Goal: Complete application form: Complete application form

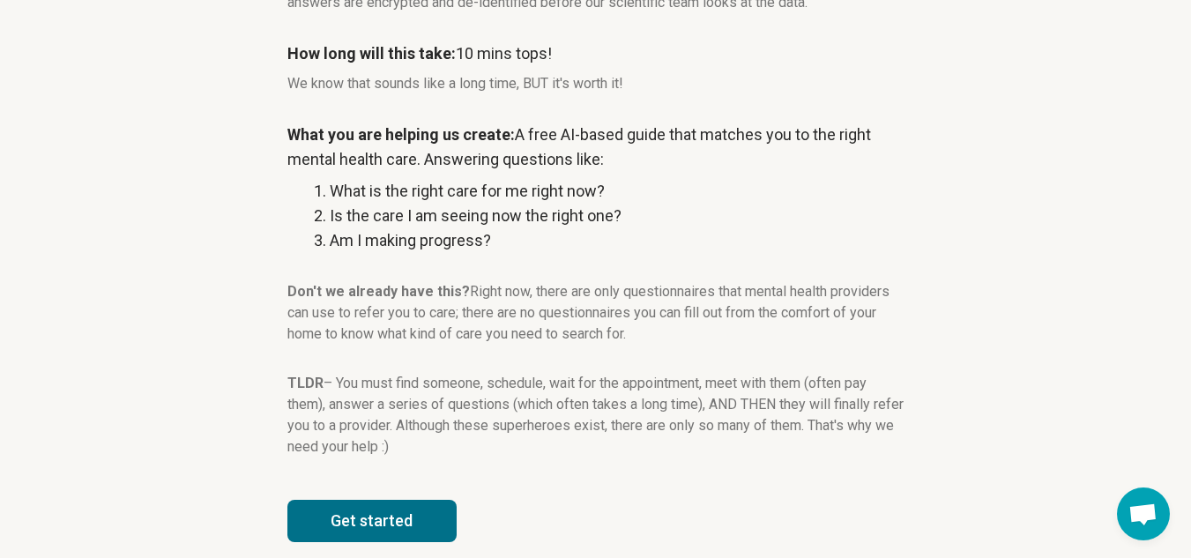
scroll to position [298, 0]
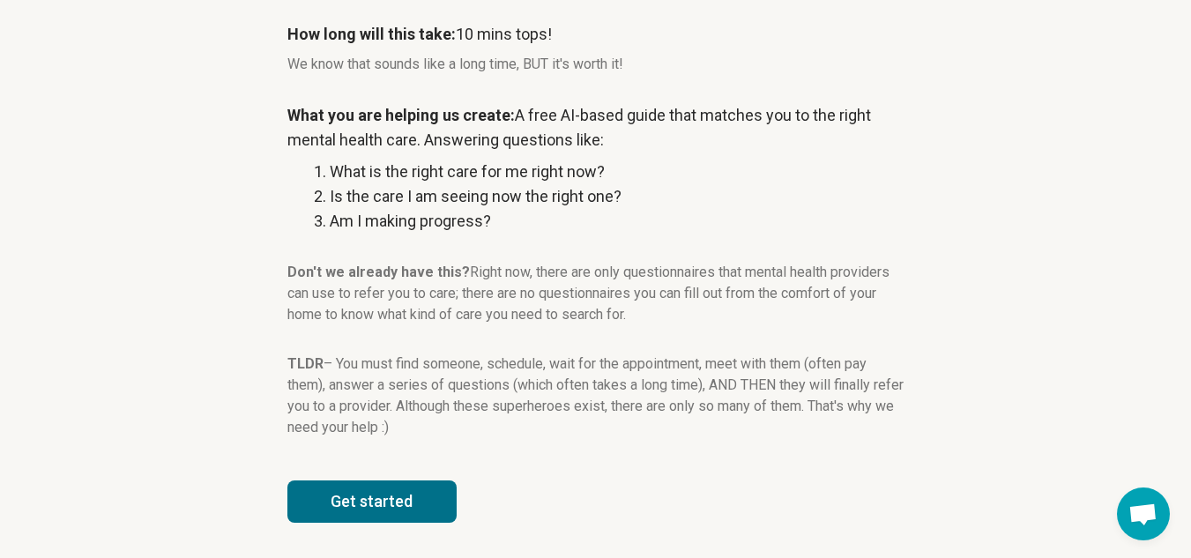
click at [411, 495] on button "Get started" at bounding box center [371, 501] width 169 height 42
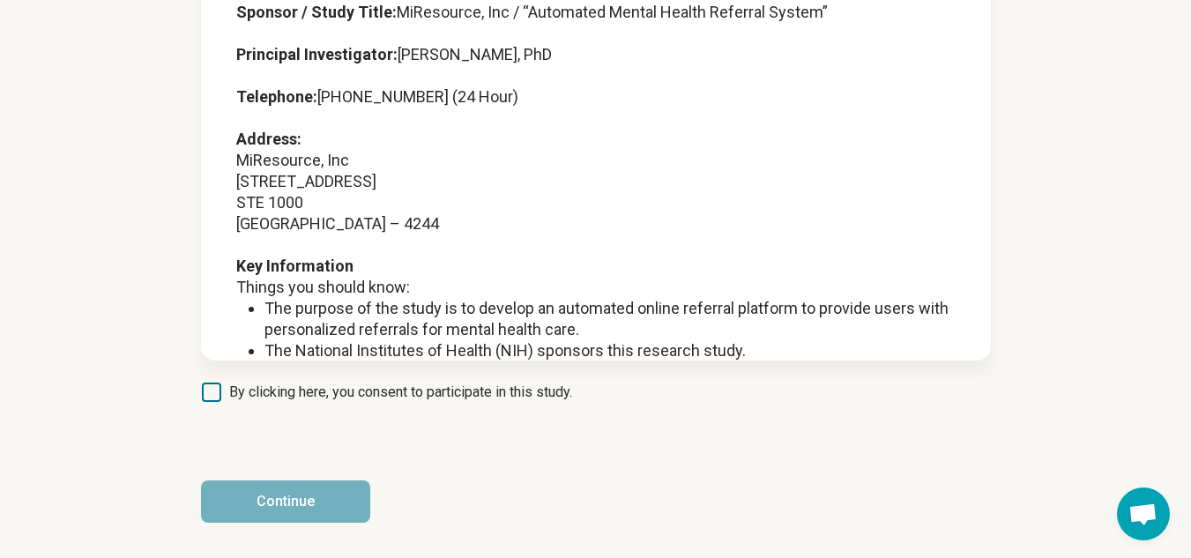
scroll to position [203, 0]
click at [403, 391] on span "By clicking here, you consent to participate in this study." at bounding box center [400, 392] width 343 height 21
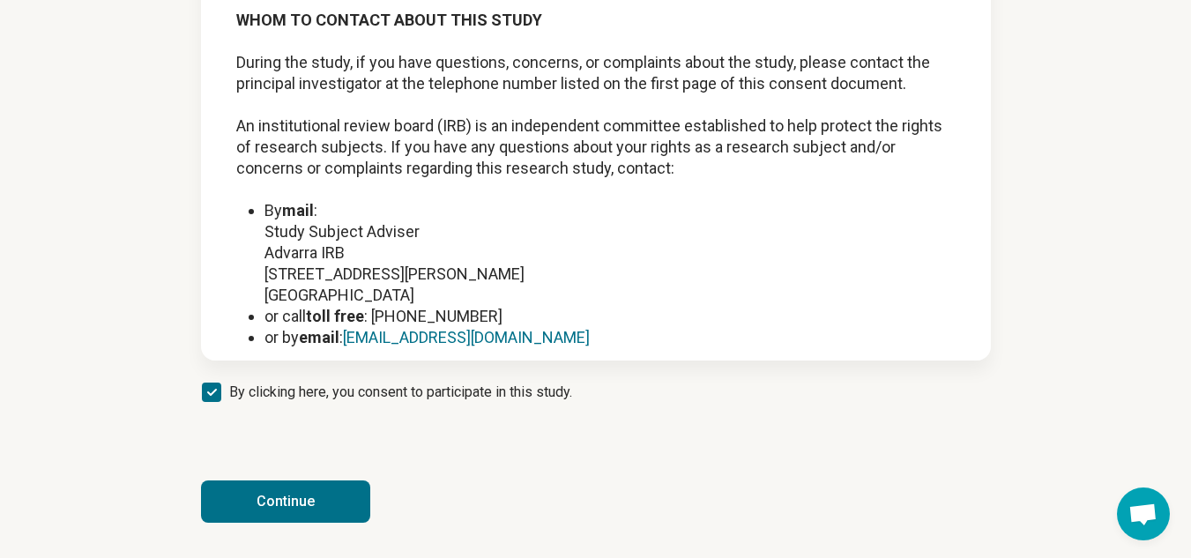
scroll to position [2279, 0]
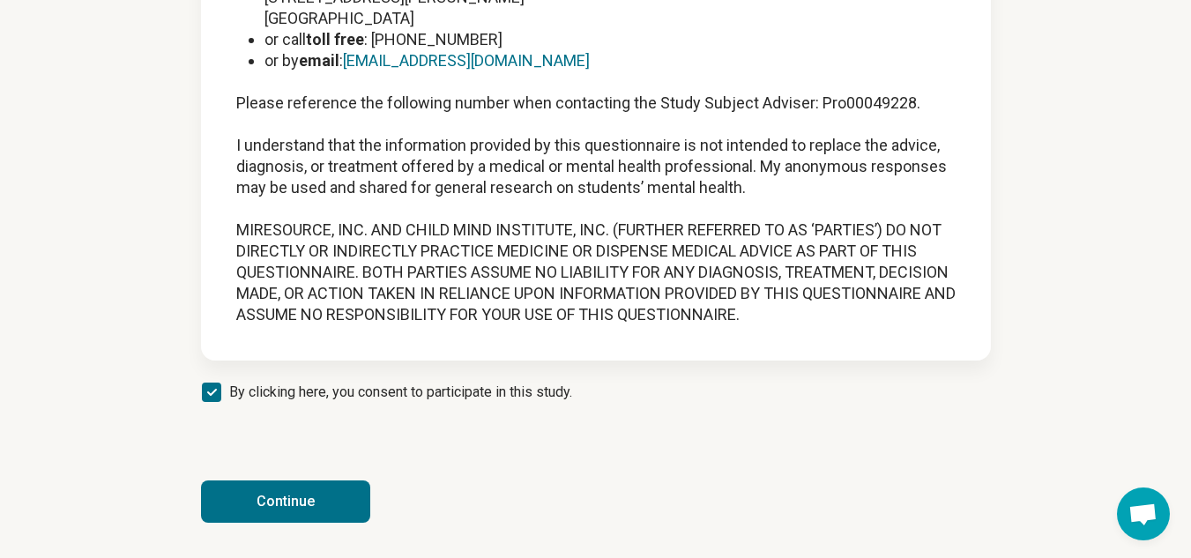
click at [256, 515] on button "Continue" at bounding box center [285, 501] width 169 height 42
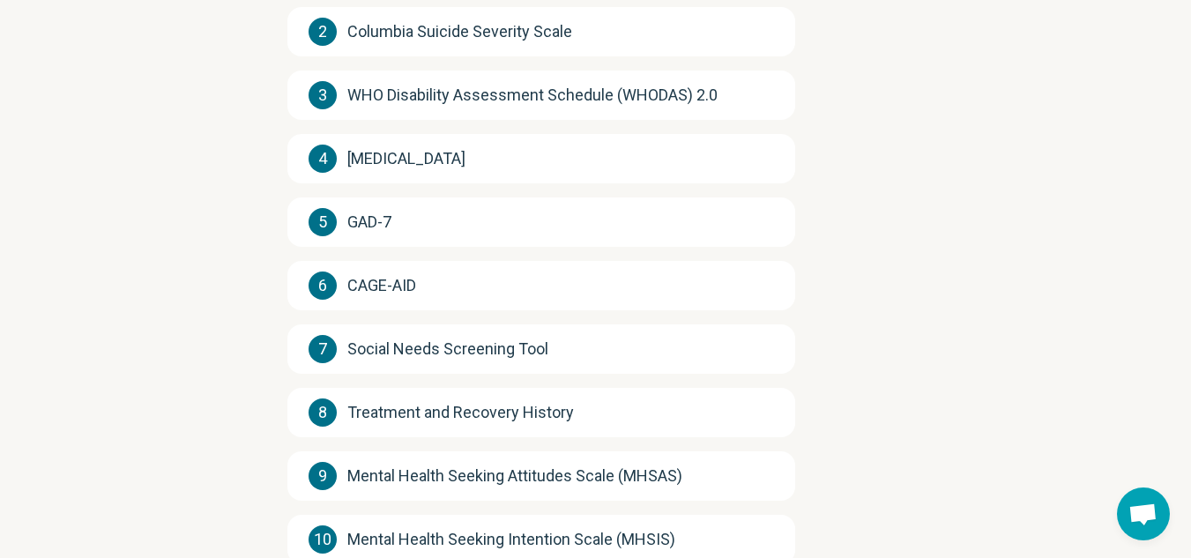
scroll to position [440, 0]
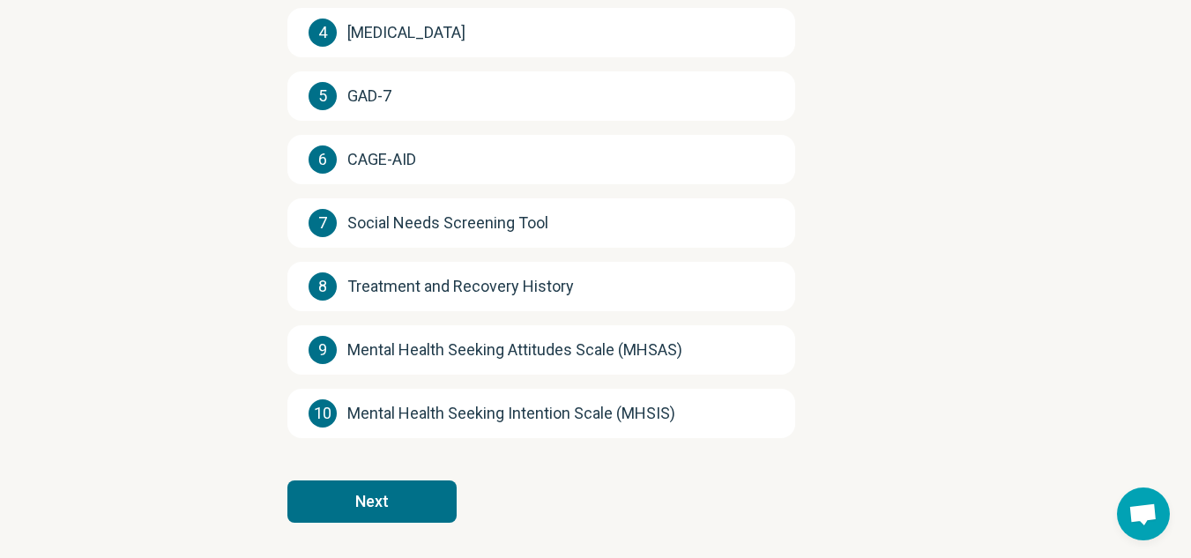
click at [383, 506] on button "Next" at bounding box center [371, 501] width 169 height 42
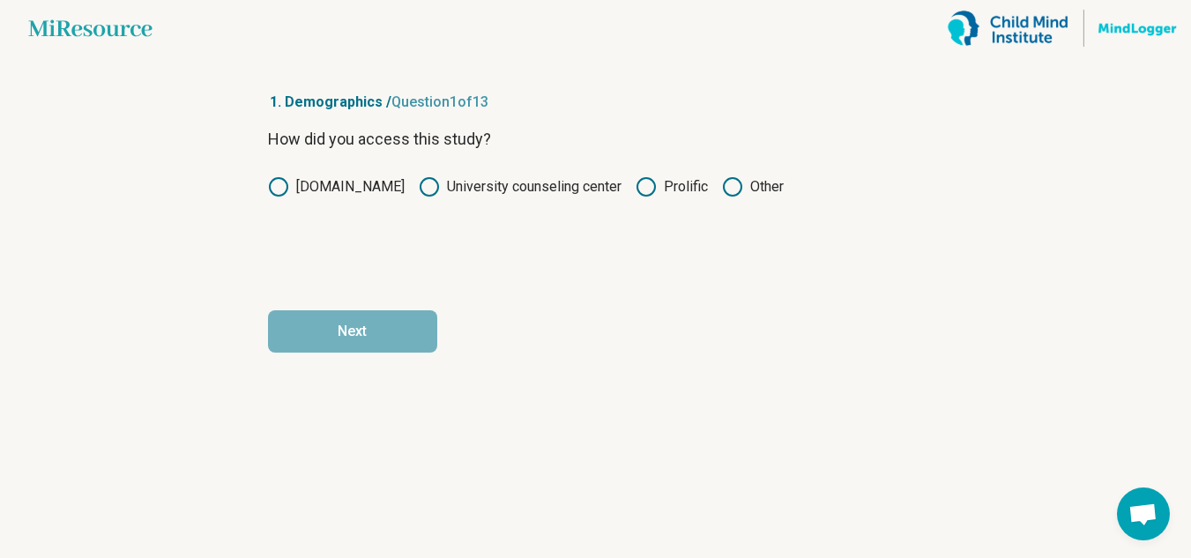
scroll to position [0, 0]
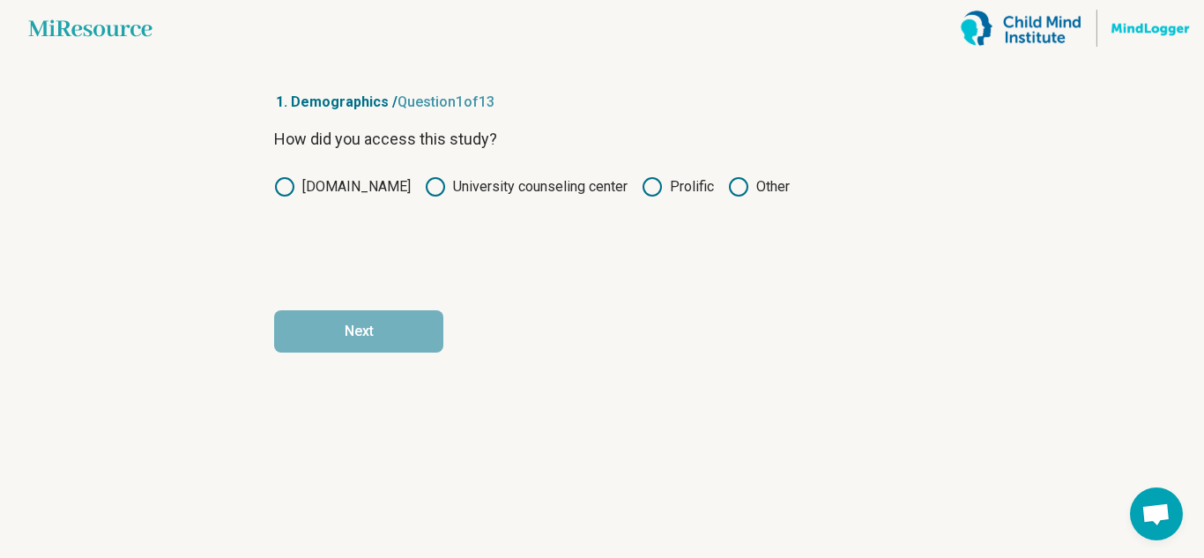
click at [656, 185] on icon at bounding box center [652, 186] width 21 height 21
click at [400, 324] on button "Next" at bounding box center [358, 331] width 169 height 42
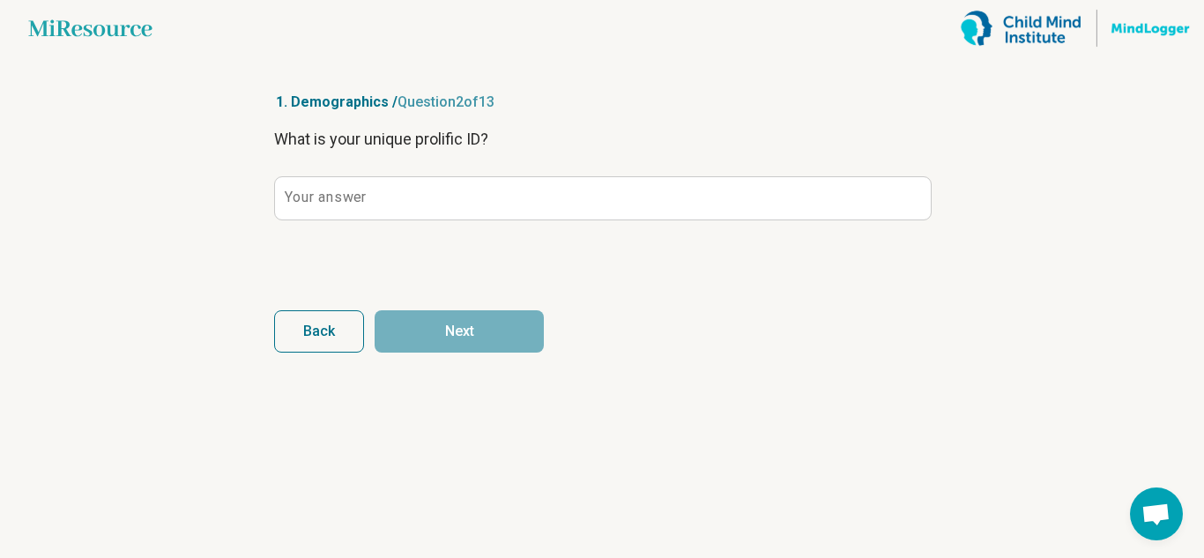
click at [556, 169] on div "What is your unique prolific ID? Your answer" at bounding box center [602, 201] width 656 height 148
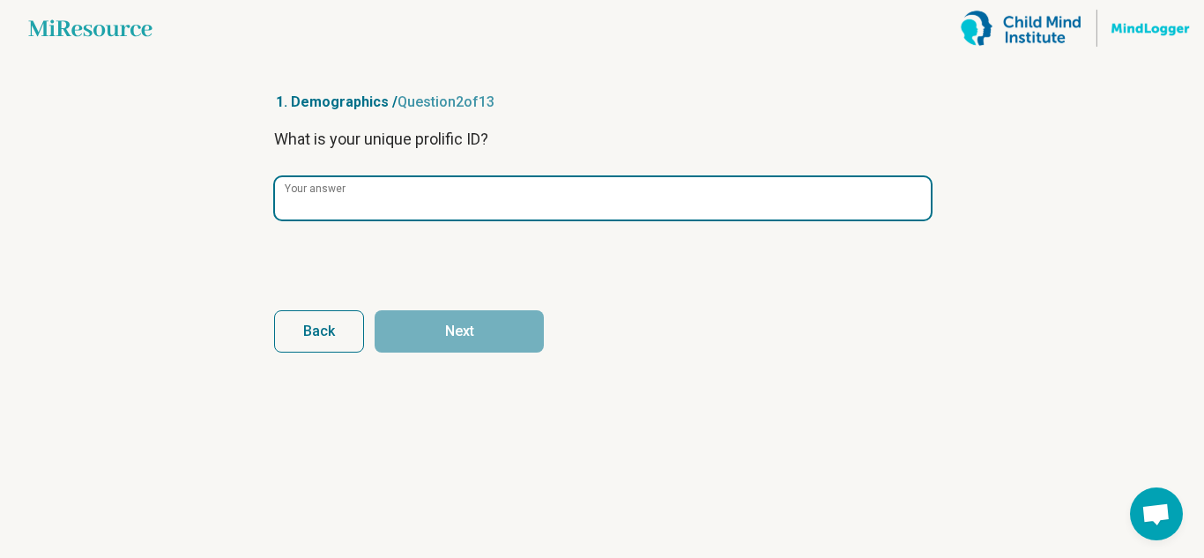
click at [556, 184] on input "Your answer" at bounding box center [603, 198] width 656 height 42
paste input "**********"
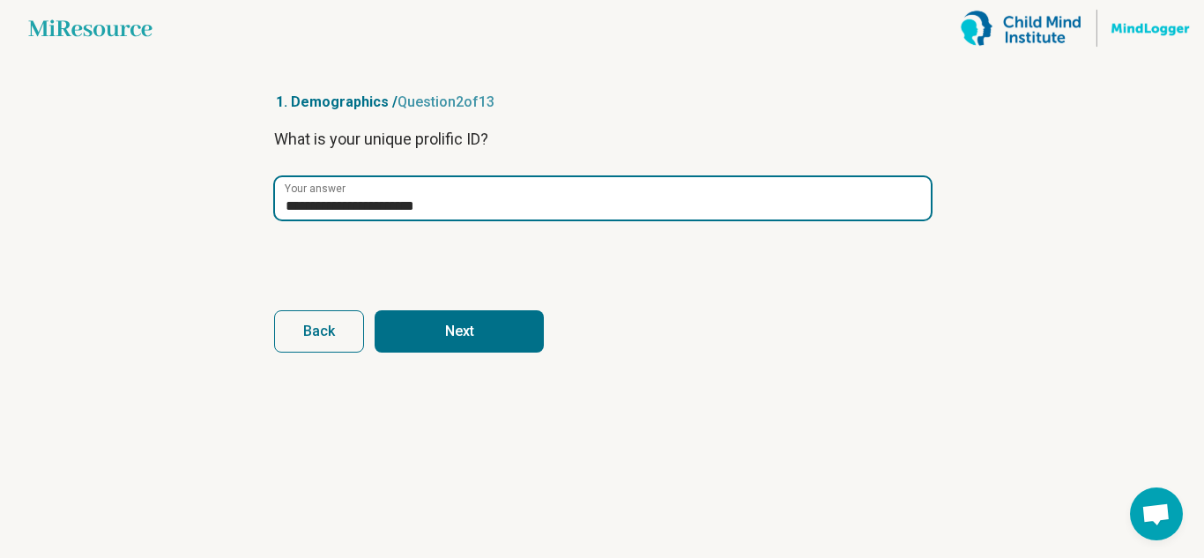
type input "**********"
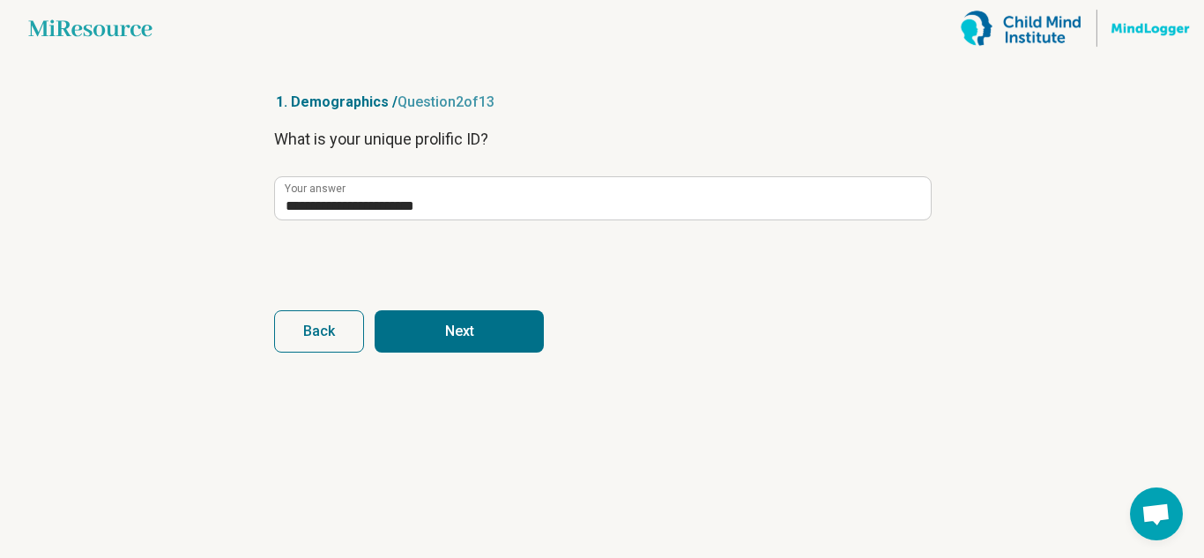
click at [465, 319] on button "Next" at bounding box center [459, 331] width 169 height 42
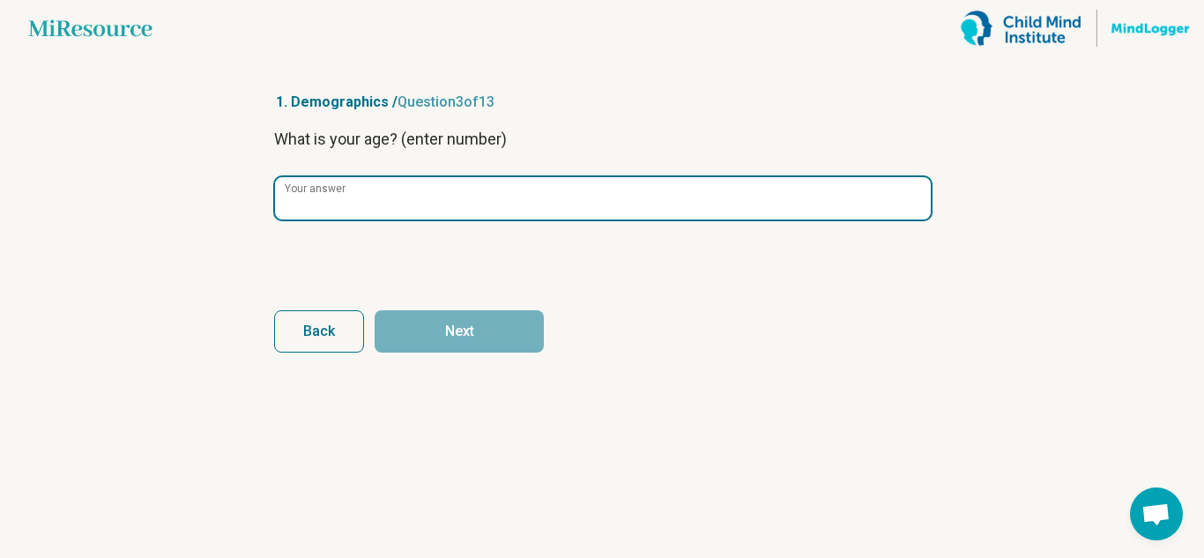
click at [464, 203] on input "Your answer" at bounding box center [603, 198] width 656 height 42
type input "**"
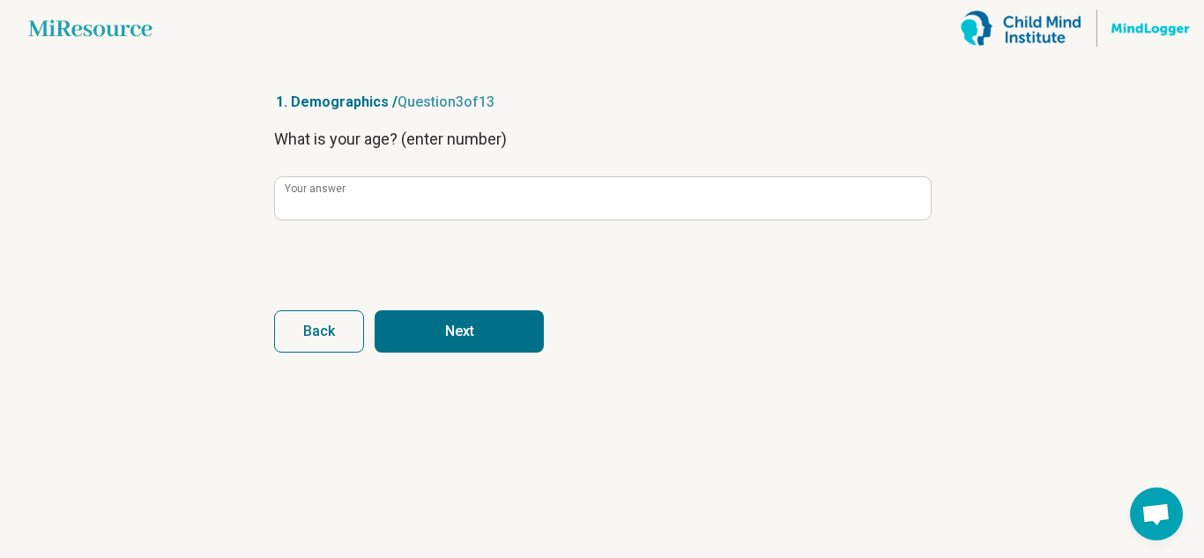
click at [471, 330] on button "Next" at bounding box center [459, 331] width 169 height 42
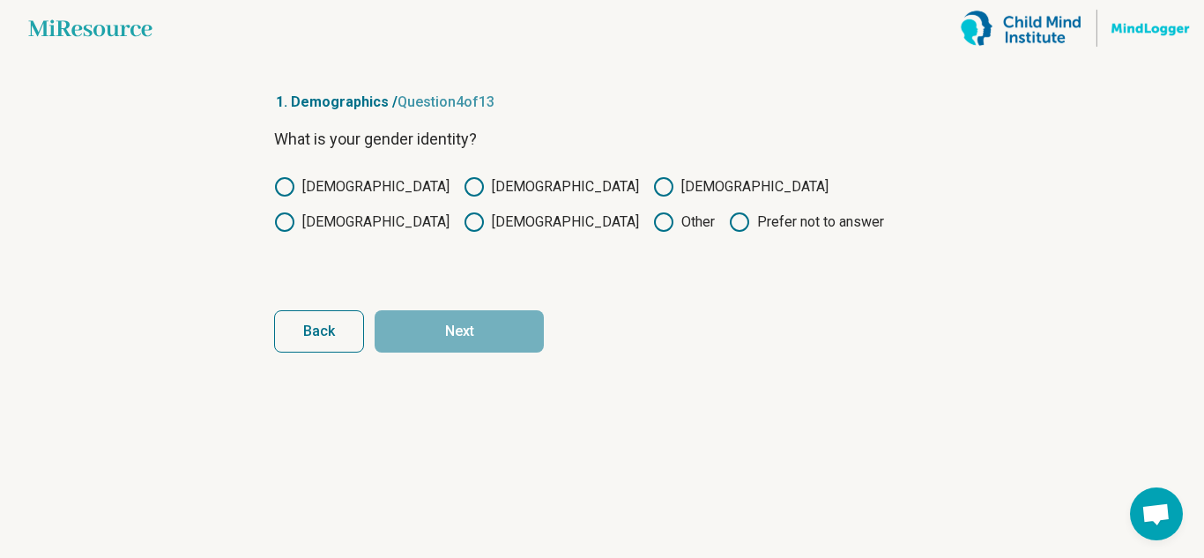
click at [464, 181] on icon at bounding box center [474, 186] width 21 height 21
click at [457, 337] on button "Next" at bounding box center [459, 331] width 169 height 42
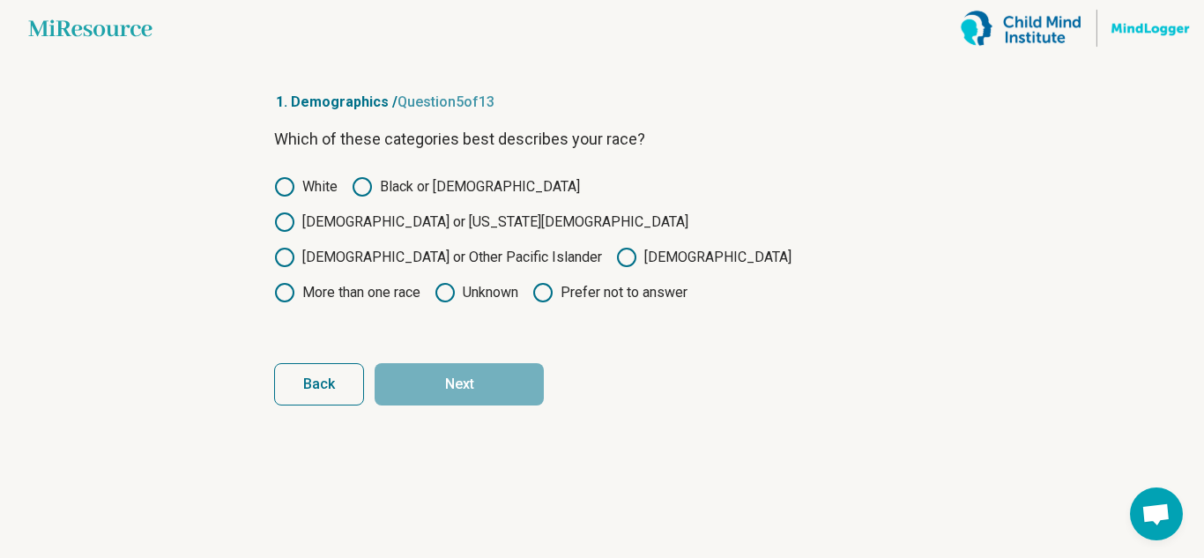
click at [420, 282] on label "More than one race" at bounding box center [347, 292] width 146 height 21
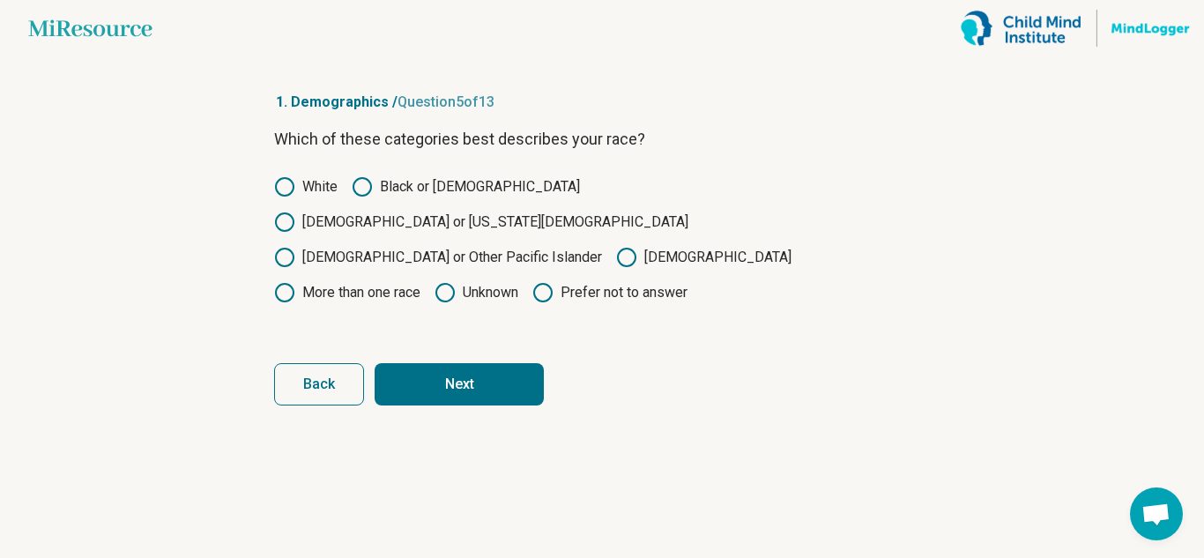
click at [491, 363] on button "Next" at bounding box center [459, 384] width 169 height 42
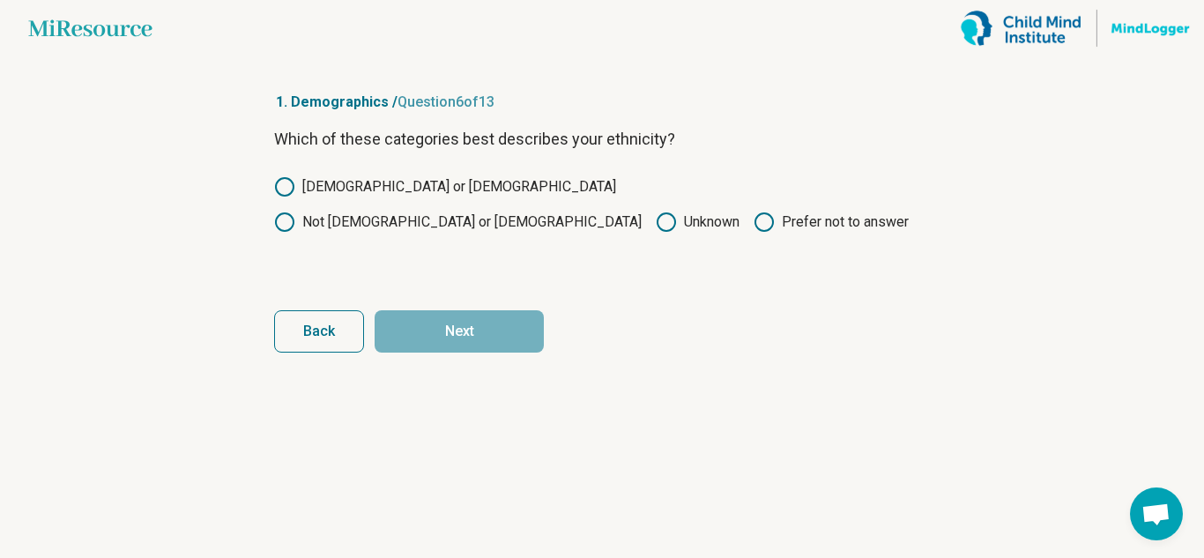
click at [286, 177] on icon at bounding box center [284, 186] width 21 height 21
click at [473, 362] on article "1. Demographics / Question 6 of 13 Which of these categories best describes you…" at bounding box center [602, 307] width 712 height 502
click at [463, 337] on button "Next" at bounding box center [459, 331] width 169 height 42
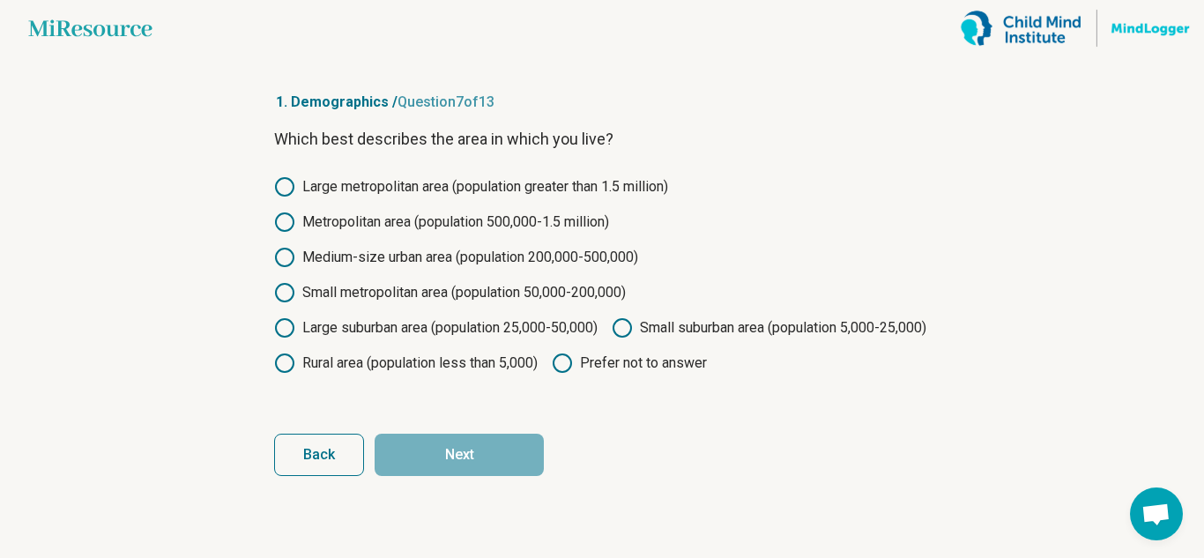
click at [409, 250] on label "Medium-size urban area (population 200,000-500,000)" at bounding box center [456, 257] width 364 height 21
click at [413, 476] on button "Next" at bounding box center [459, 455] width 169 height 42
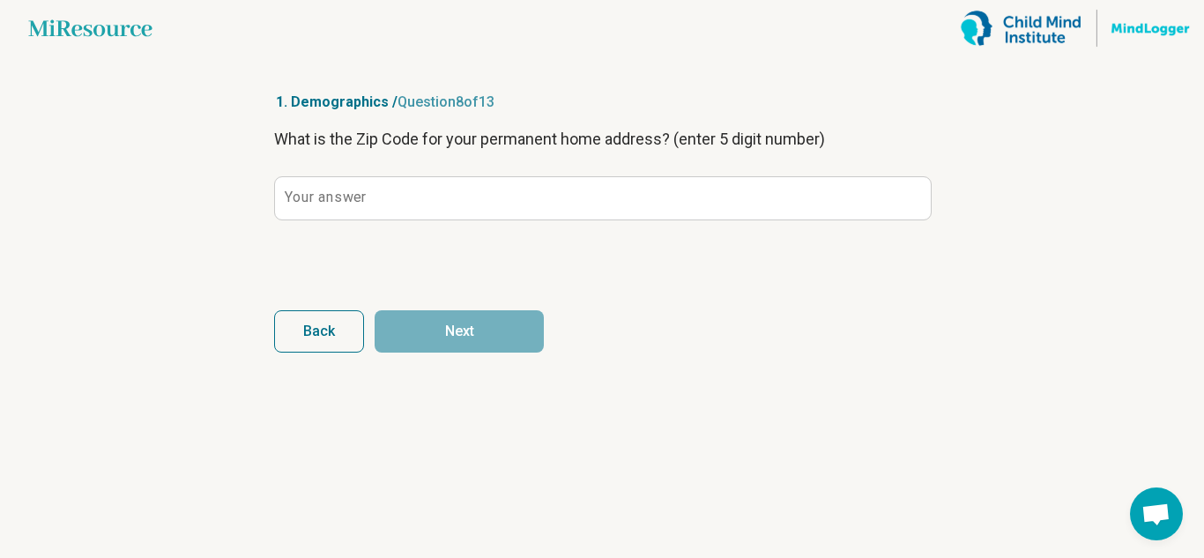
click at [317, 346] on button "Back" at bounding box center [319, 331] width 90 height 42
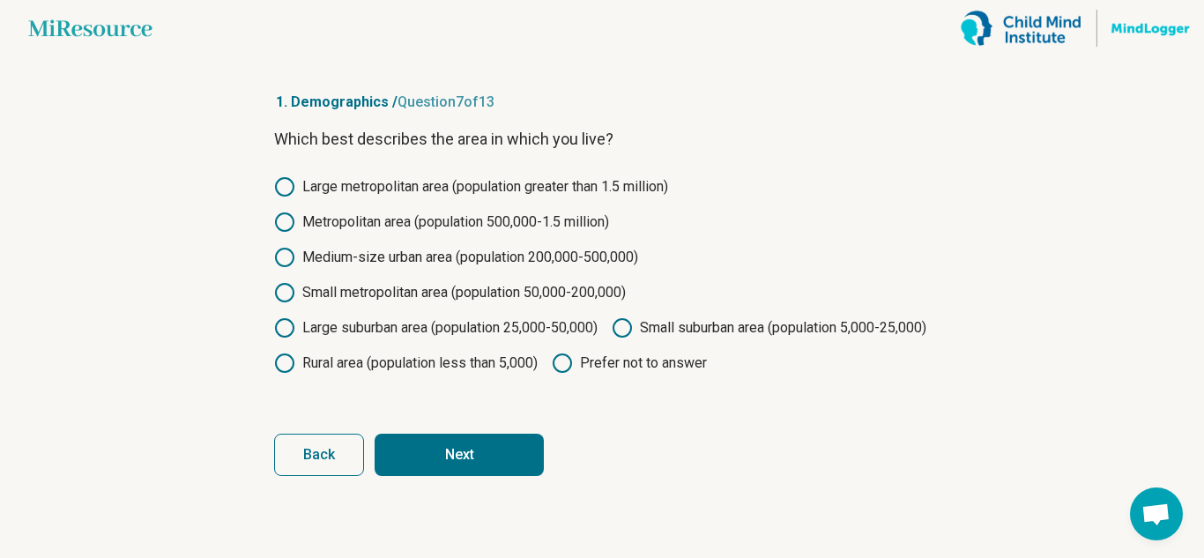
click at [339, 305] on div "Large metropolitan area (population greater than 1.5 million) Metropolitan area…" at bounding box center [602, 274] width 656 height 197
click at [339, 318] on label "Large suburban area (population 25,000-50,000)" at bounding box center [436, 327] width 324 height 21
click at [456, 476] on button "Next" at bounding box center [459, 455] width 169 height 42
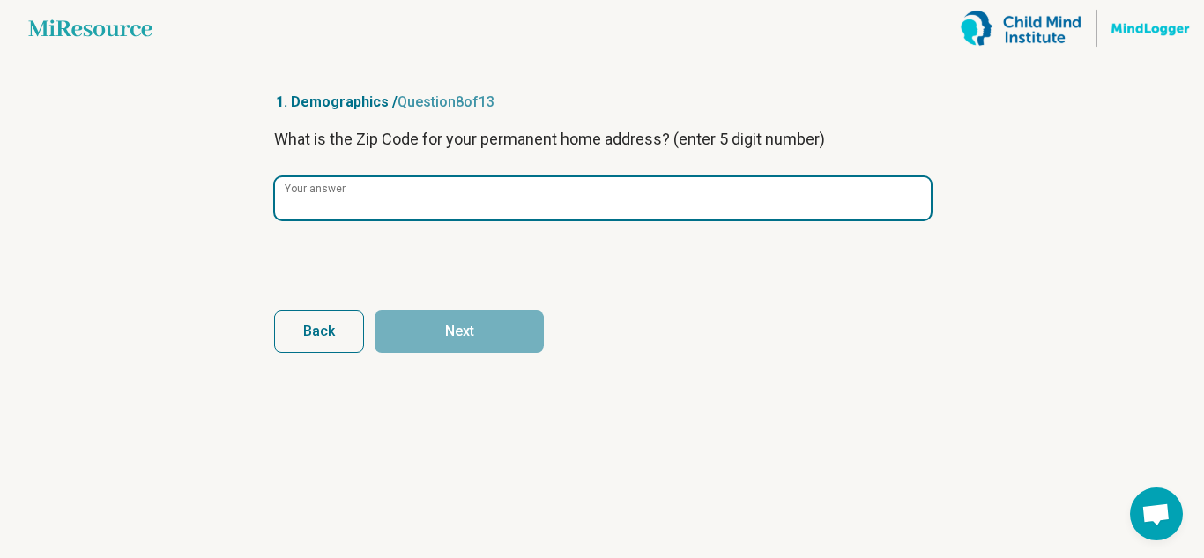
click at [430, 205] on input "Your answer" at bounding box center [603, 198] width 656 height 42
type input "*****"
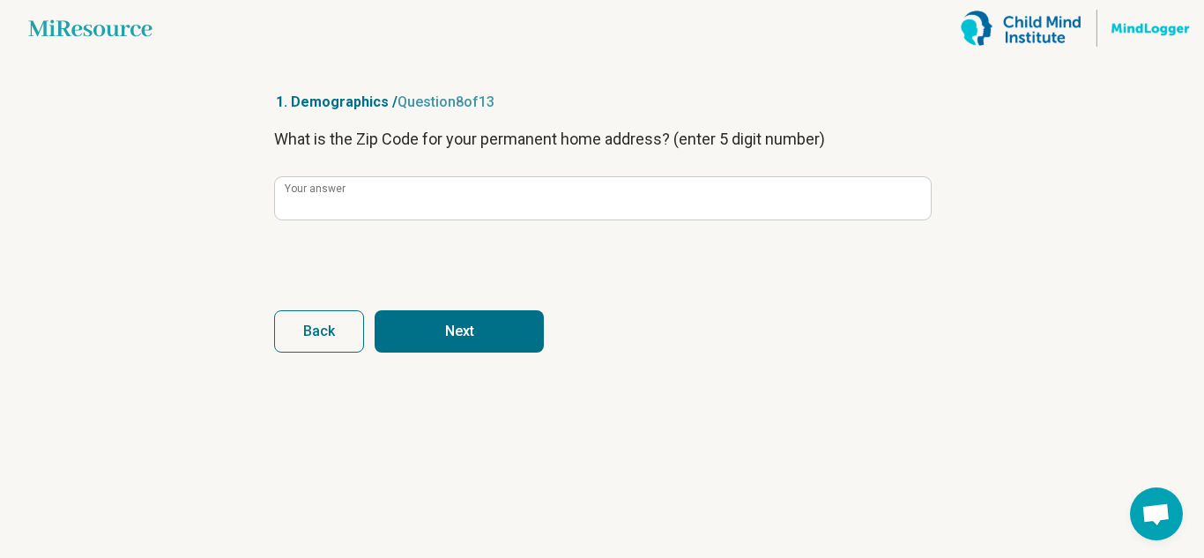
click at [490, 331] on button "Next" at bounding box center [459, 331] width 169 height 42
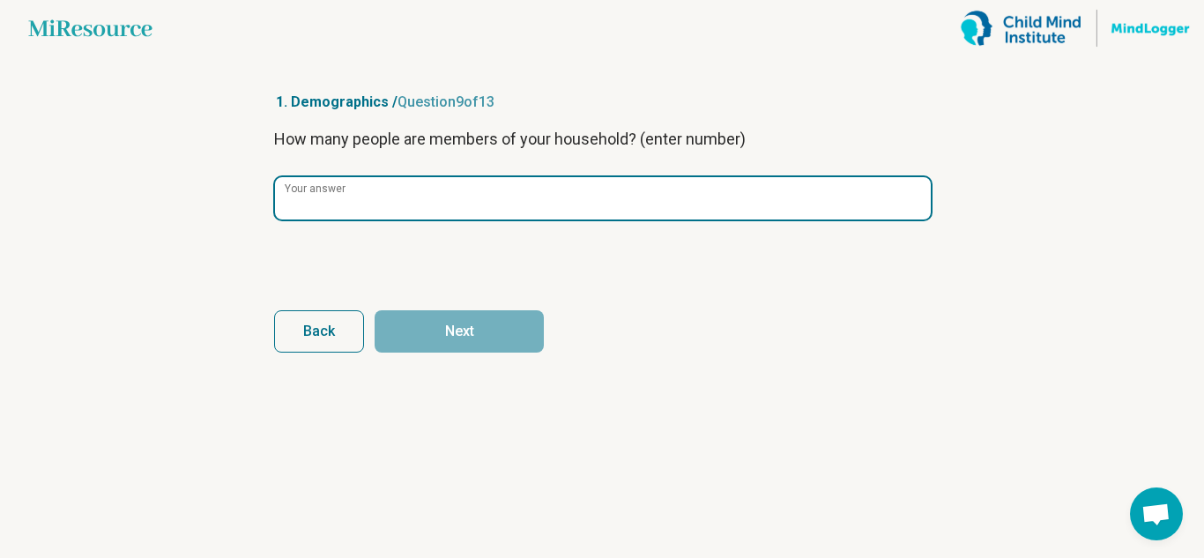
click at [452, 197] on input "Your answer" at bounding box center [603, 198] width 656 height 42
type input "*"
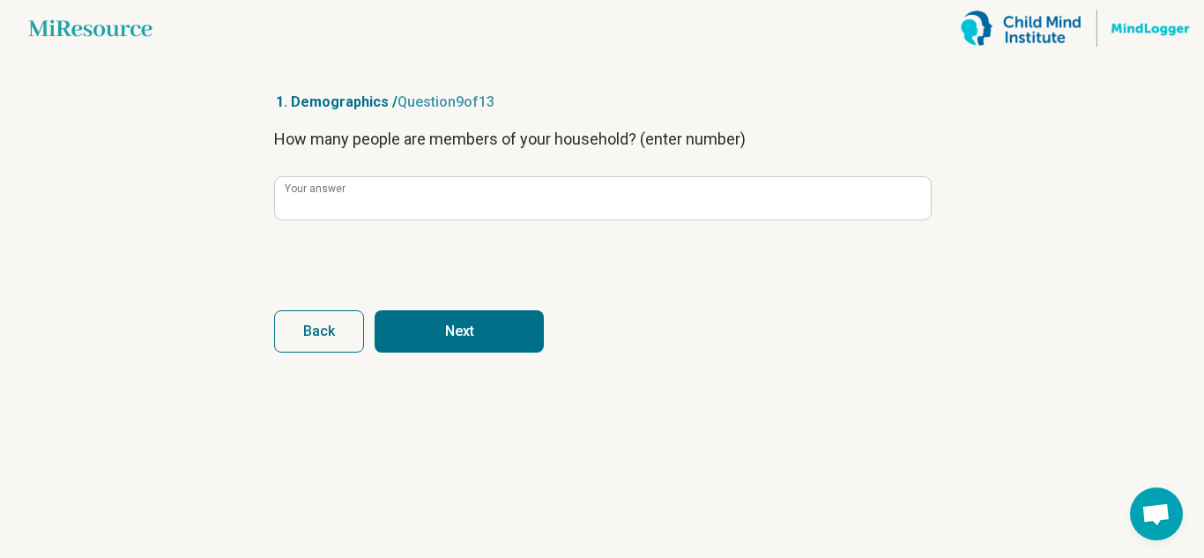
click at [452, 325] on button "Next" at bounding box center [459, 331] width 169 height 42
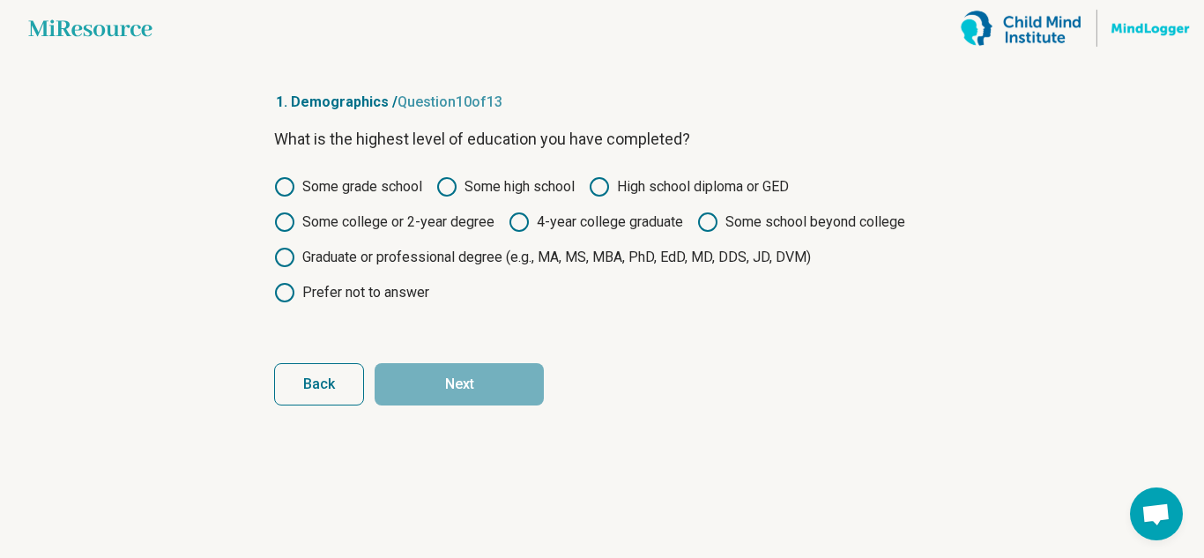
click at [279, 222] on icon at bounding box center [284, 222] width 21 height 21
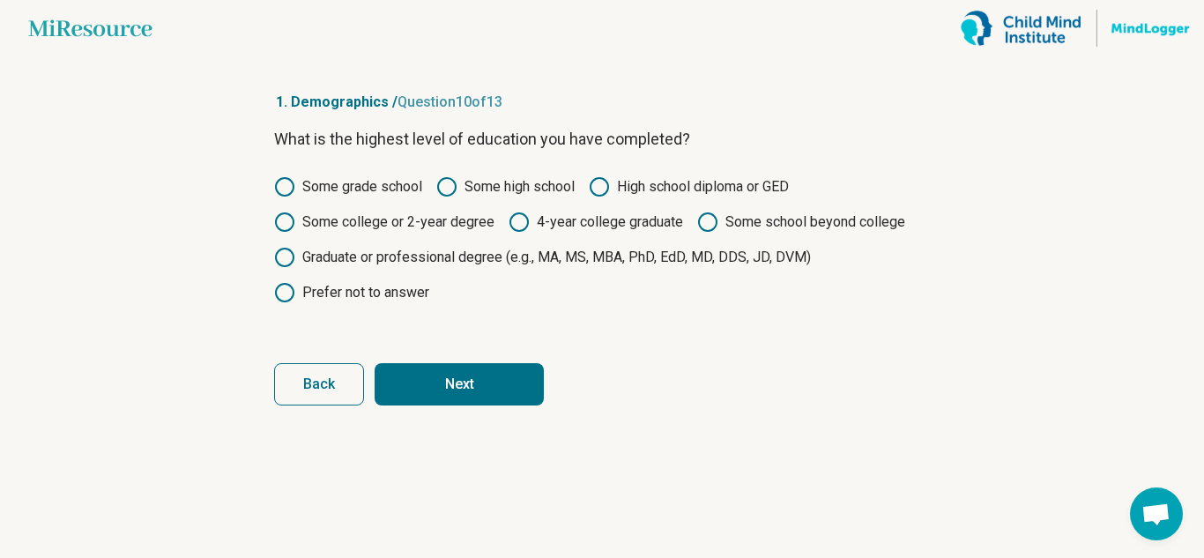
click at [435, 379] on button "Next" at bounding box center [459, 384] width 169 height 42
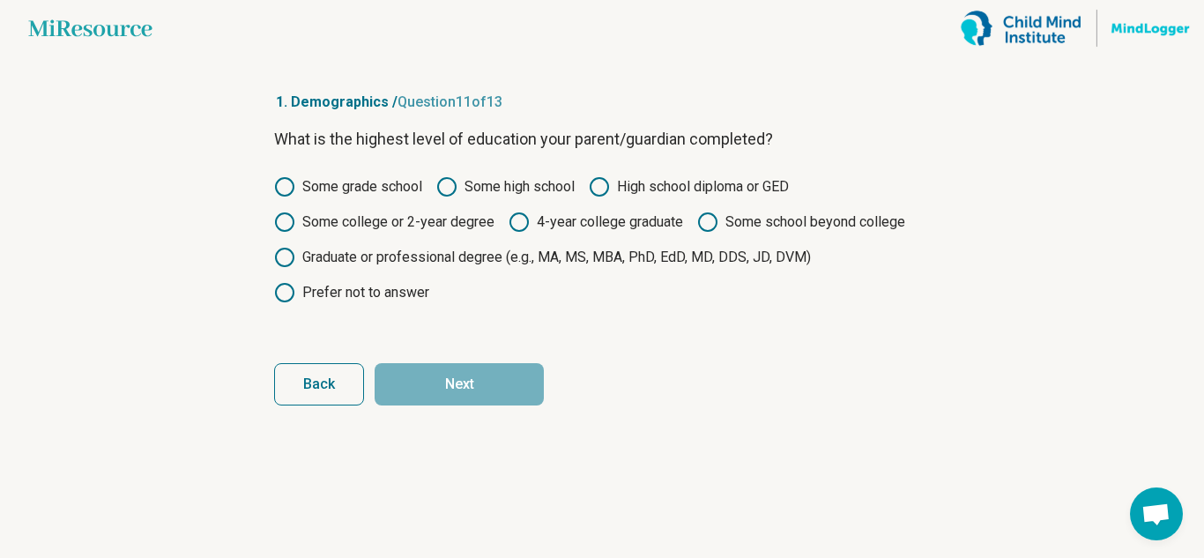
click at [327, 257] on label "Graduate or professional degree (e.g., MA, MS, MBA, PhD, EdD, MD, DDS, JD, DVM)" at bounding box center [542, 257] width 537 height 21
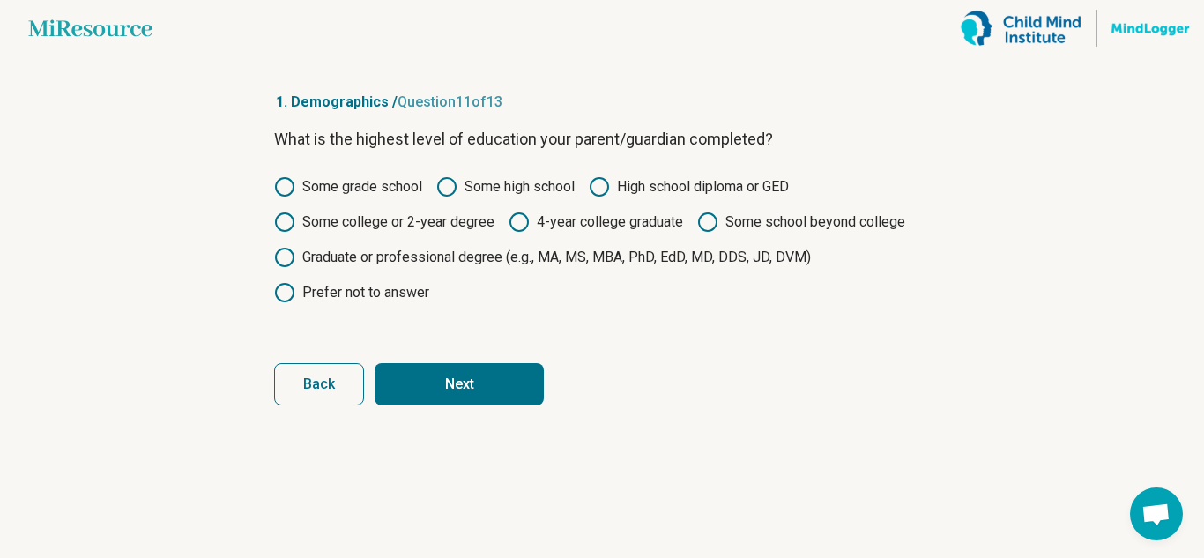
click at [430, 384] on button "Next" at bounding box center [459, 384] width 169 height 42
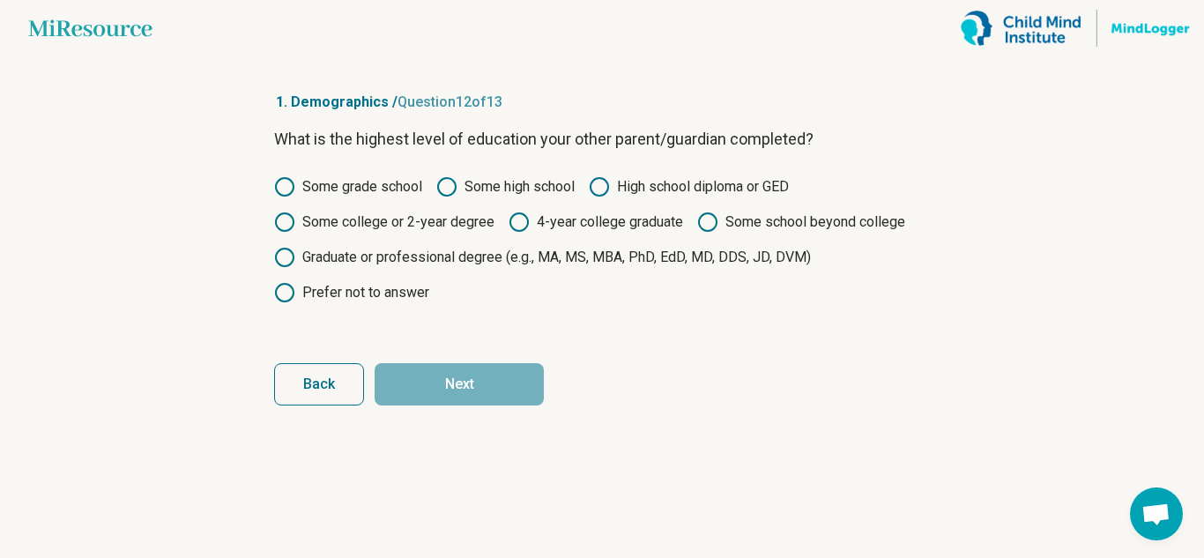
click at [381, 226] on label "Some college or 2-year degree" at bounding box center [384, 222] width 220 height 21
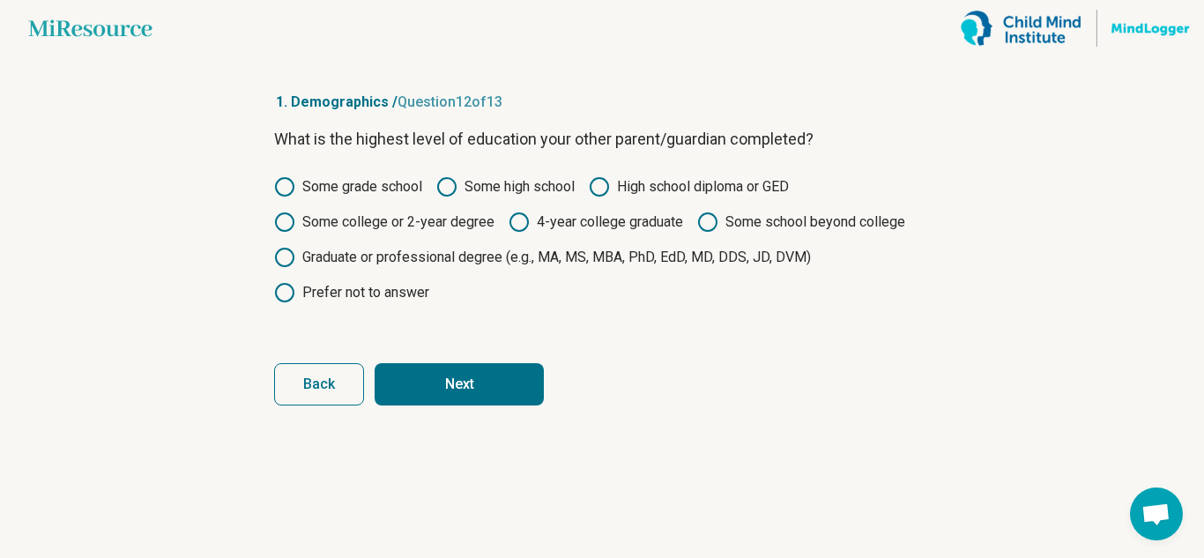
click at [495, 367] on button "Next" at bounding box center [459, 384] width 169 height 42
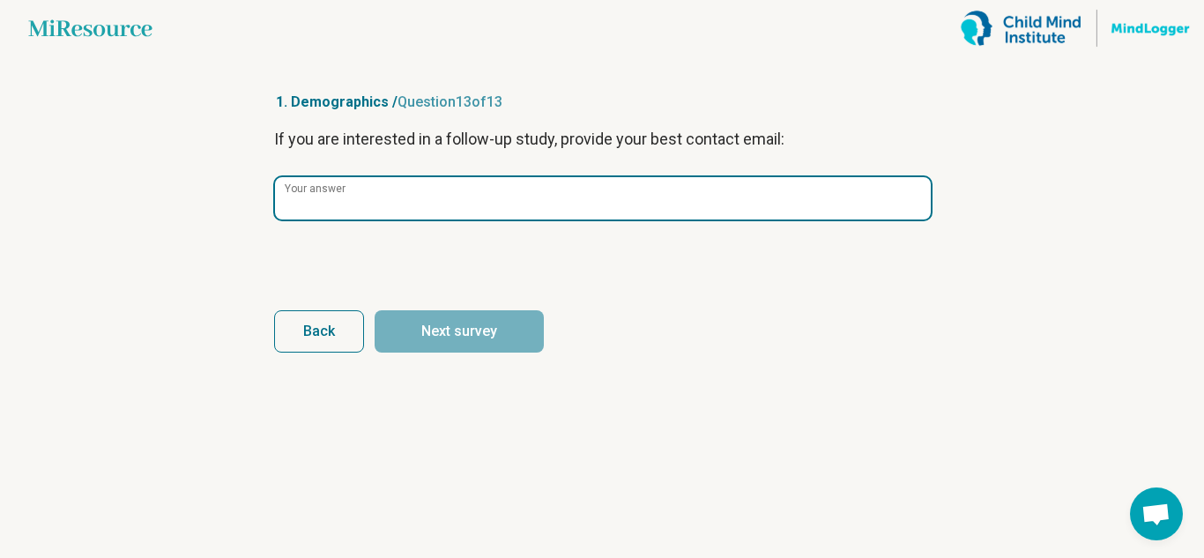
click at [459, 200] on input "Your answer" at bounding box center [603, 198] width 656 height 42
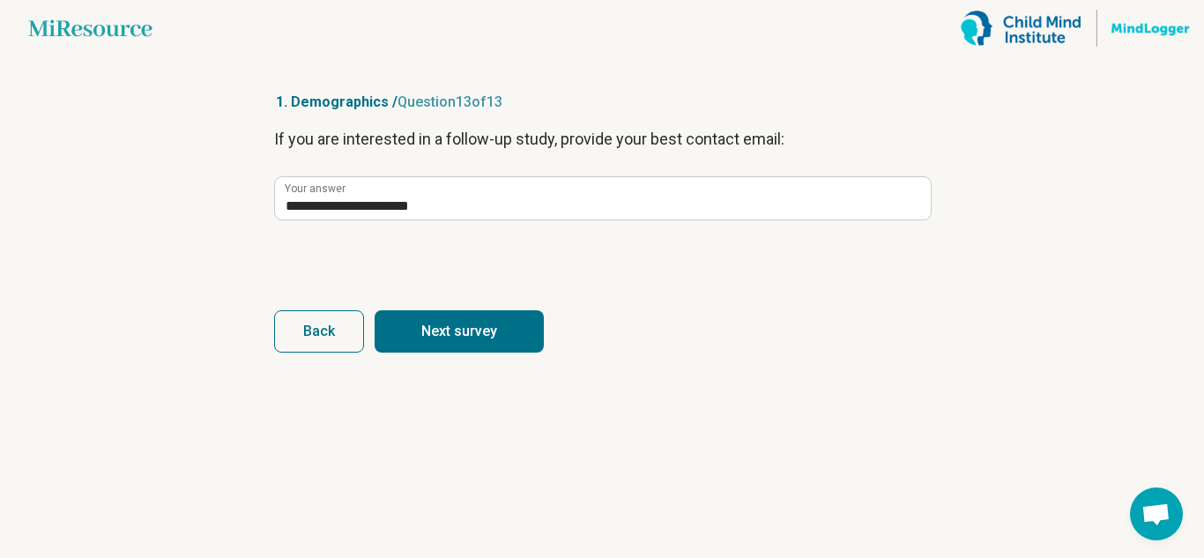
click at [450, 315] on button "Next survey" at bounding box center [459, 331] width 169 height 42
type input "**********"
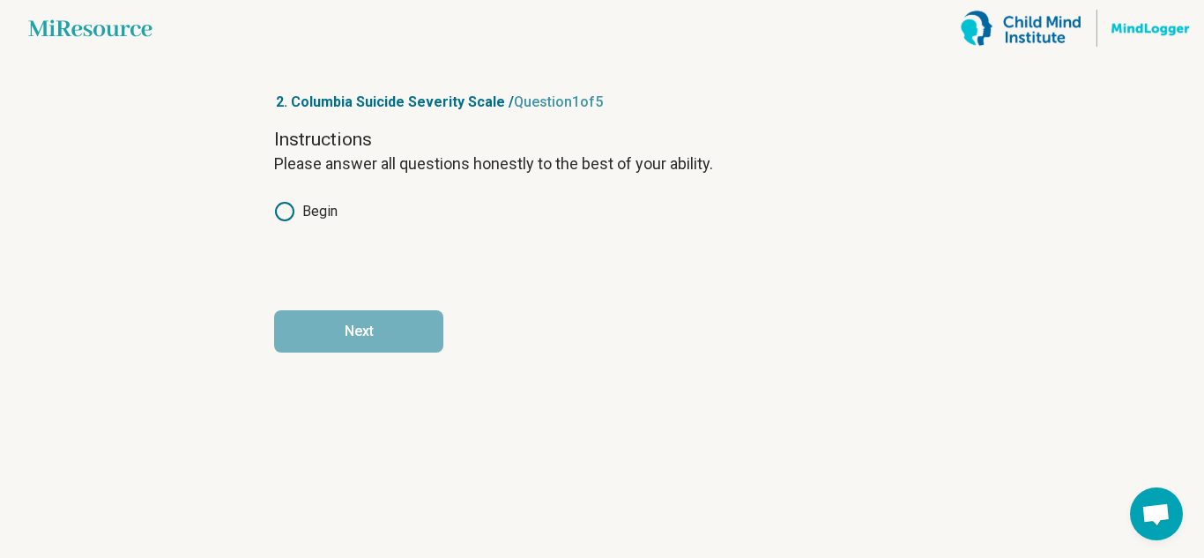
click at [301, 216] on label "Begin" at bounding box center [305, 211] width 63 height 21
click at [350, 336] on button "Next" at bounding box center [358, 331] width 169 height 42
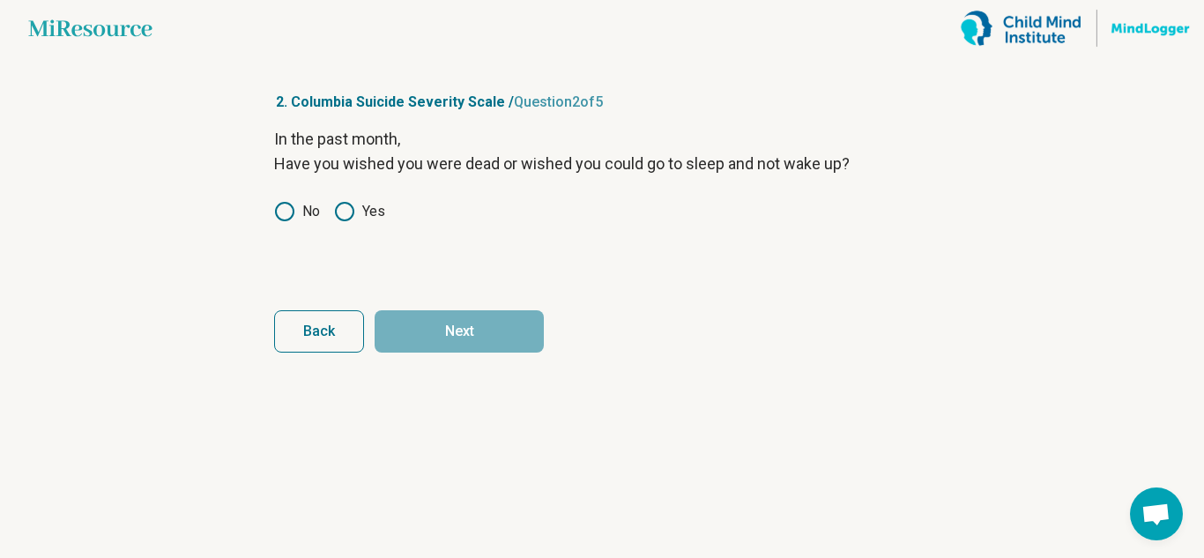
click at [278, 219] on icon at bounding box center [284, 211] width 21 height 21
click at [423, 334] on button "Next" at bounding box center [459, 331] width 169 height 42
click at [276, 212] on circle at bounding box center [285, 212] width 18 height 18
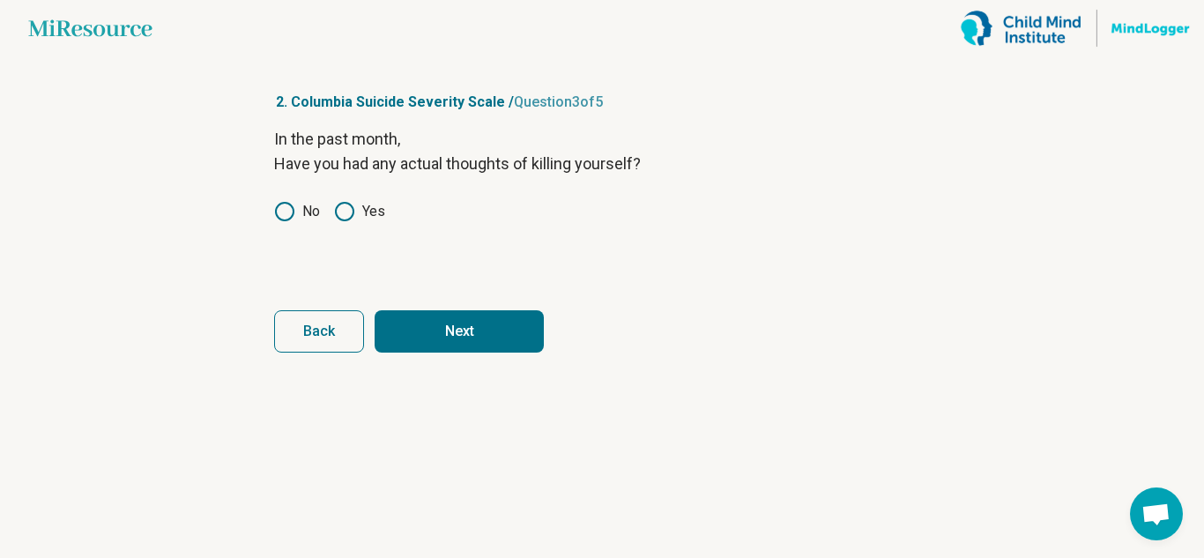
click at [454, 332] on button "Next" at bounding box center [459, 331] width 169 height 42
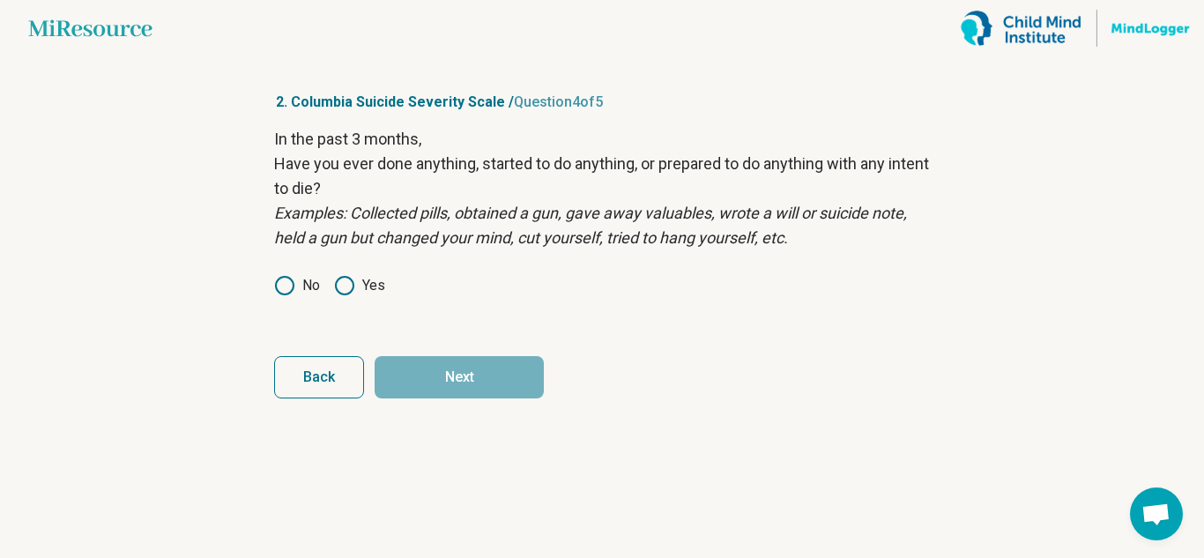
click at [288, 281] on icon at bounding box center [284, 285] width 21 height 21
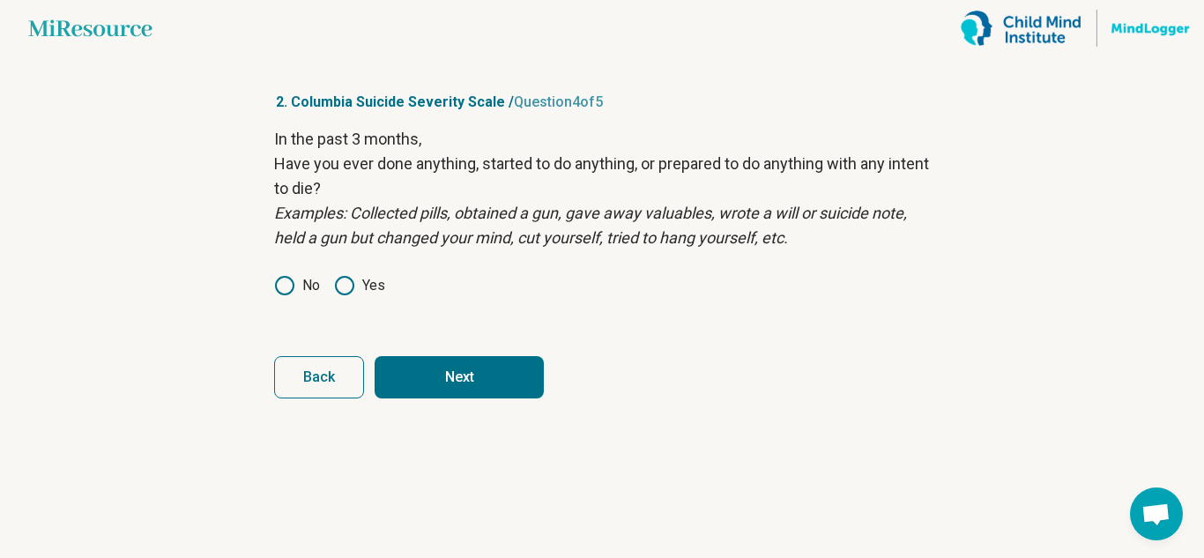
click at [473, 376] on button "Next" at bounding box center [459, 377] width 169 height 42
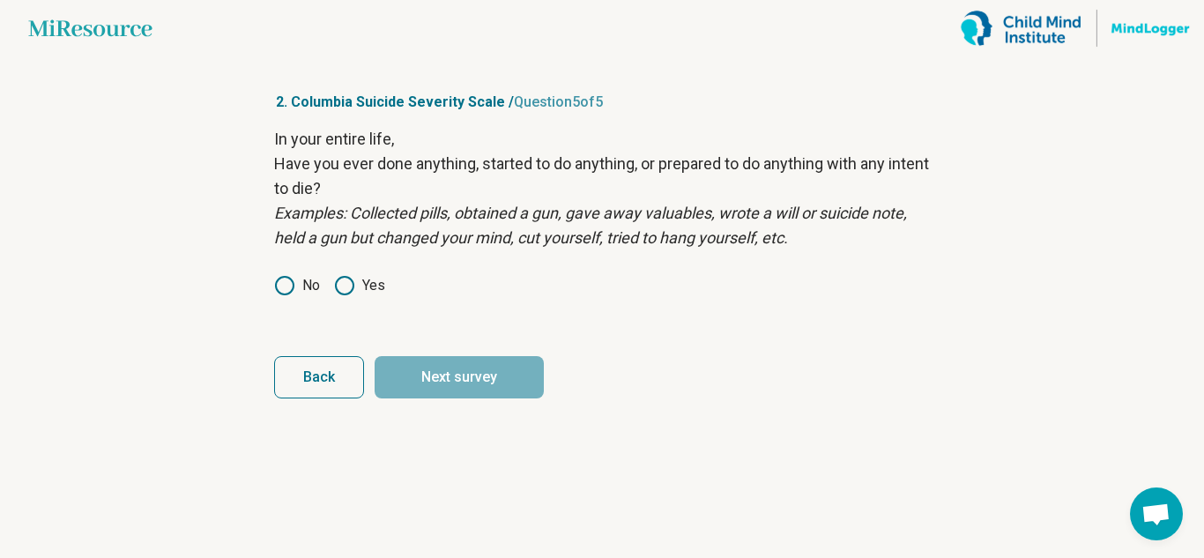
click at [287, 281] on icon at bounding box center [284, 285] width 21 height 21
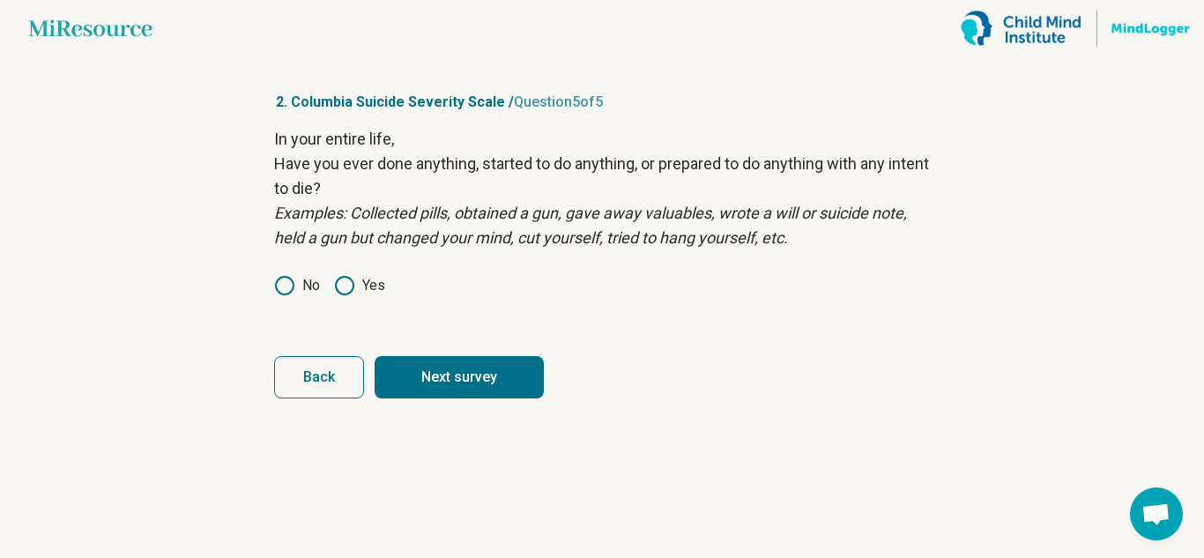
click at [346, 272] on div "In your entire life, Have you ever done anything, started to do anything, or pr…" at bounding box center [602, 224] width 656 height 194
click at [343, 288] on icon at bounding box center [344, 285] width 21 height 21
click at [473, 397] on button "Next survey" at bounding box center [459, 377] width 169 height 42
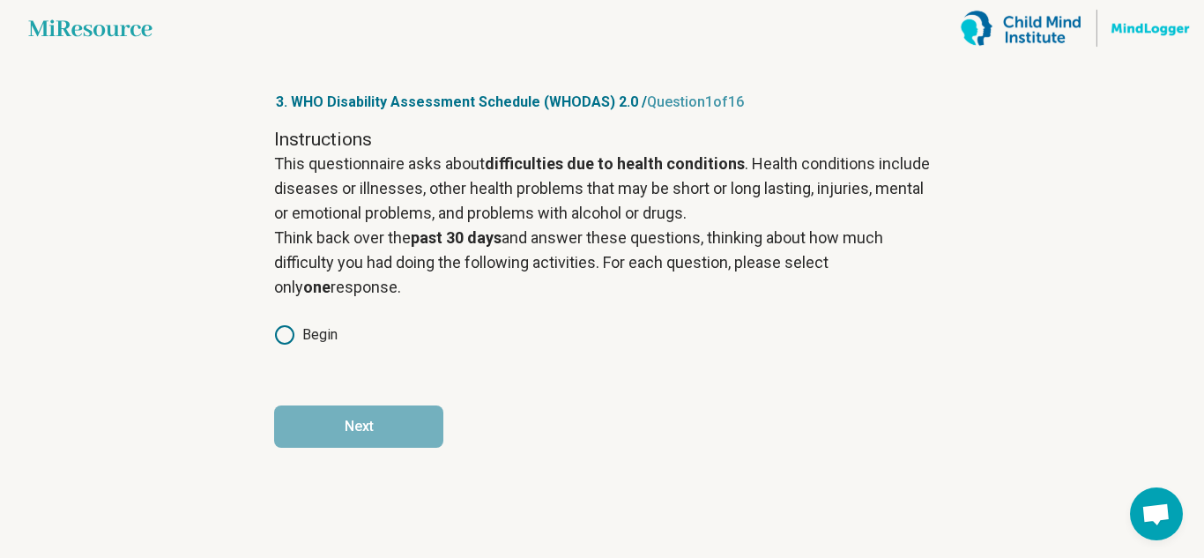
click at [279, 330] on circle at bounding box center [285, 335] width 18 height 18
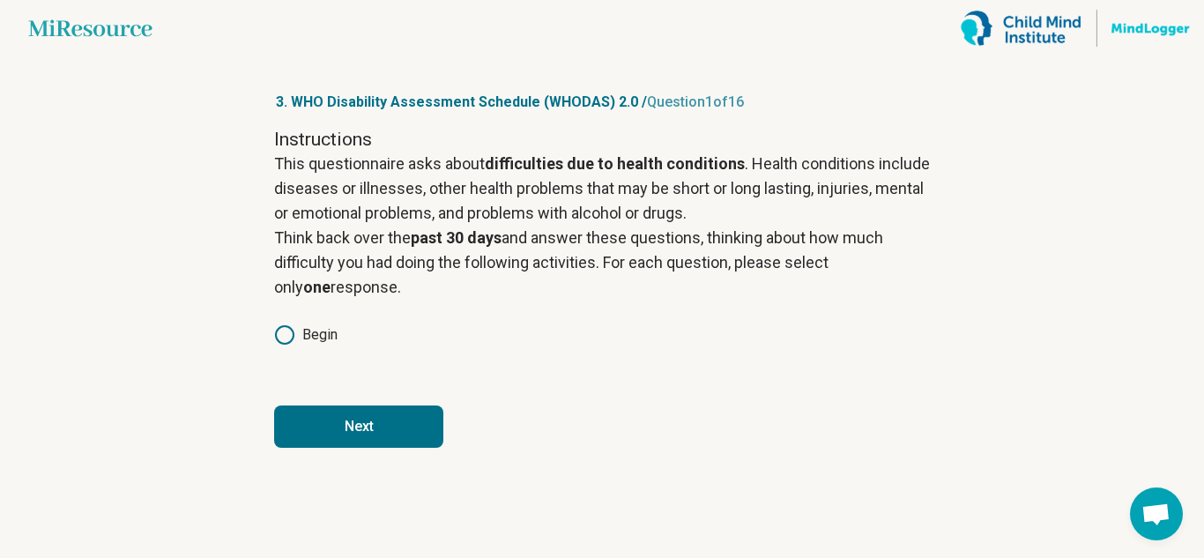
click at [335, 426] on button "Next" at bounding box center [358, 426] width 169 height 42
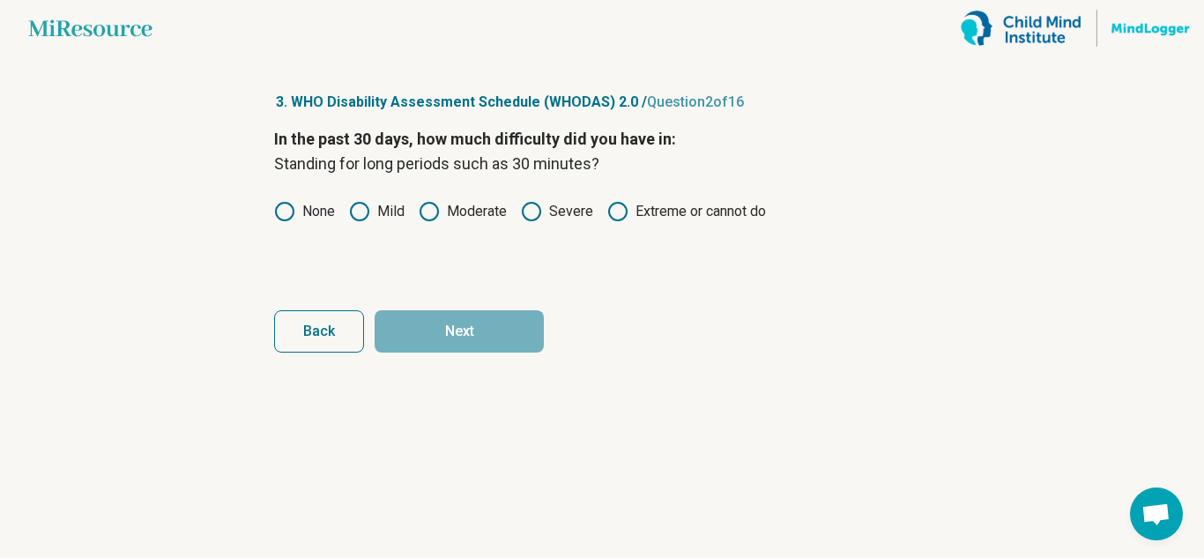
click at [359, 214] on icon at bounding box center [359, 211] width 21 height 21
click at [489, 330] on button "Next" at bounding box center [459, 331] width 169 height 42
click at [366, 209] on icon at bounding box center [359, 211] width 21 height 21
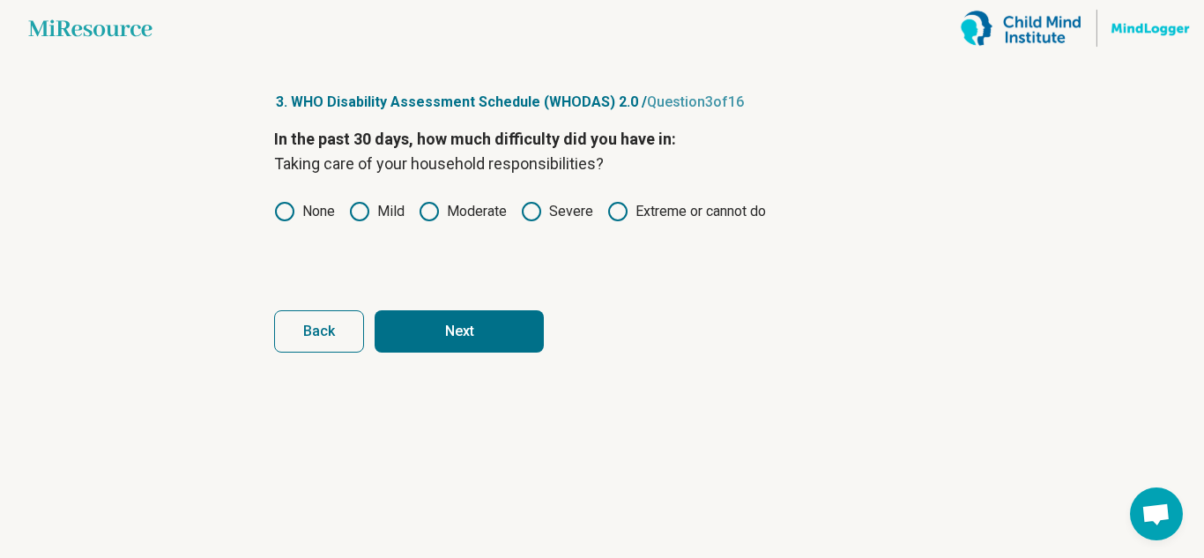
click at [450, 327] on button "Next" at bounding box center [459, 331] width 169 height 42
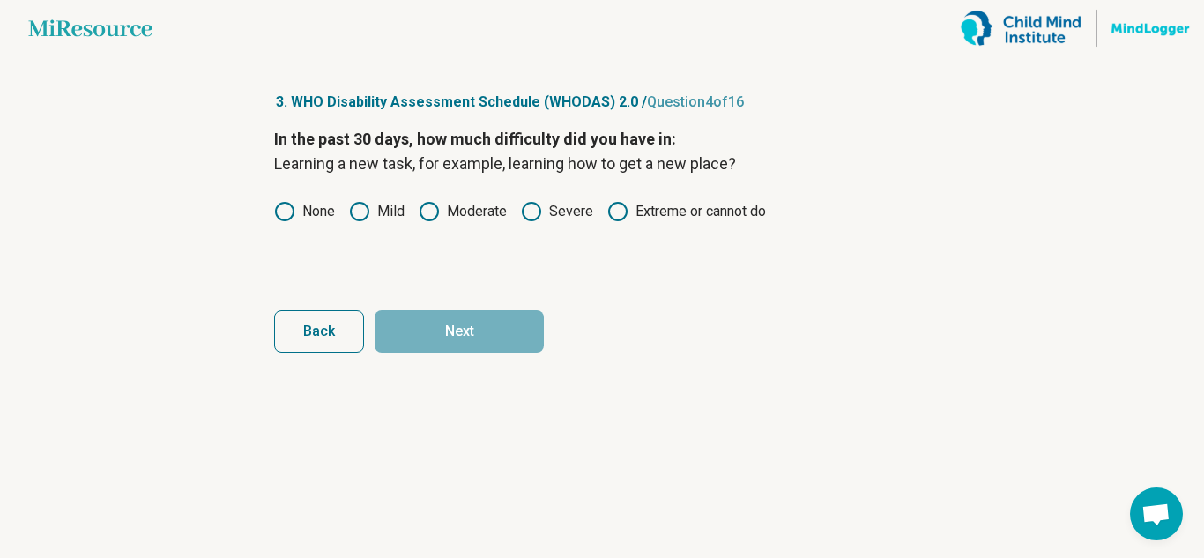
click at [296, 207] on label "None" at bounding box center [304, 211] width 61 height 21
click at [486, 324] on button "Next" at bounding box center [459, 331] width 169 height 42
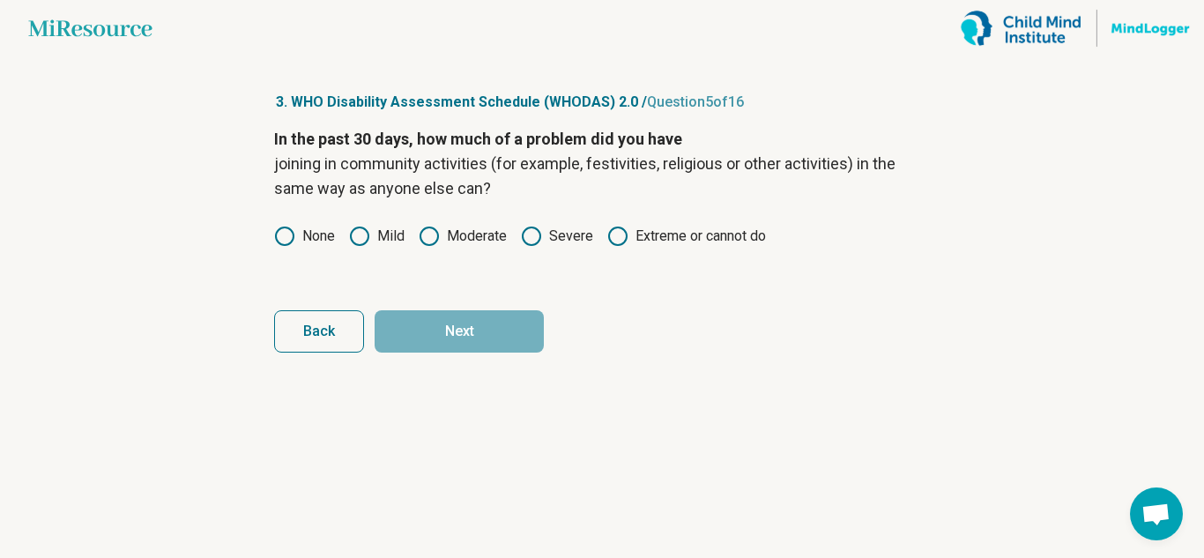
click at [284, 256] on div "In the past 30 days, how much of a problem did you have joining in community ac…" at bounding box center [602, 201] width 656 height 148
click at [284, 234] on icon at bounding box center [284, 236] width 21 height 21
click at [426, 334] on button "Next" at bounding box center [459, 331] width 169 height 42
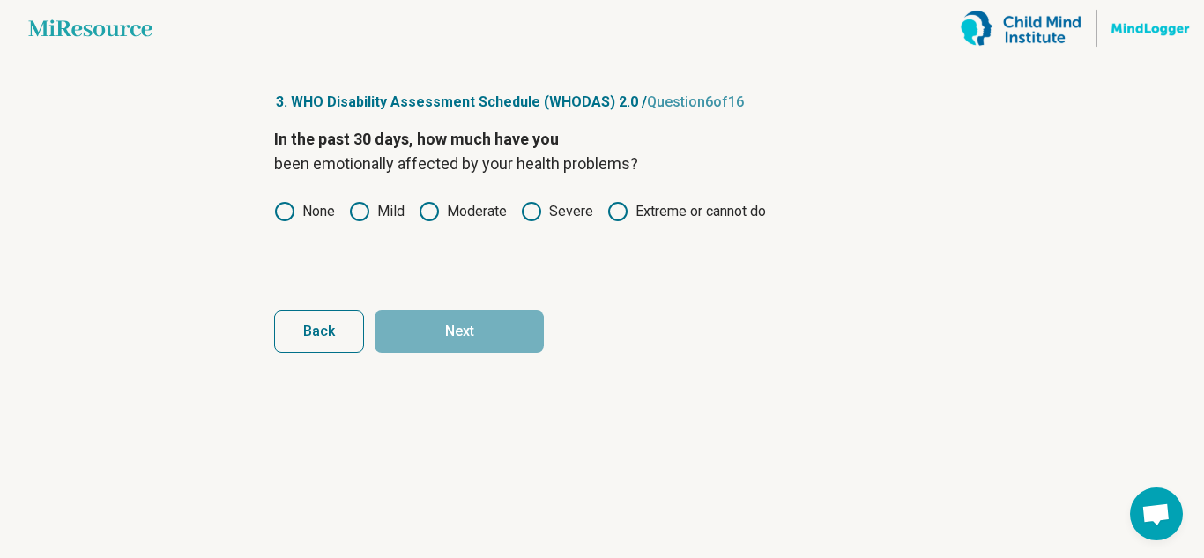
click at [440, 202] on icon at bounding box center [429, 211] width 21 height 21
click at [486, 331] on button "Next" at bounding box center [459, 331] width 169 height 42
click at [367, 213] on icon at bounding box center [359, 211] width 21 height 21
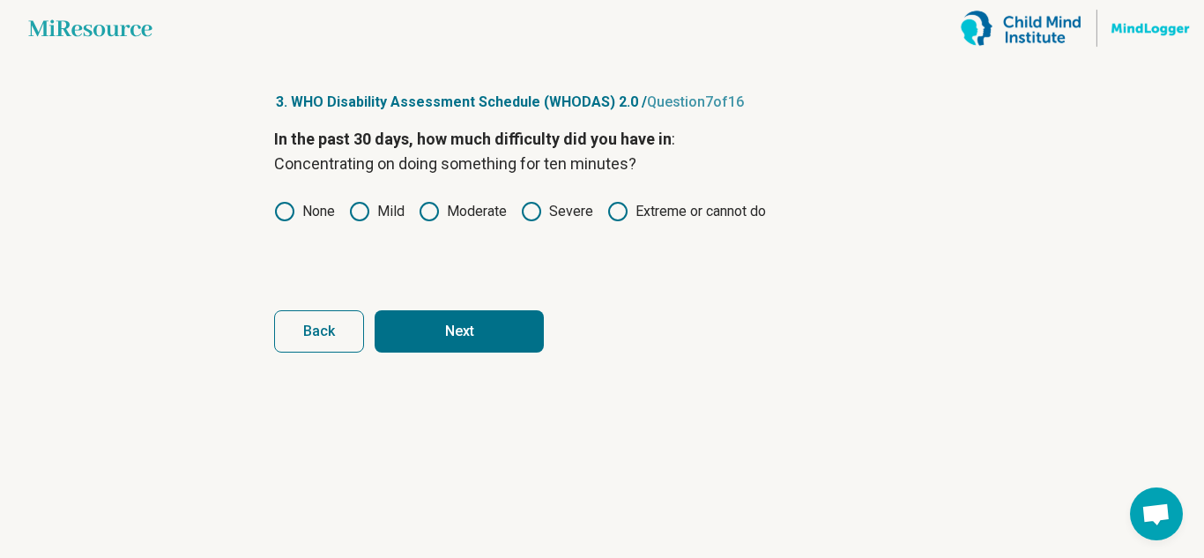
click at [440, 337] on button "Next" at bounding box center [459, 331] width 169 height 42
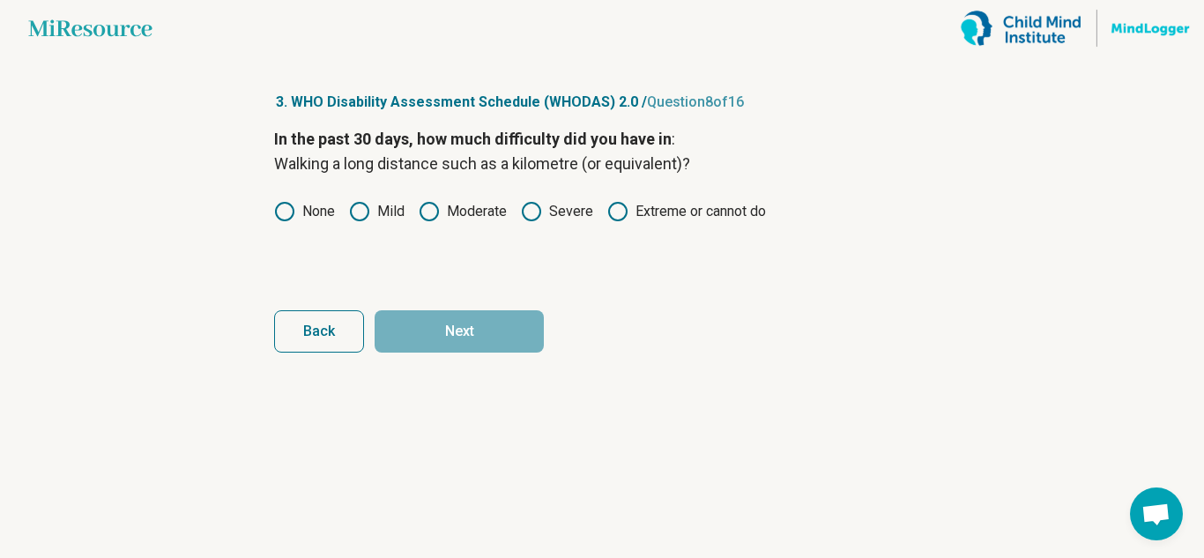
click at [435, 210] on icon at bounding box center [429, 211] width 21 height 21
click at [467, 324] on button "Next" at bounding box center [459, 331] width 169 height 42
click at [312, 210] on label "None" at bounding box center [304, 211] width 61 height 21
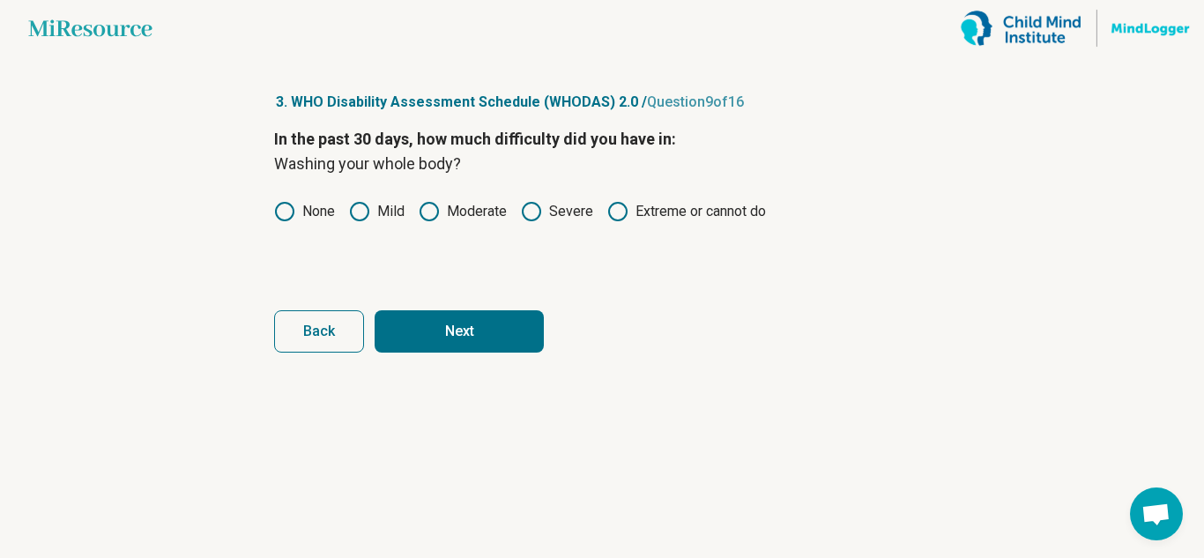
click at [432, 339] on button "Next" at bounding box center [459, 331] width 169 height 42
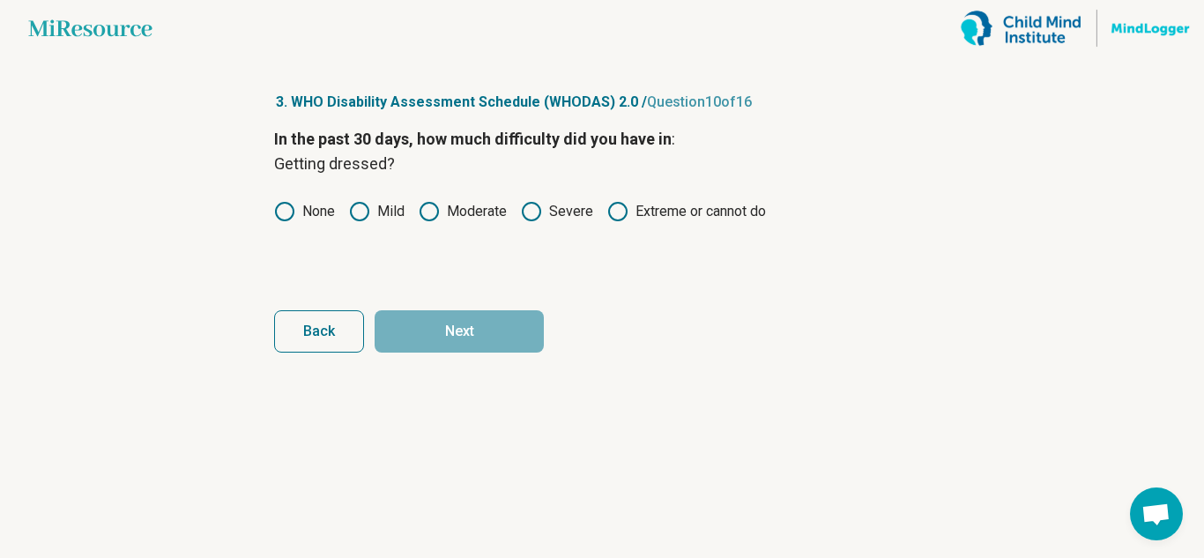
click at [245, 219] on main "Miresource logo 3. WHO Disability Assessment Schedule (WHODAS) 2.0 / Question 1…" at bounding box center [602, 279] width 1204 height 558
click at [286, 221] on icon at bounding box center [284, 211] width 21 height 21
click at [391, 318] on button "Next" at bounding box center [459, 331] width 169 height 42
click at [436, 211] on icon at bounding box center [429, 211] width 21 height 21
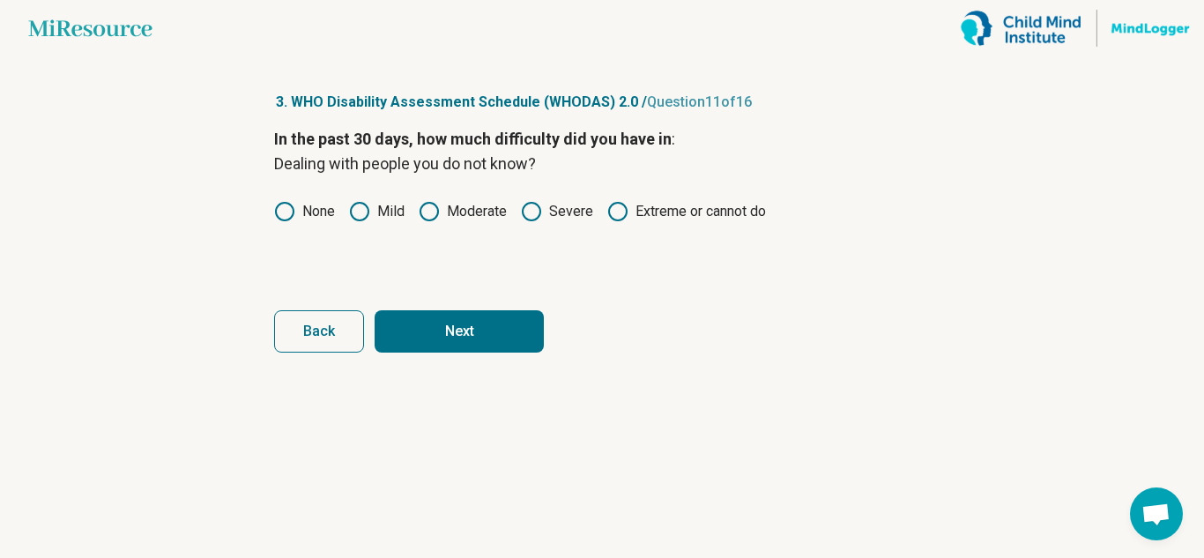
click at [450, 330] on button "Next" at bounding box center [459, 331] width 169 height 42
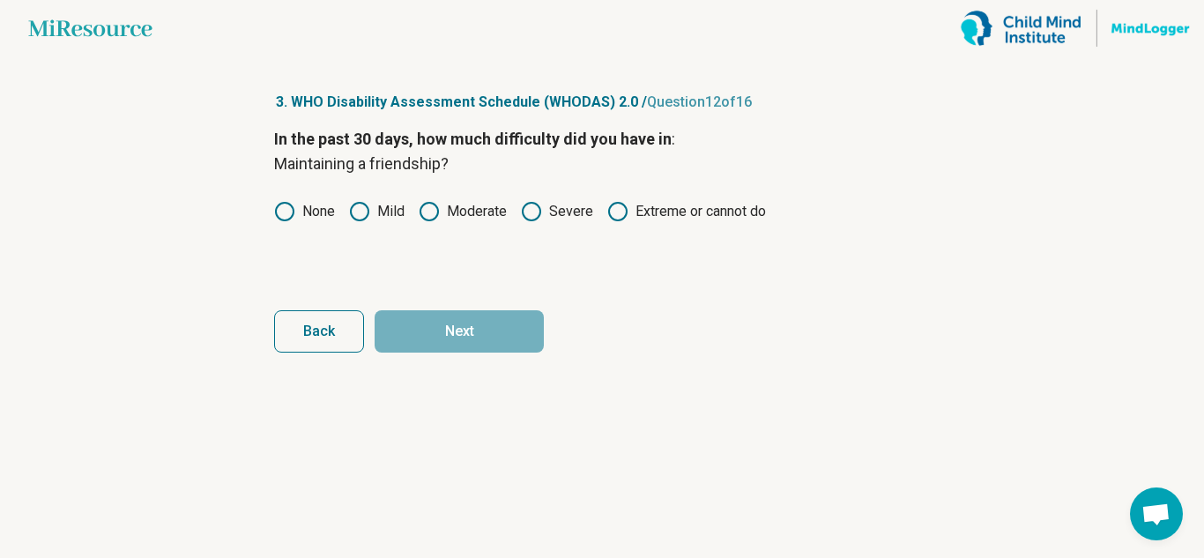
click at [430, 215] on icon at bounding box center [429, 211] width 21 height 21
click at [451, 344] on button "Next" at bounding box center [459, 331] width 169 height 42
click at [311, 206] on label "None" at bounding box center [304, 211] width 61 height 21
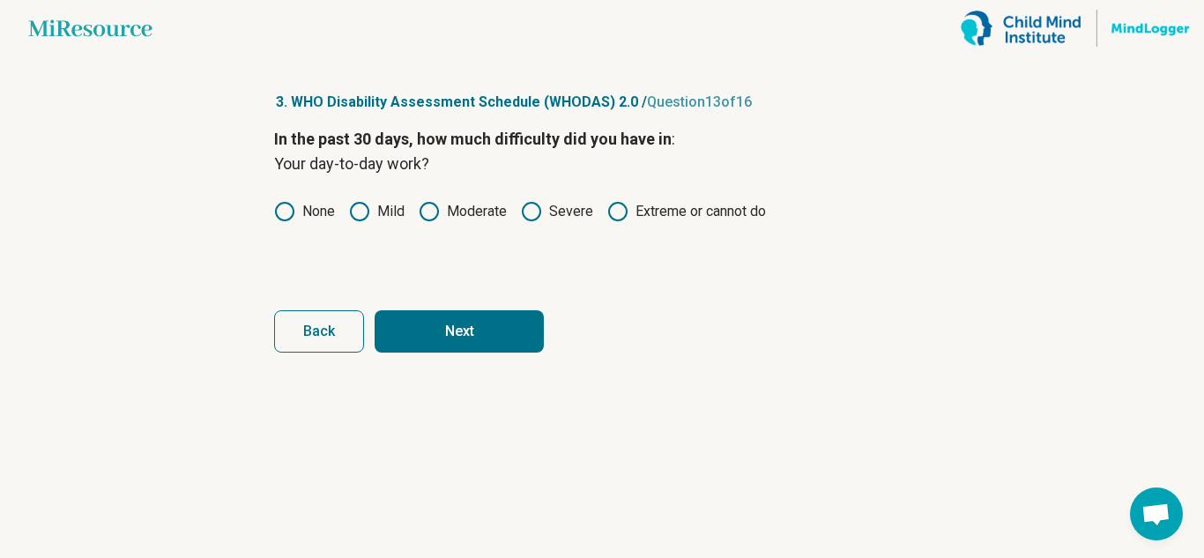
click at [366, 217] on icon at bounding box center [359, 211] width 21 height 21
click at [443, 338] on button "Next" at bounding box center [459, 331] width 169 height 42
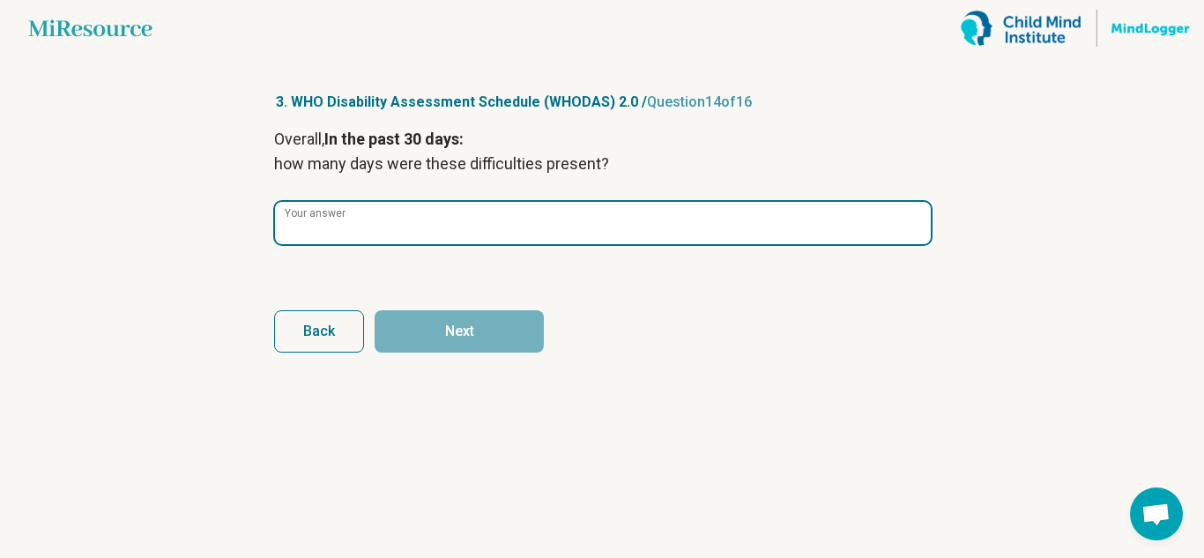
click at [434, 229] on input "Your answer" at bounding box center [603, 223] width 656 height 42
type input "**"
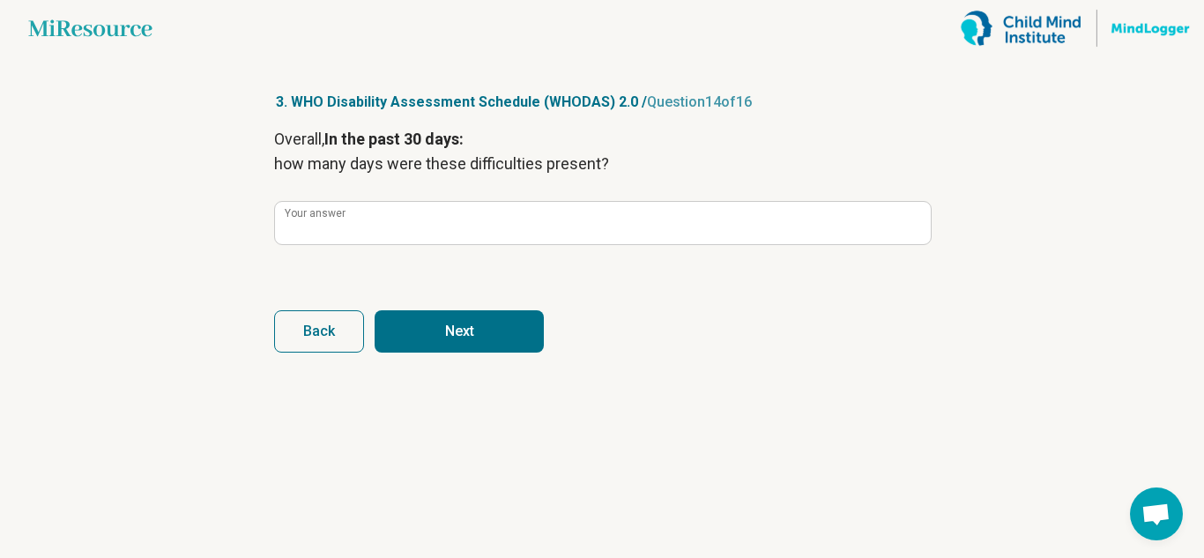
click at [465, 347] on button "Next" at bounding box center [459, 331] width 169 height 42
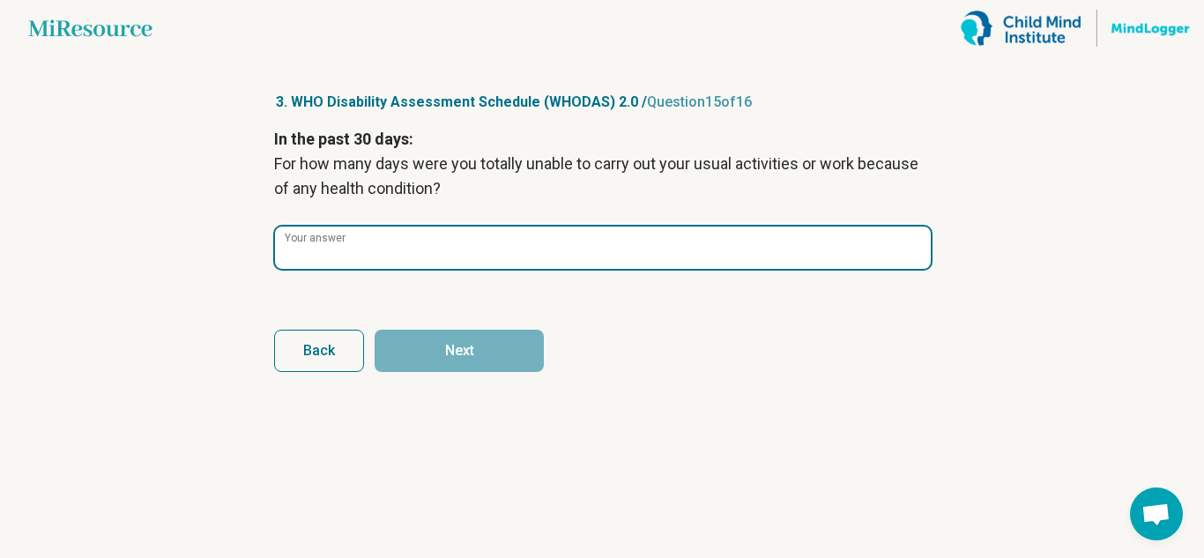
click at [602, 248] on input "Your answer" at bounding box center [603, 248] width 656 height 42
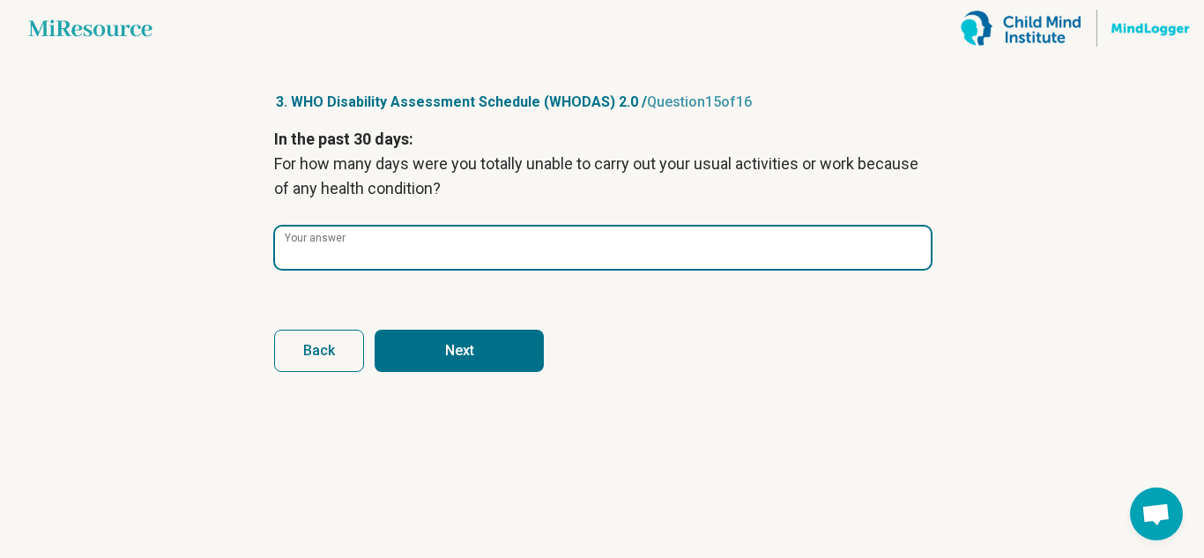
type input "*"
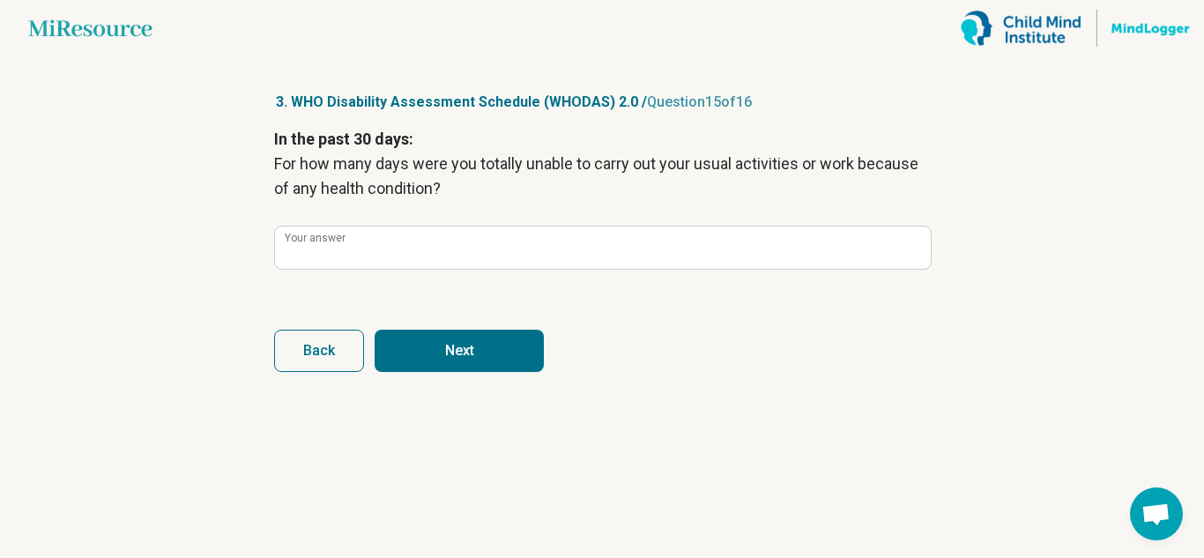
click at [508, 365] on button "Next" at bounding box center [459, 351] width 169 height 42
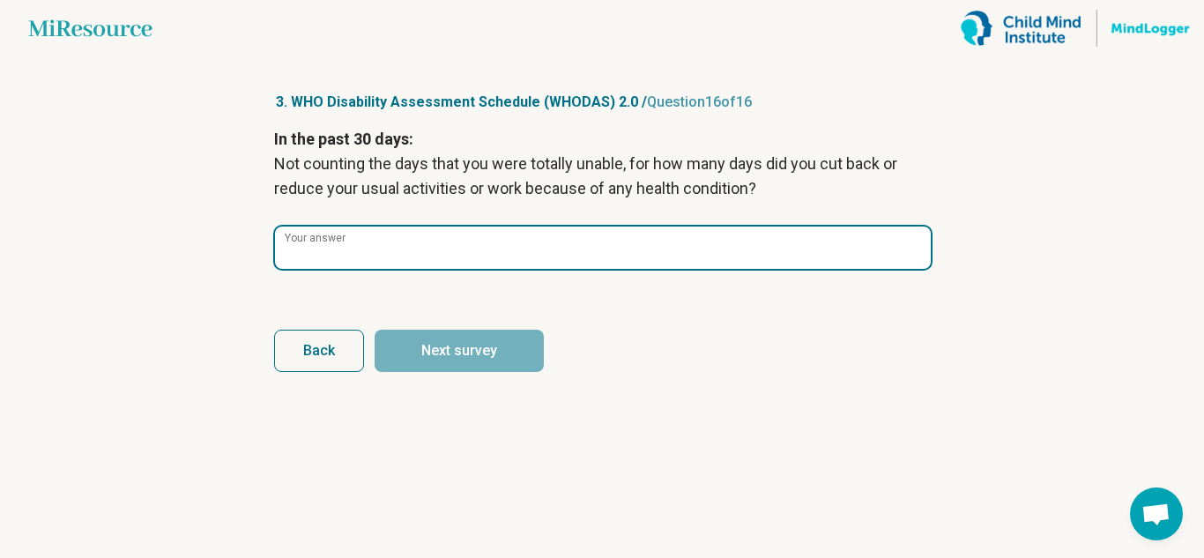
click at [542, 242] on input "Your answer" at bounding box center [603, 248] width 656 height 42
type input "*"
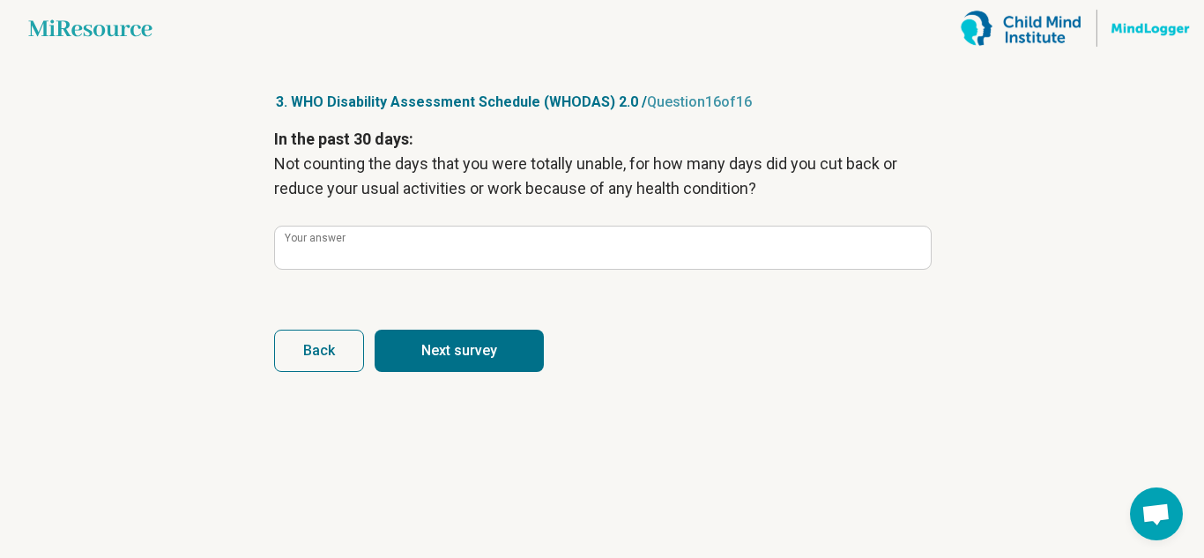
click at [489, 352] on button "Next survey" at bounding box center [459, 351] width 169 height 42
type input "**"
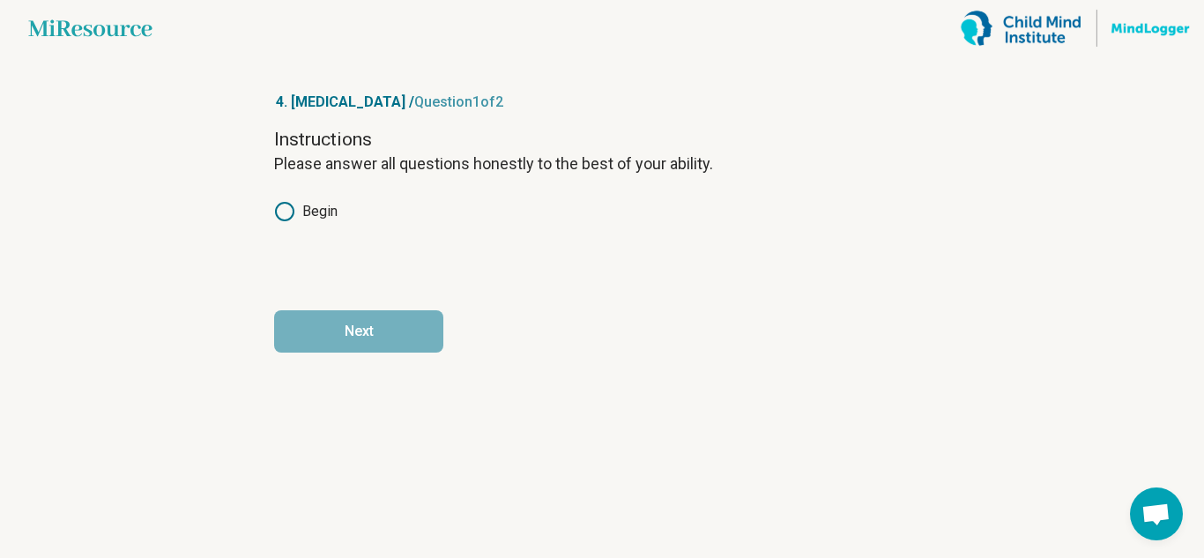
click at [294, 206] on icon at bounding box center [284, 211] width 21 height 21
click at [357, 331] on button "Next" at bounding box center [358, 331] width 169 height 42
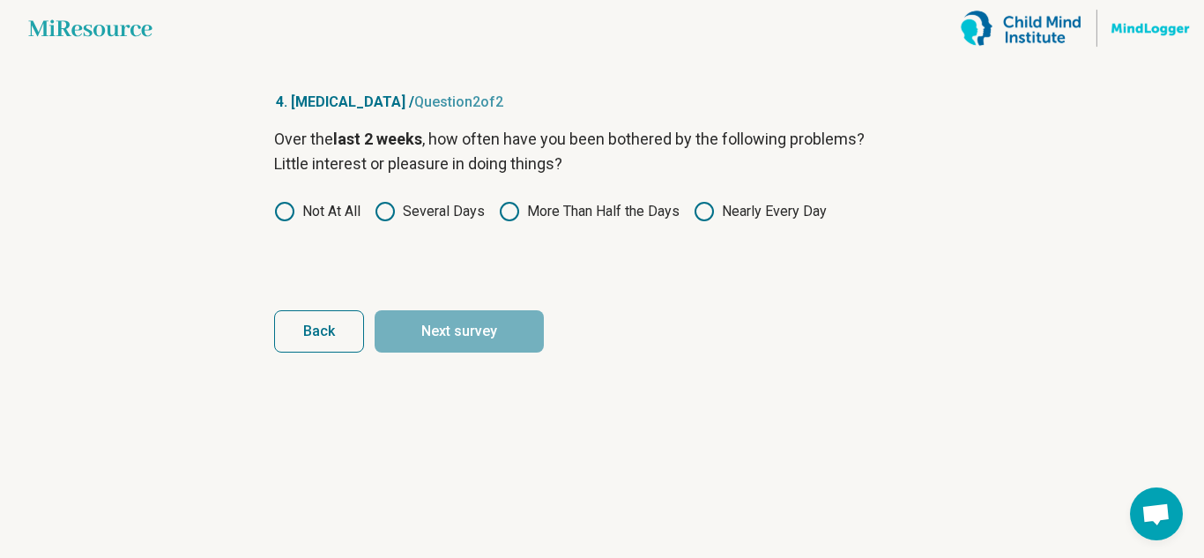
click at [321, 206] on label "Not At All" at bounding box center [317, 211] width 86 height 21
click at [395, 208] on label "Several Days" at bounding box center [430, 211] width 110 height 21
click at [452, 332] on button "Next survey" at bounding box center [459, 331] width 169 height 42
click at [384, 213] on icon at bounding box center [385, 211] width 21 height 21
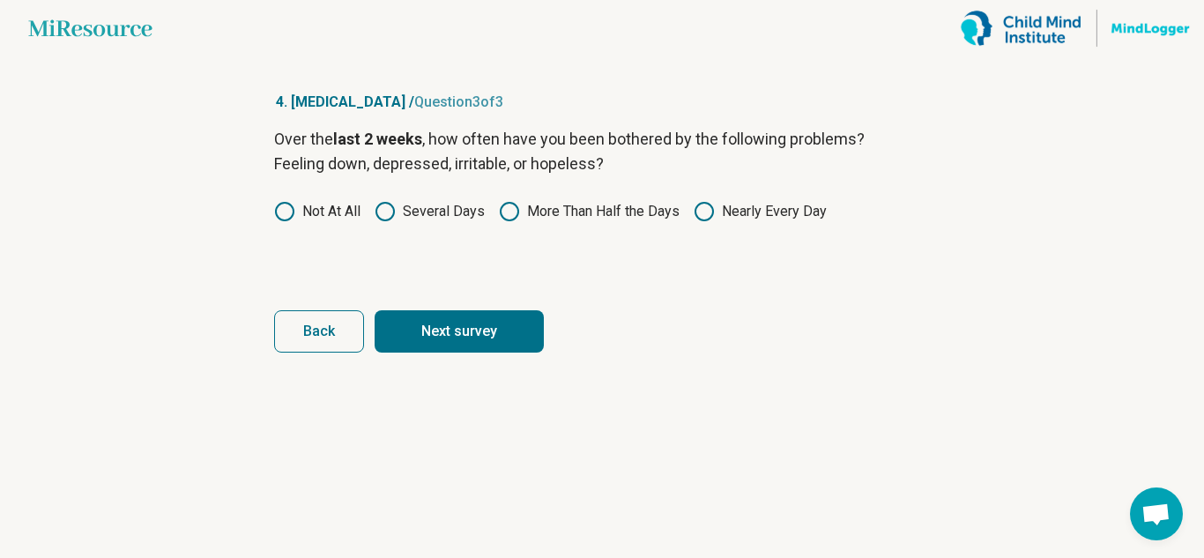
click at [434, 333] on button "Next survey" at bounding box center [459, 331] width 169 height 42
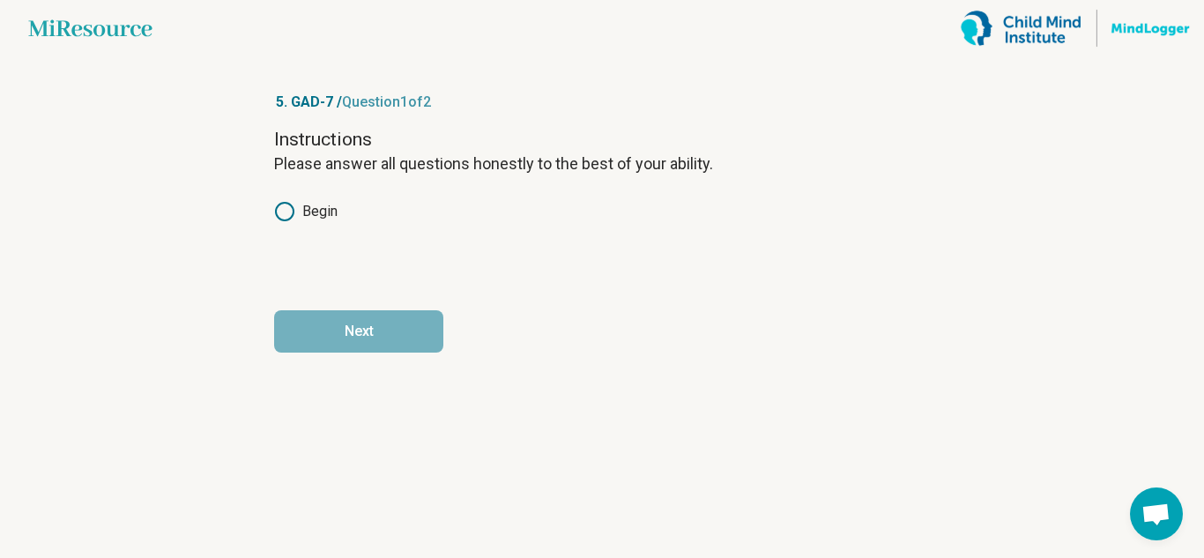
click at [307, 219] on label "Begin" at bounding box center [305, 211] width 63 height 21
click at [361, 341] on button "Next" at bounding box center [358, 331] width 169 height 42
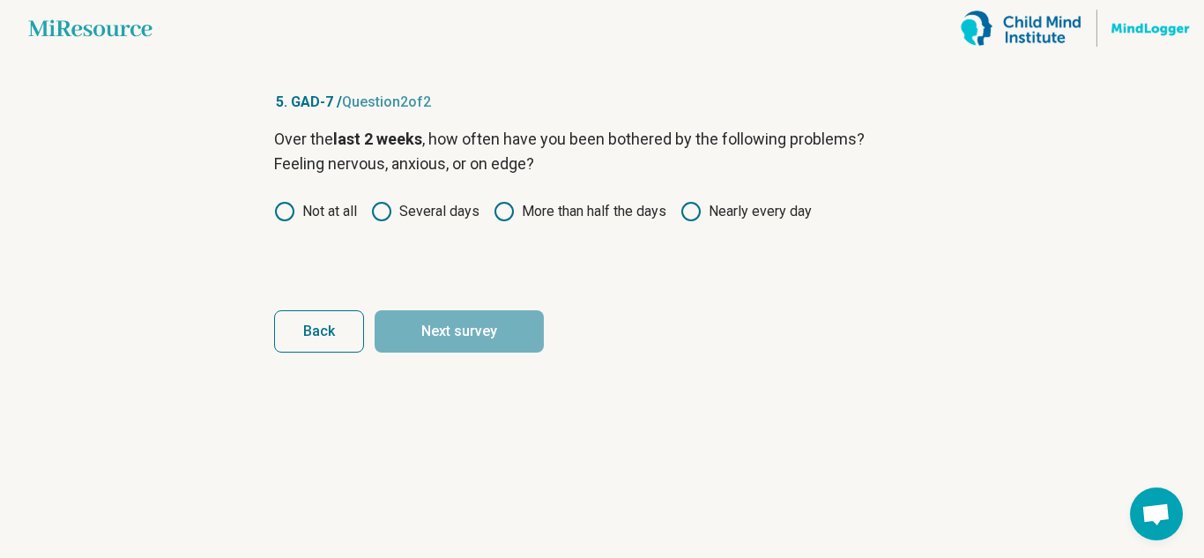
click at [694, 212] on icon at bounding box center [691, 211] width 21 height 21
click at [417, 335] on button "Next survey" at bounding box center [459, 331] width 169 height 42
click at [697, 205] on icon at bounding box center [691, 211] width 21 height 21
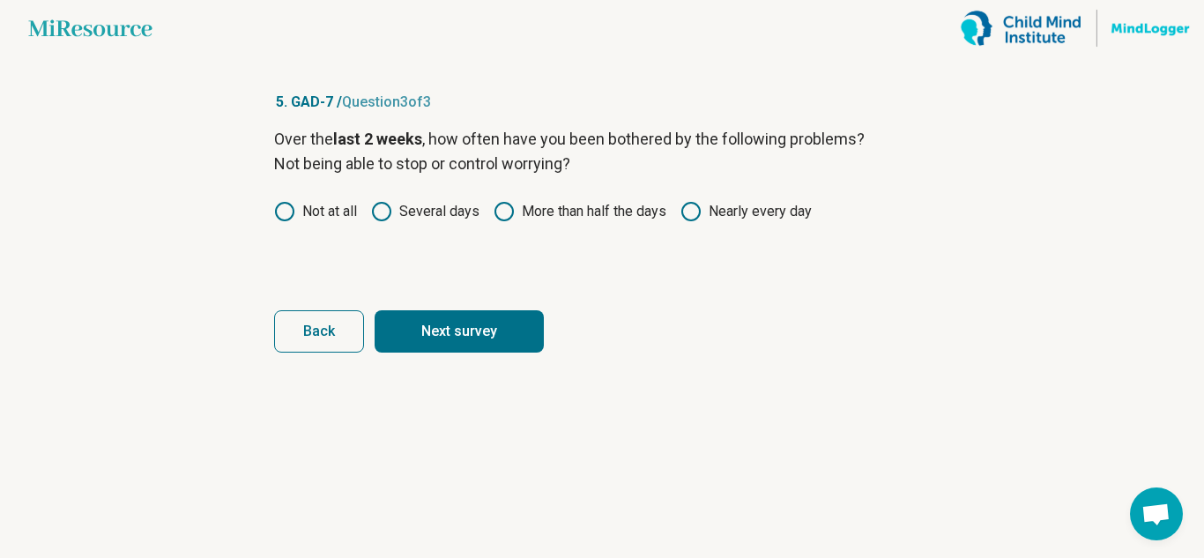
click at [483, 316] on button "Next survey" at bounding box center [459, 331] width 169 height 42
click at [689, 212] on icon at bounding box center [691, 211] width 21 height 21
click at [524, 333] on button "Next survey" at bounding box center [459, 331] width 169 height 42
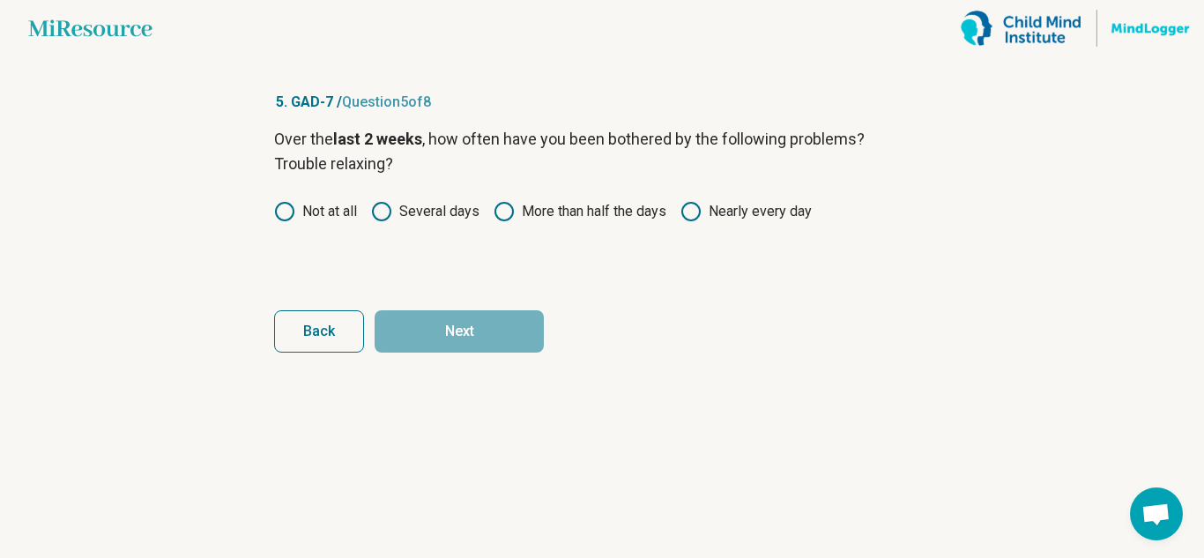
click at [446, 210] on label "Several days" at bounding box center [425, 211] width 108 height 21
click at [378, 199] on div "Over the last 2 weeks , how often have you been bothered by the following probl…" at bounding box center [602, 201] width 656 height 148
click at [383, 214] on icon at bounding box center [381, 211] width 21 height 21
click at [446, 334] on button "Next" at bounding box center [459, 331] width 169 height 42
click at [304, 205] on label "Not at all" at bounding box center [315, 211] width 83 height 21
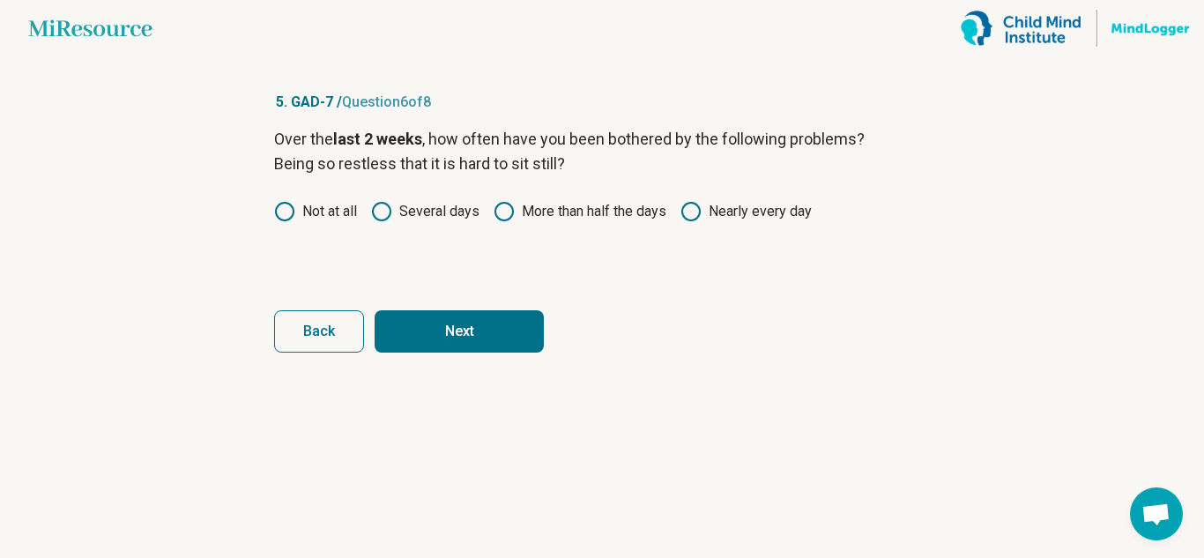
click at [440, 323] on button "Next" at bounding box center [459, 331] width 169 height 42
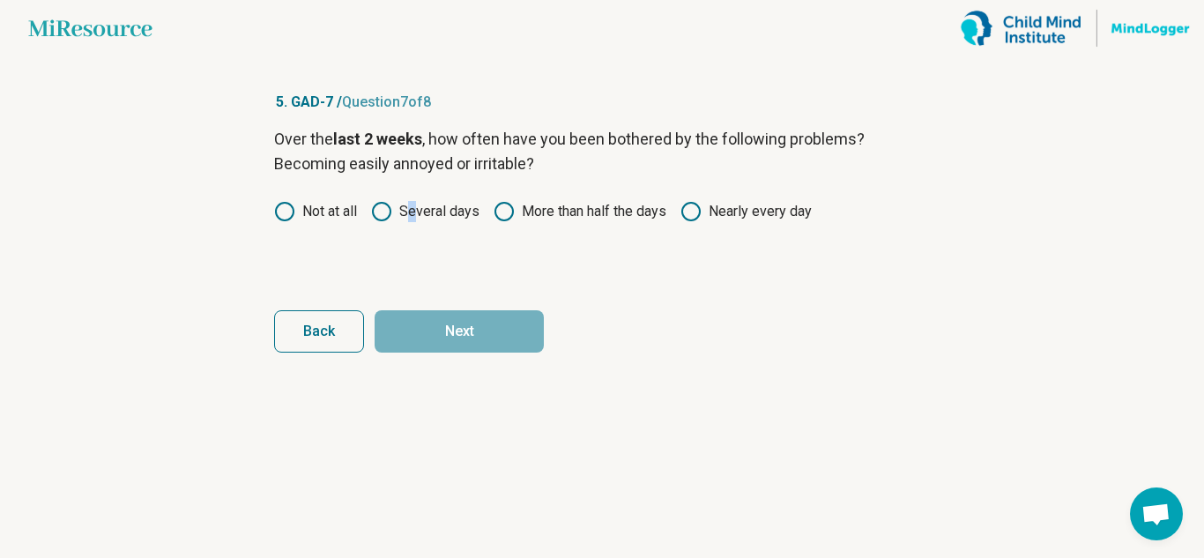
click at [411, 214] on label "Several days" at bounding box center [425, 211] width 108 height 21
click at [384, 209] on icon at bounding box center [381, 211] width 21 height 21
click at [433, 332] on button "Next" at bounding box center [459, 331] width 169 height 42
click at [511, 206] on circle at bounding box center [504, 212] width 18 height 18
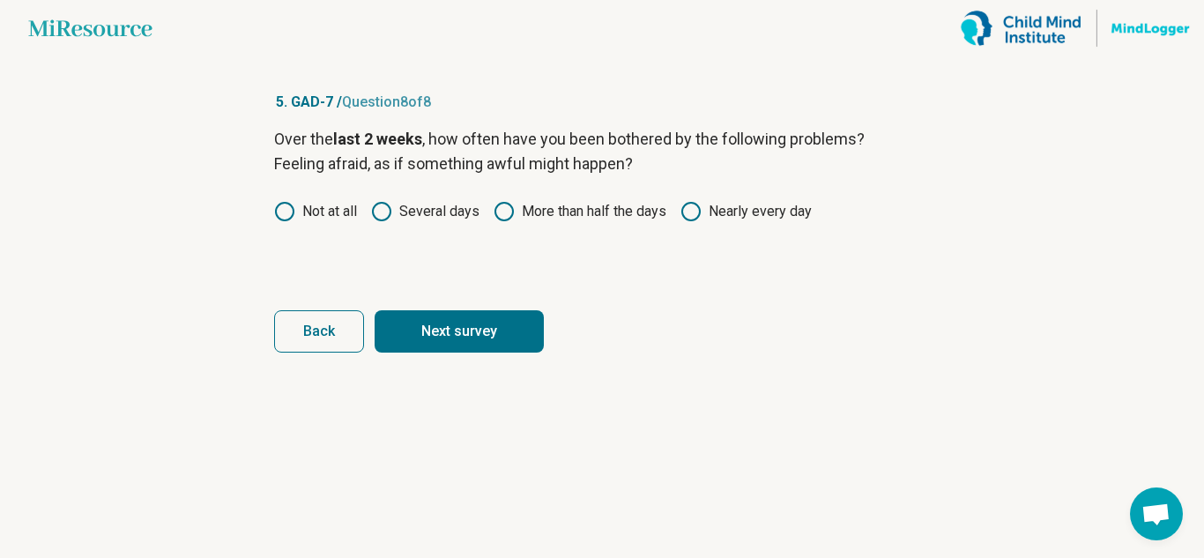
click at [491, 331] on button "Next survey" at bounding box center [459, 331] width 169 height 42
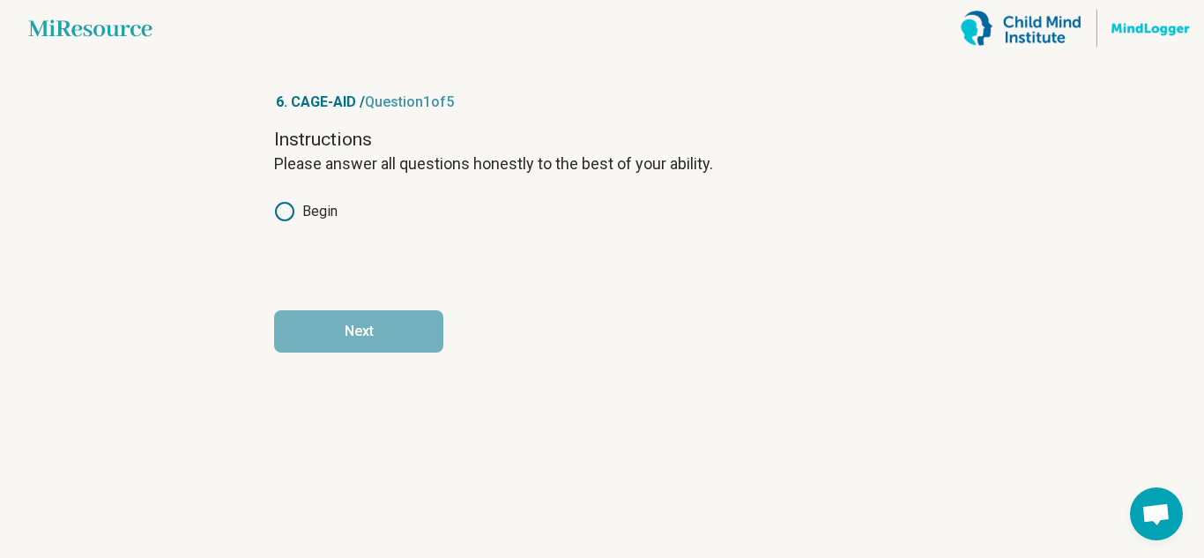
click at [295, 211] on label "Begin" at bounding box center [305, 211] width 63 height 21
click at [368, 320] on button "Next" at bounding box center [358, 331] width 169 height 42
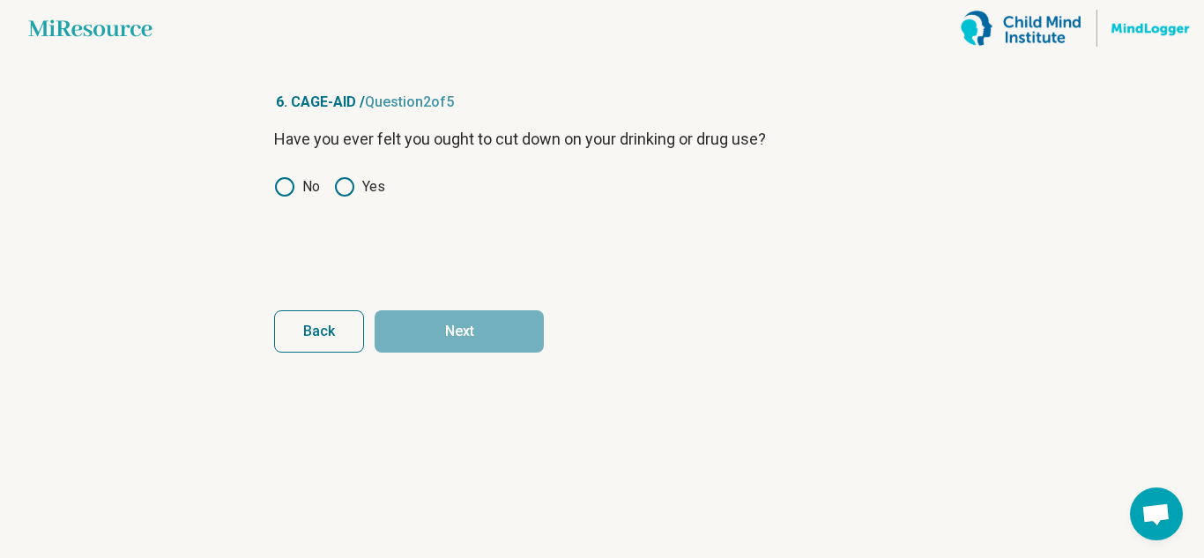
click at [341, 188] on icon at bounding box center [344, 186] width 21 height 21
click at [432, 333] on button "Next" at bounding box center [459, 331] width 169 height 42
click at [363, 182] on label "Yes" at bounding box center [359, 186] width 51 height 21
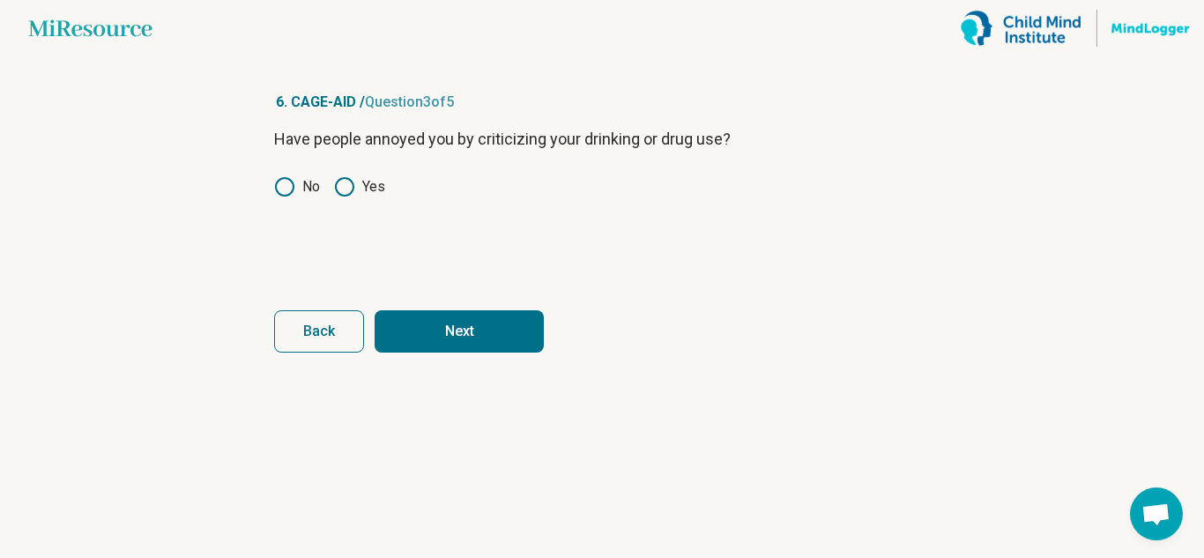
click at [292, 189] on icon at bounding box center [284, 186] width 21 height 21
click at [446, 333] on button "Next" at bounding box center [459, 331] width 169 height 42
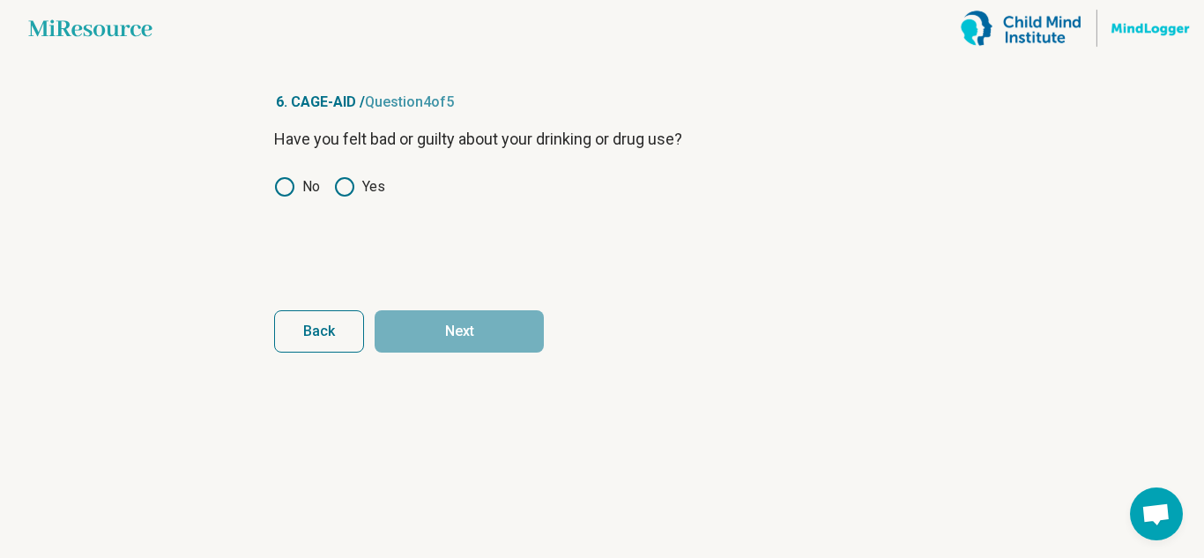
click at [357, 184] on label "Yes" at bounding box center [359, 186] width 51 height 21
click at [434, 328] on button "Next" at bounding box center [459, 331] width 169 height 42
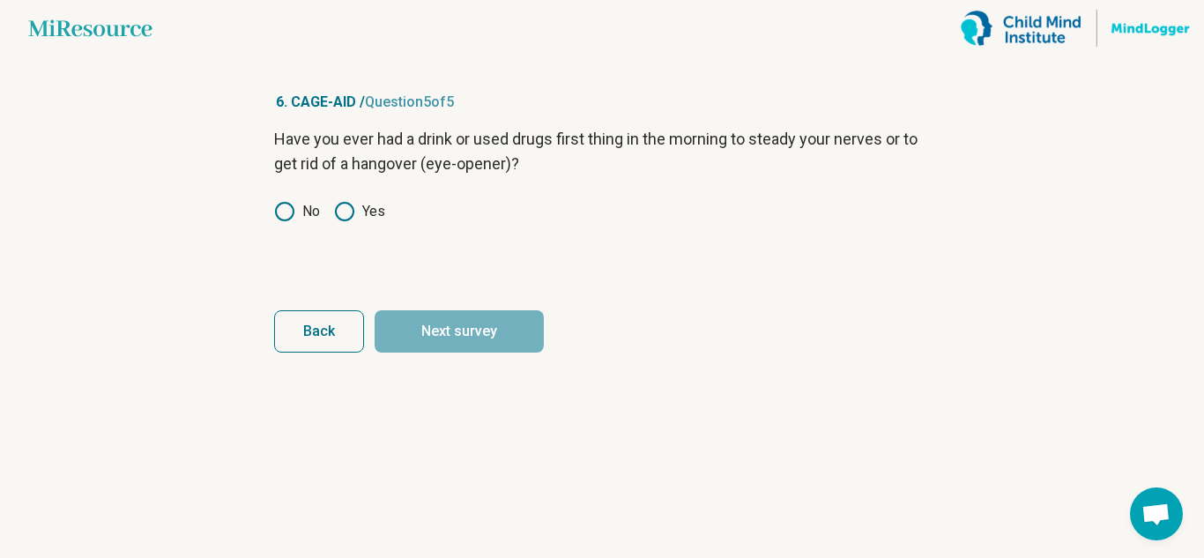
click at [353, 214] on circle at bounding box center [345, 212] width 18 height 18
click at [443, 325] on button "Next survey" at bounding box center [459, 331] width 169 height 42
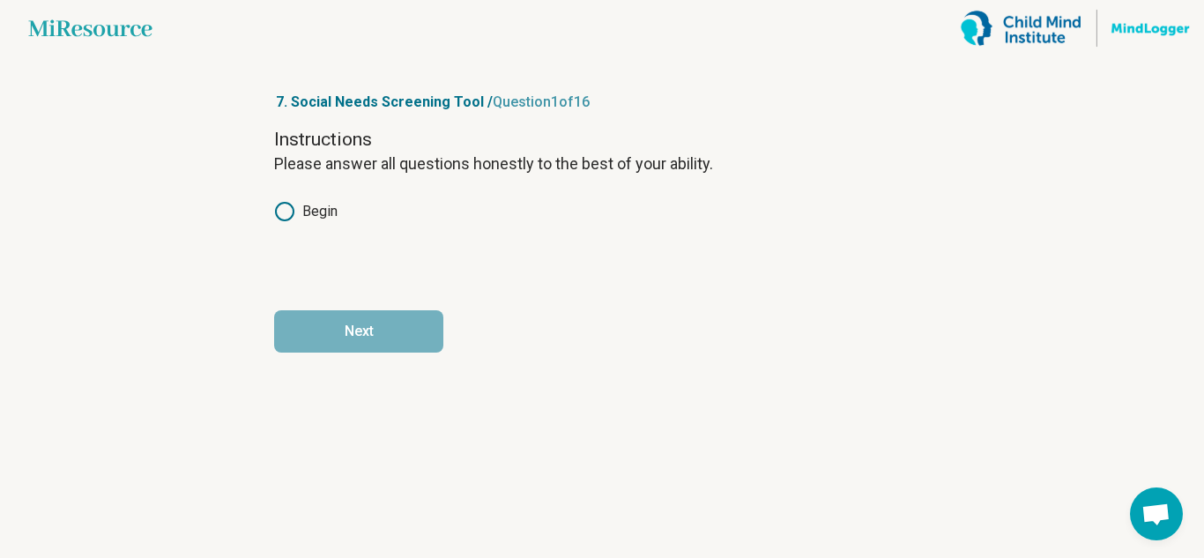
click at [301, 212] on label "Begin" at bounding box center [305, 211] width 63 height 21
click at [353, 338] on button "Next" at bounding box center [358, 331] width 169 height 42
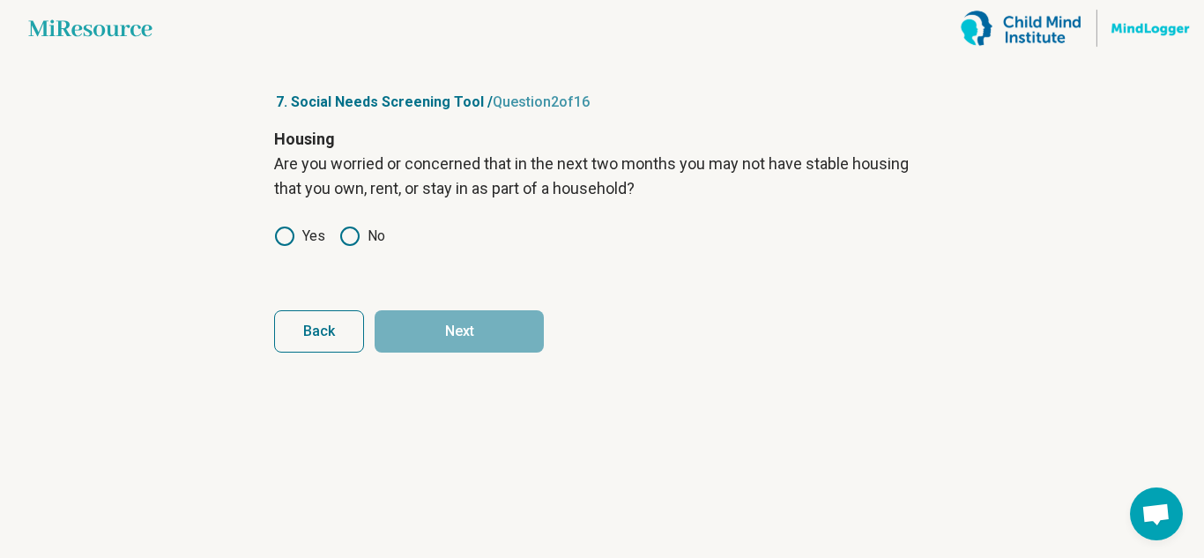
click at [311, 228] on label "Yes" at bounding box center [299, 236] width 51 height 21
click at [356, 230] on circle at bounding box center [350, 236] width 18 height 18
click at [406, 325] on button "Next" at bounding box center [459, 331] width 169 height 42
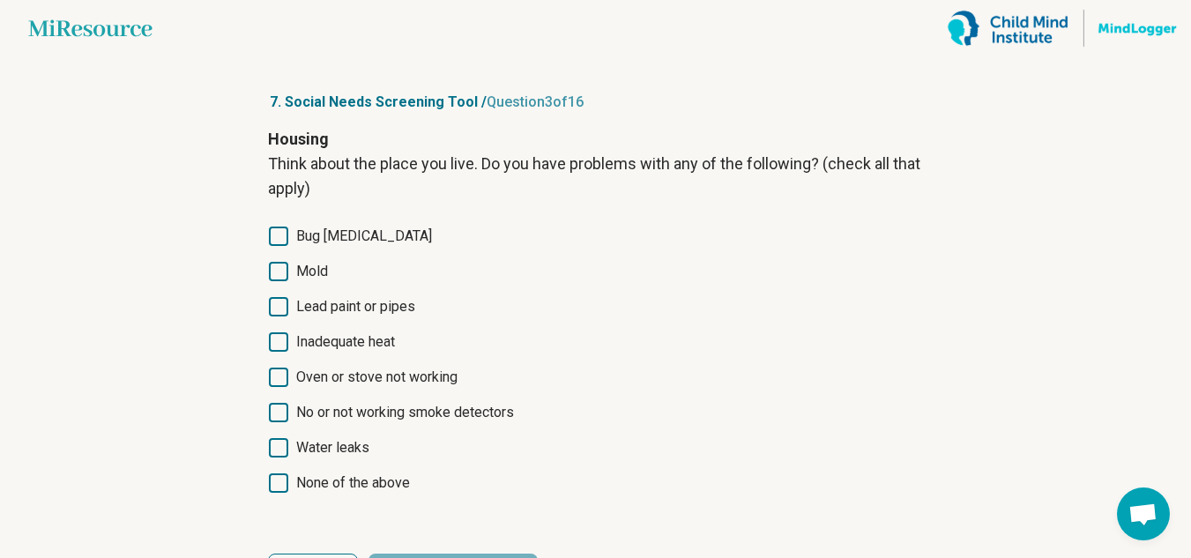
click at [367, 233] on span "Bug infestation" at bounding box center [364, 236] width 136 height 21
click at [296, 279] on span "Mold" at bounding box center [312, 271] width 32 height 21
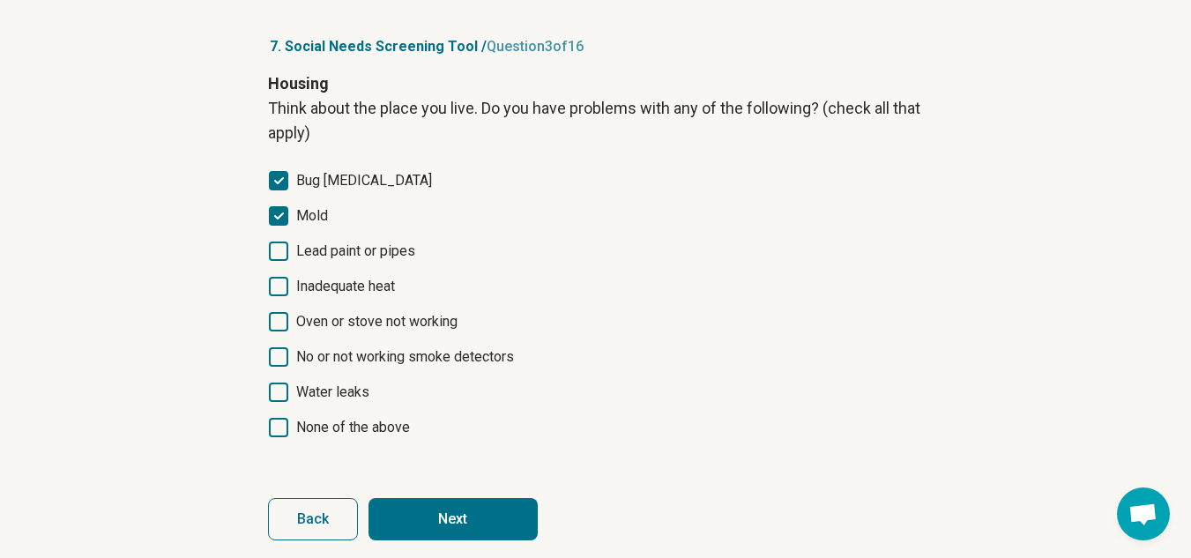
scroll to position [61, 0]
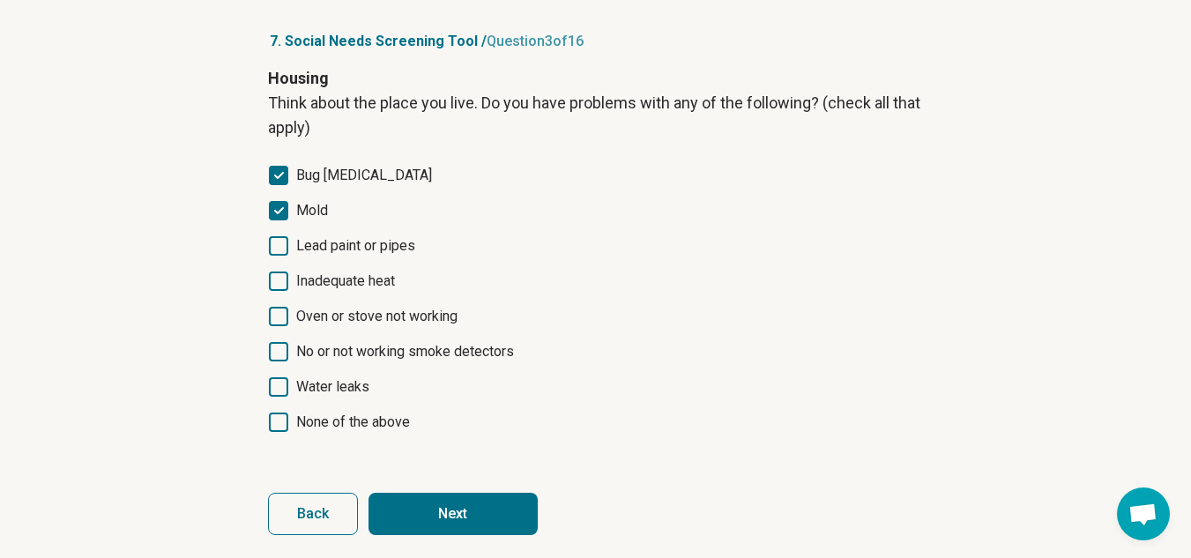
click at [355, 282] on span "Inadequate heat" at bounding box center [345, 281] width 99 height 21
click at [367, 317] on span "Oven or stove not working" at bounding box center [376, 316] width 161 height 21
click at [449, 515] on button "Next" at bounding box center [452, 514] width 169 height 42
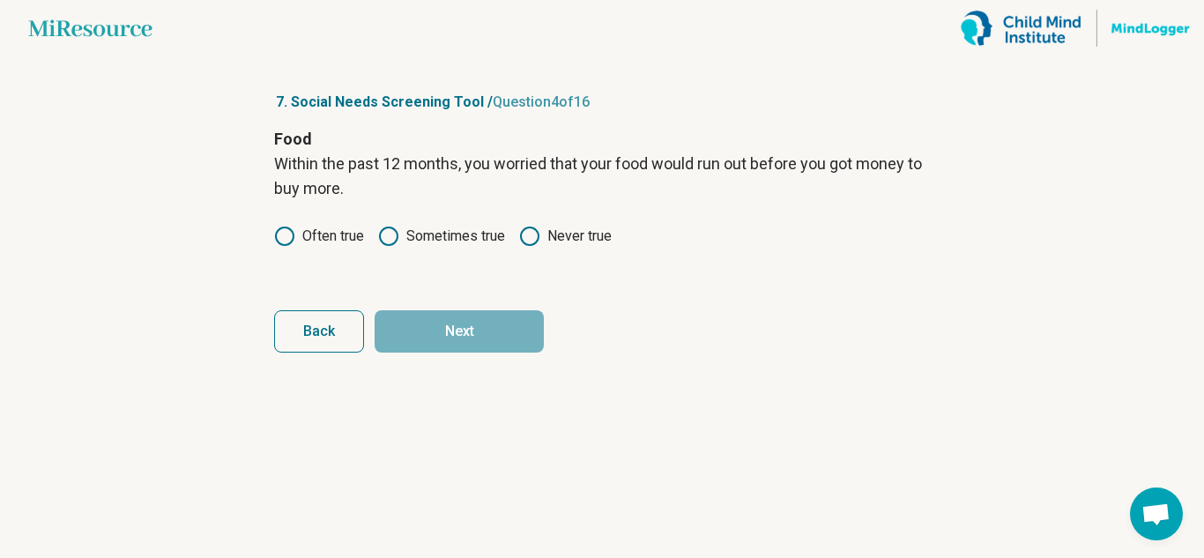
click at [297, 227] on label "Often true" at bounding box center [319, 236] width 90 height 21
click at [495, 314] on button "Next" at bounding box center [459, 331] width 169 height 42
click at [301, 226] on label "Often true" at bounding box center [319, 236] width 90 height 21
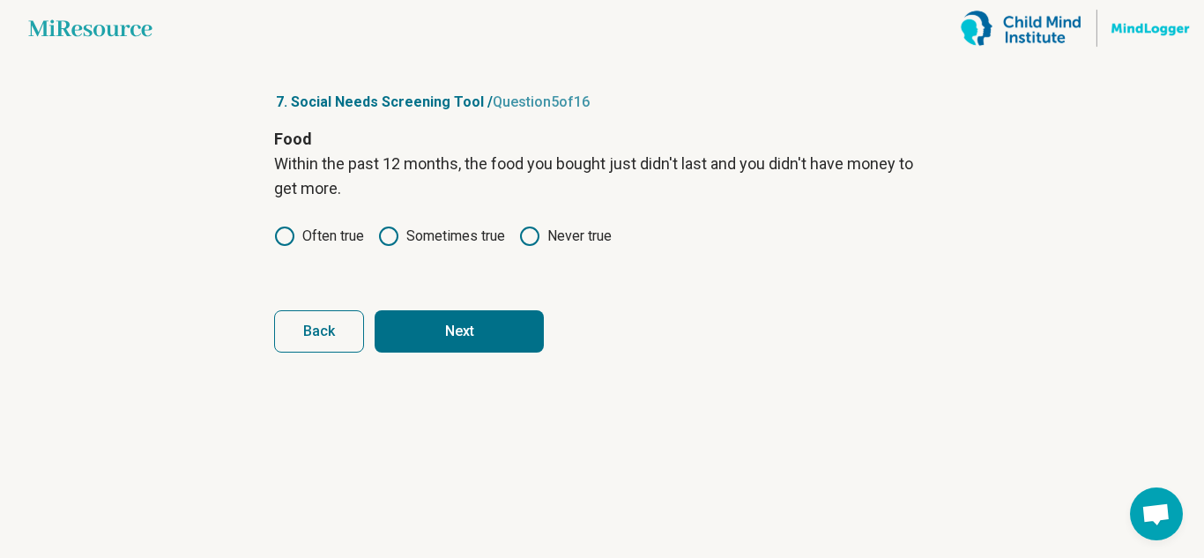
click at [462, 331] on button "Next" at bounding box center [459, 331] width 169 height 42
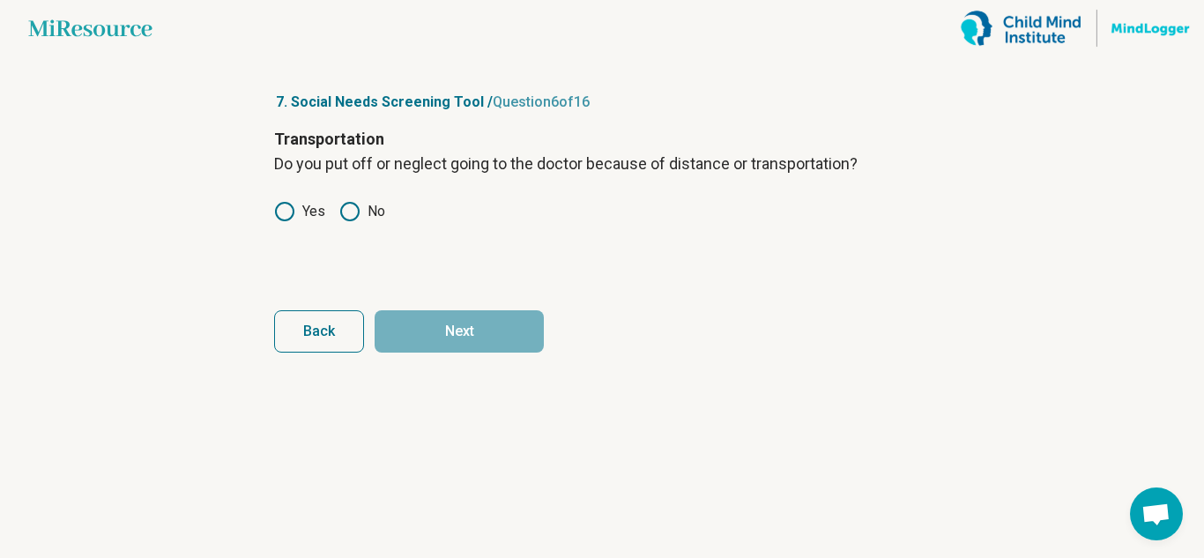
drag, startPoint x: 276, startPoint y: 208, endPoint x: 285, endPoint y: 205, distance: 9.2
click at [274, 207] on icon at bounding box center [284, 211] width 21 height 21
click at [353, 222] on div "Transportation Do you put off or neglect going to the doctor because of distanc…" at bounding box center [602, 201] width 656 height 148
click at [349, 215] on icon at bounding box center [349, 211] width 21 height 21
click at [475, 348] on button "Next" at bounding box center [459, 331] width 169 height 42
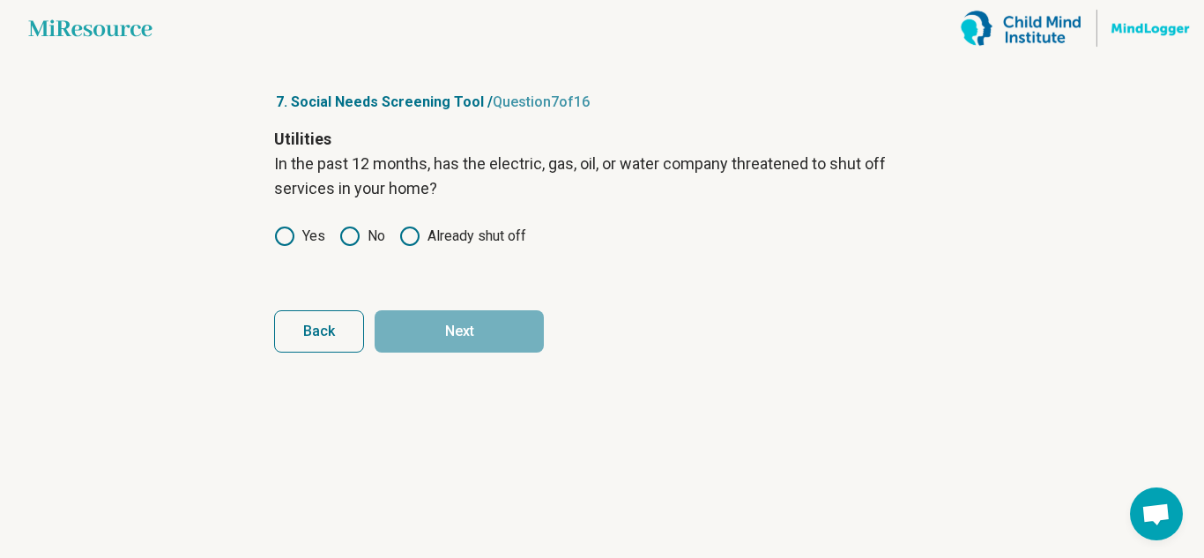
click at [276, 224] on div "Utilities In the past 12 months, has the electric, gas, oil, or water company t…" at bounding box center [602, 201] width 656 height 148
click at [281, 234] on icon at bounding box center [284, 236] width 21 height 21
click at [417, 348] on button "Next" at bounding box center [459, 331] width 169 height 42
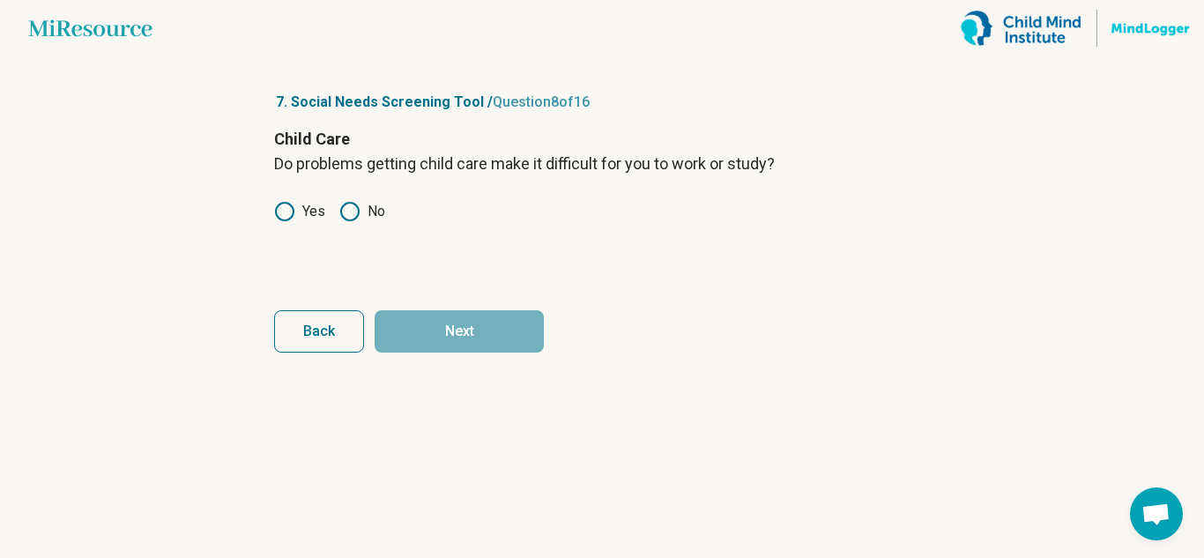
click at [295, 210] on label "Yes" at bounding box center [299, 211] width 51 height 21
click at [404, 324] on button "Next" at bounding box center [459, 331] width 169 height 42
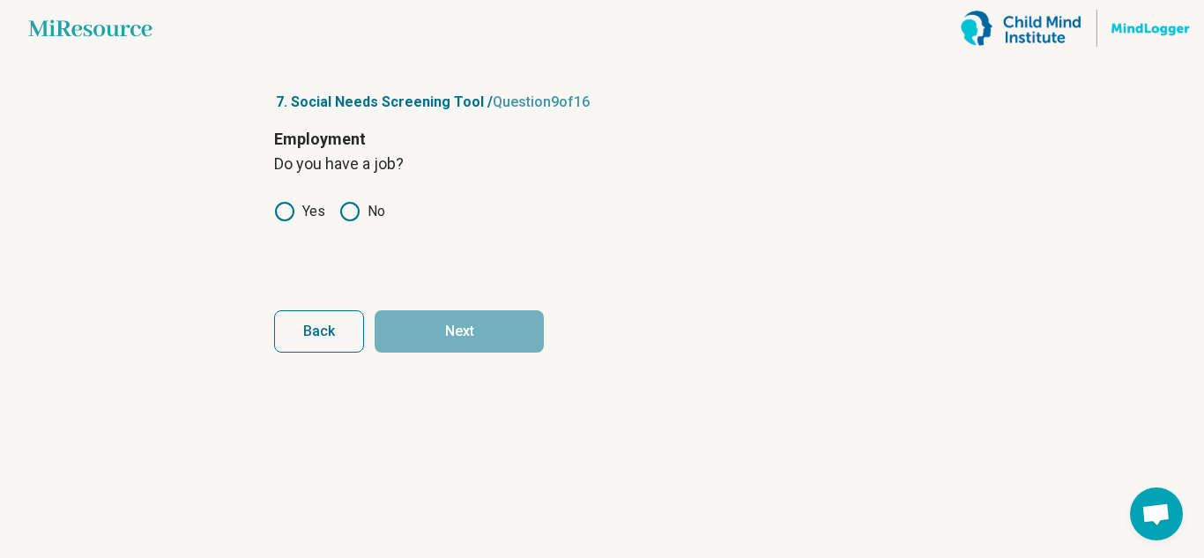
click at [293, 206] on circle at bounding box center [285, 212] width 18 height 18
click at [452, 346] on button "Next" at bounding box center [459, 331] width 169 height 42
click at [298, 205] on label "Yes" at bounding box center [299, 211] width 51 height 21
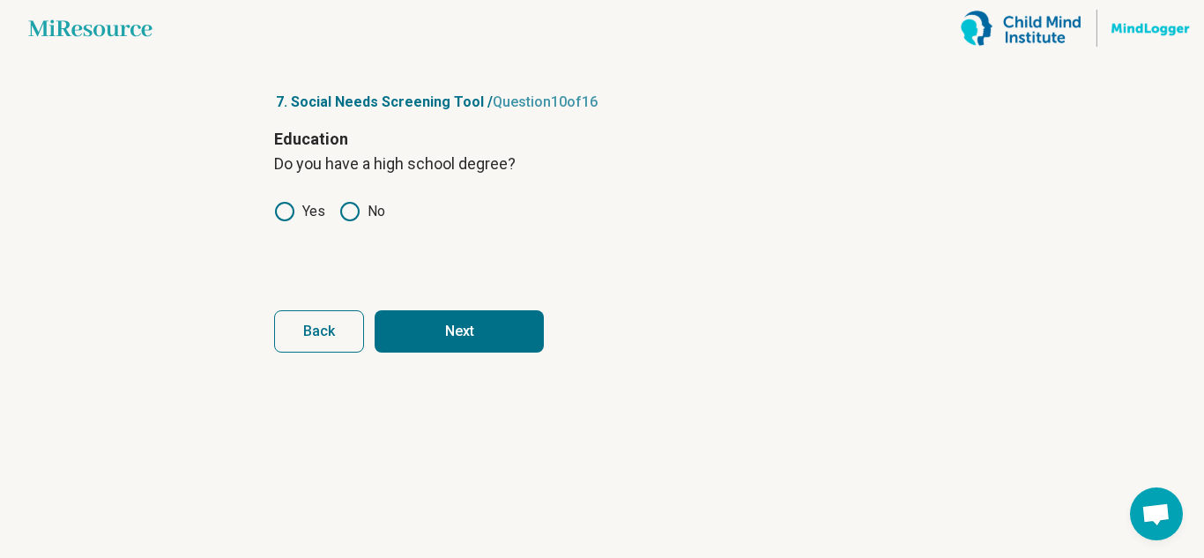
click at [445, 336] on button "Next" at bounding box center [459, 331] width 169 height 42
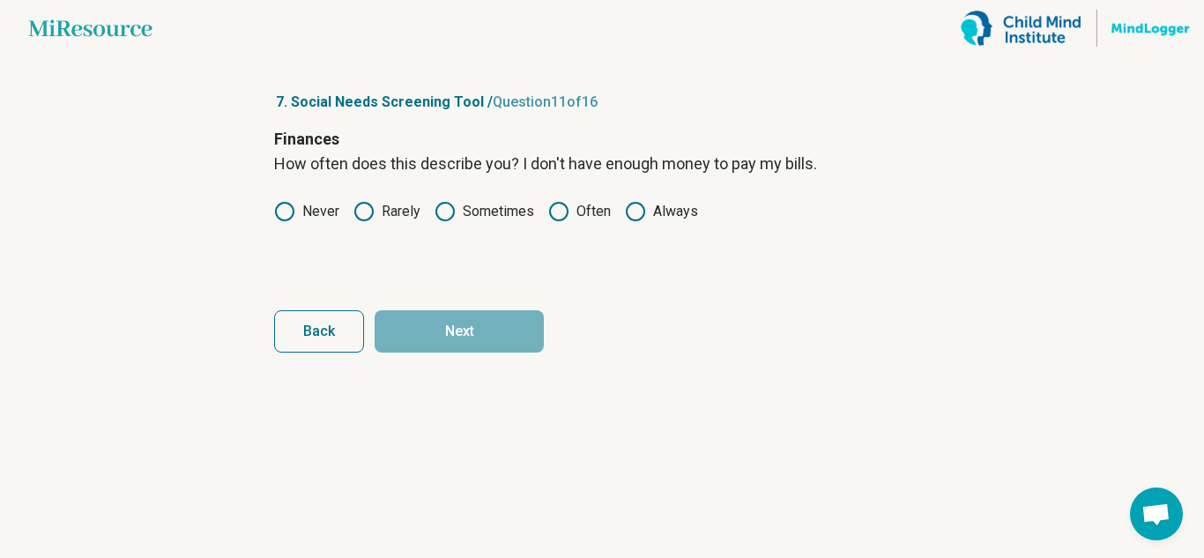
click at [632, 207] on icon at bounding box center [635, 211] width 21 height 21
click at [453, 338] on button "Next" at bounding box center [459, 331] width 169 height 42
click at [304, 210] on label "Never" at bounding box center [306, 211] width 65 height 21
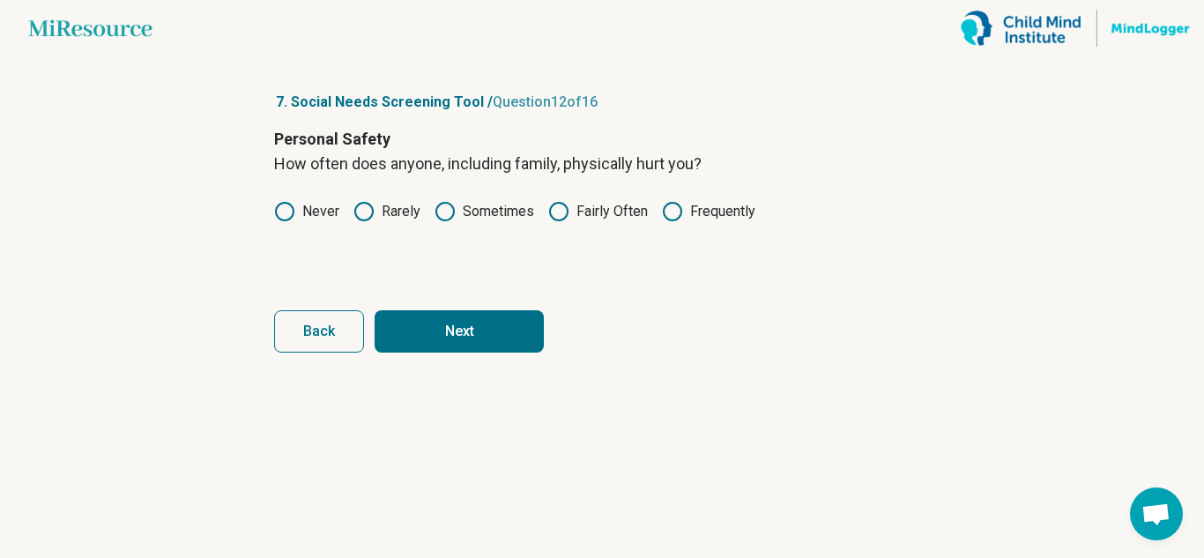
click at [479, 317] on button "Next" at bounding box center [459, 331] width 169 height 42
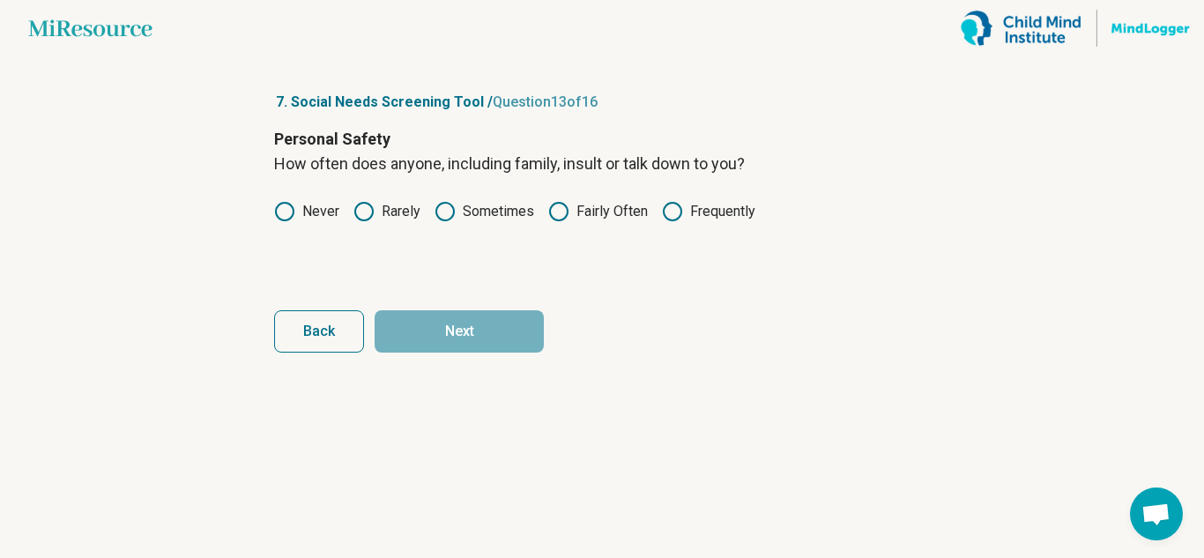
click at [286, 206] on icon at bounding box center [284, 211] width 21 height 21
click at [420, 330] on button "Next" at bounding box center [459, 331] width 169 height 42
click at [309, 199] on div "Personal Safety How often does anyone, including family, threaten you with harm…" at bounding box center [602, 201] width 656 height 148
click at [291, 217] on label "Never" at bounding box center [306, 211] width 65 height 21
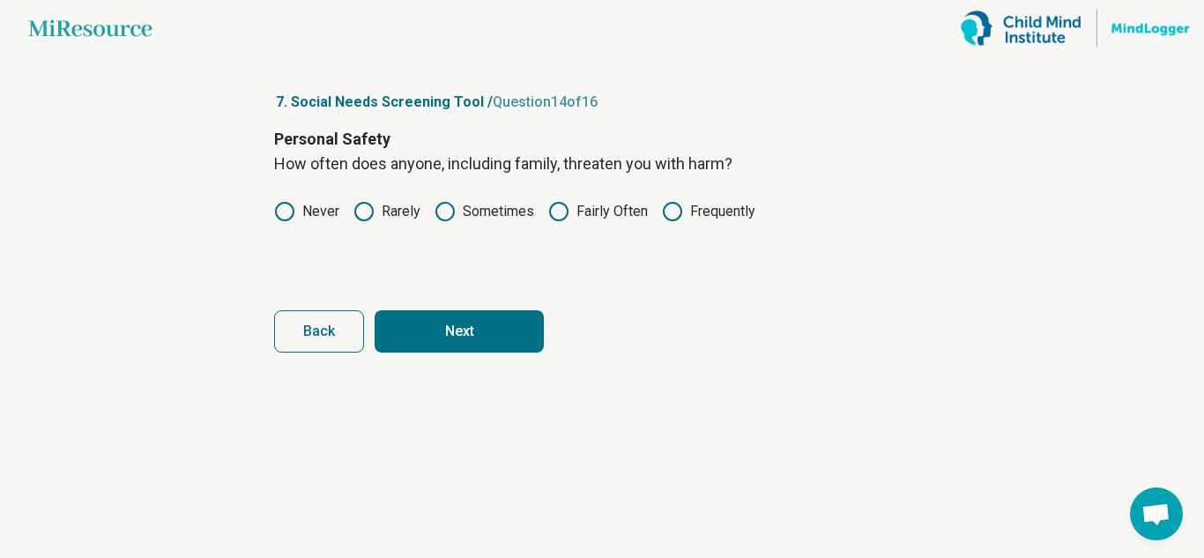
click at [401, 317] on button "Next" at bounding box center [459, 331] width 169 height 42
click at [296, 207] on label "Never" at bounding box center [306, 211] width 65 height 21
click at [414, 332] on button "Next" at bounding box center [459, 331] width 169 height 42
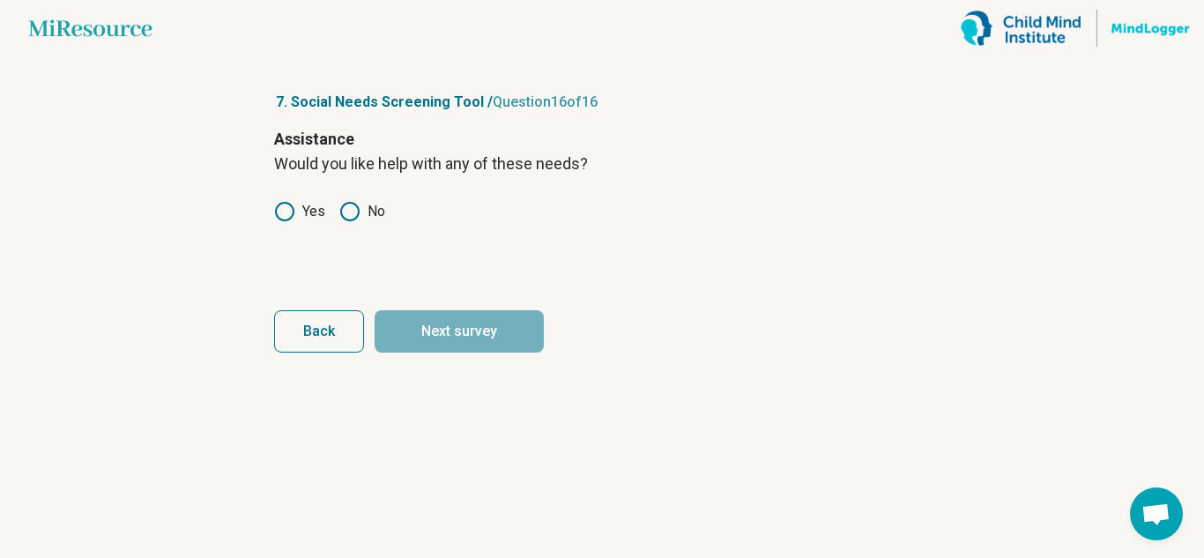
click at [354, 210] on icon at bounding box center [349, 211] width 21 height 21
click at [422, 334] on button "Next survey" at bounding box center [459, 331] width 169 height 42
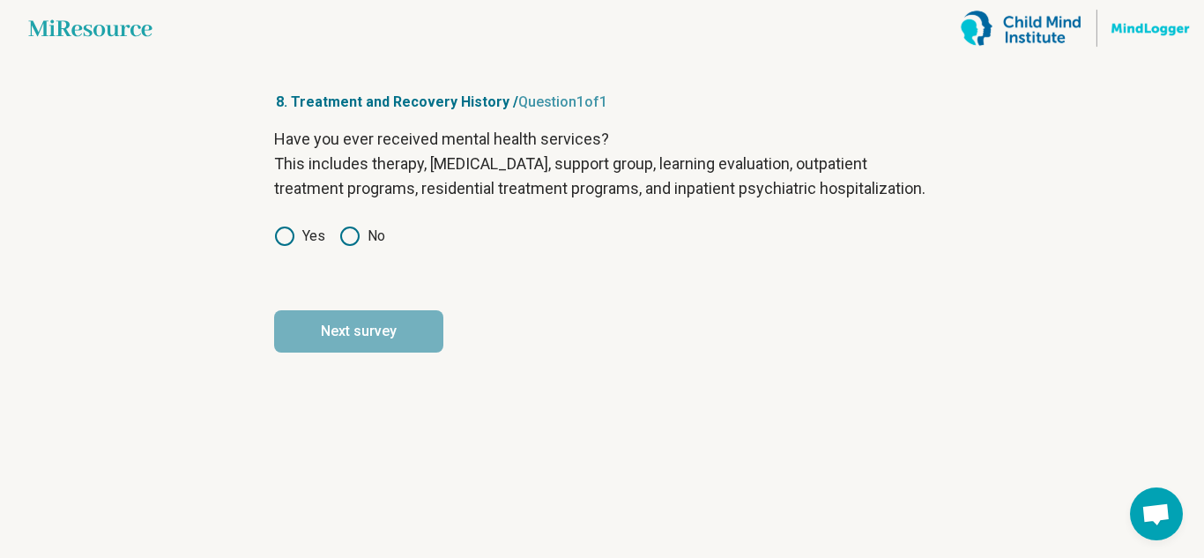
click at [292, 247] on icon at bounding box center [284, 236] width 21 height 21
click at [344, 353] on button "Next survey" at bounding box center [358, 331] width 169 height 42
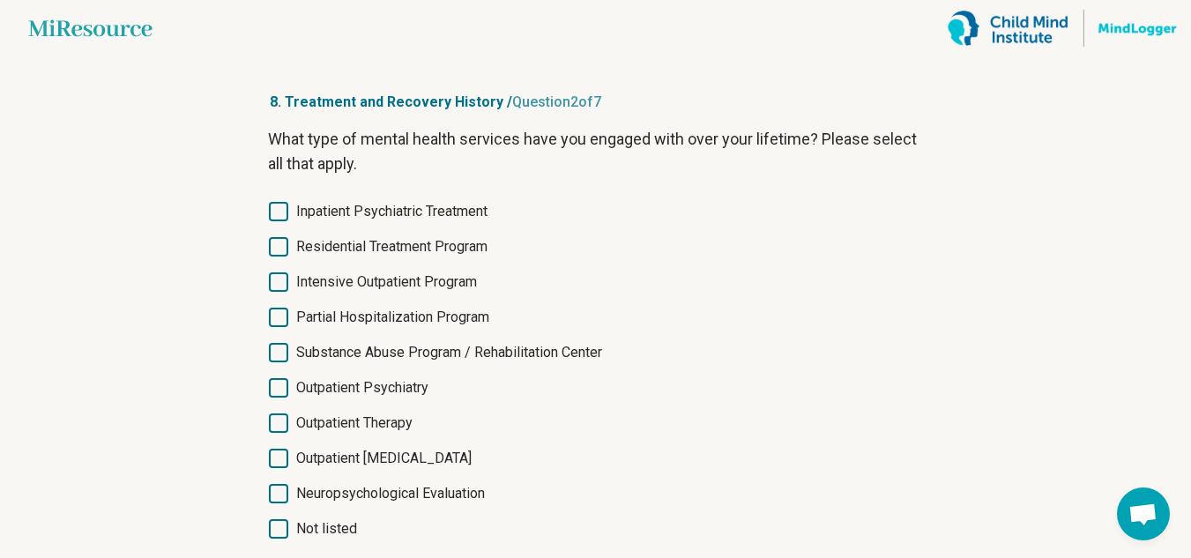
scroll to position [119, 0]
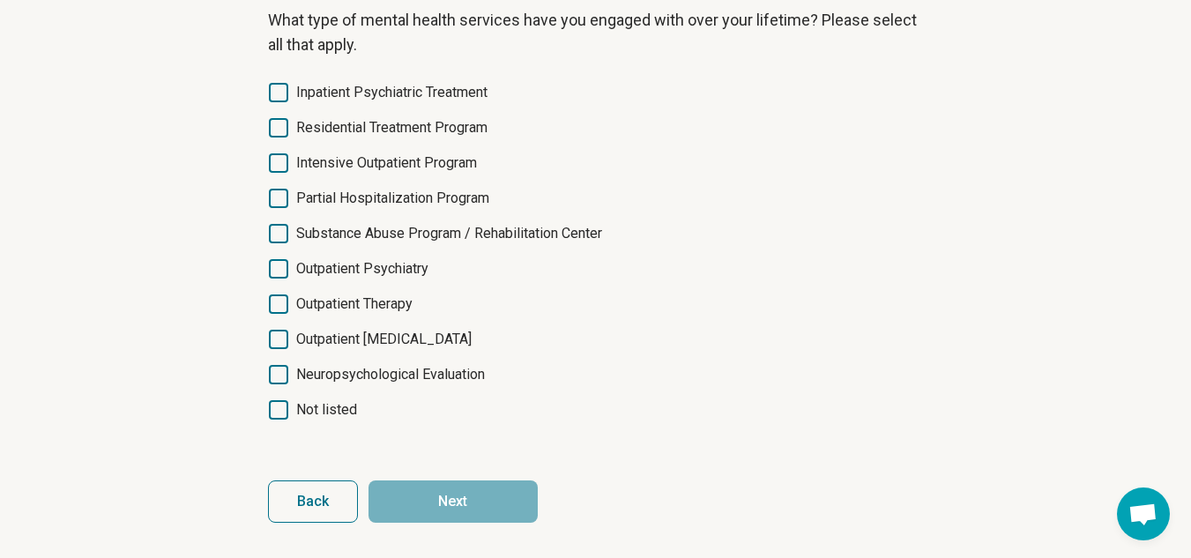
click at [366, 299] on span "Outpatient Therapy" at bounding box center [354, 304] width 116 height 21
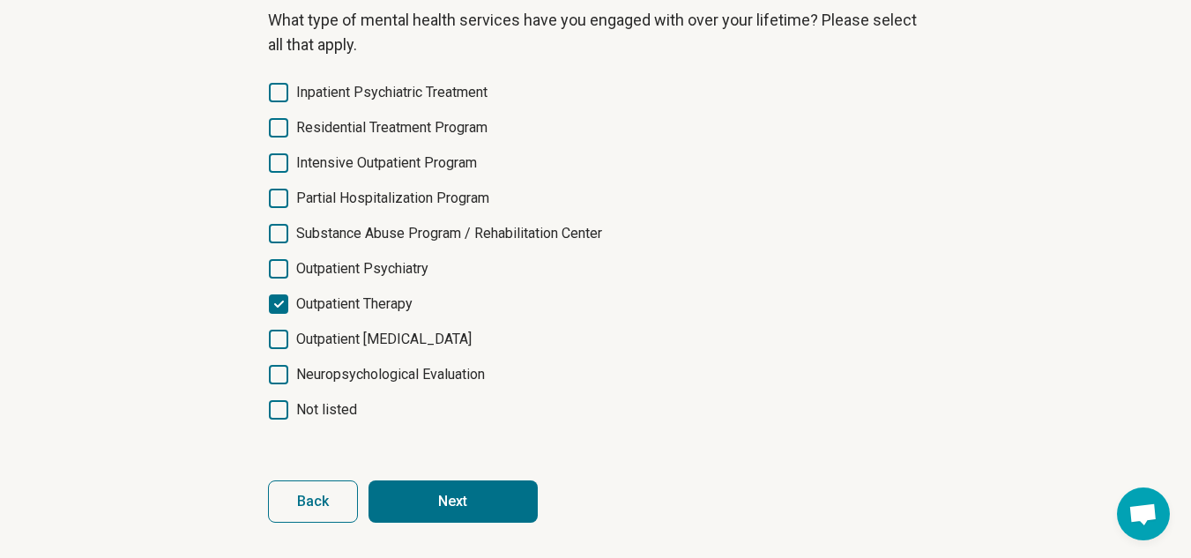
scroll to position [9, 0]
click at [366, 271] on span "Outpatient Psychiatry" at bounding box center [362, 268] width 132 height 21
click at [444, 517] on button "Next" at bounding box center [452, 501] width 169 height 42
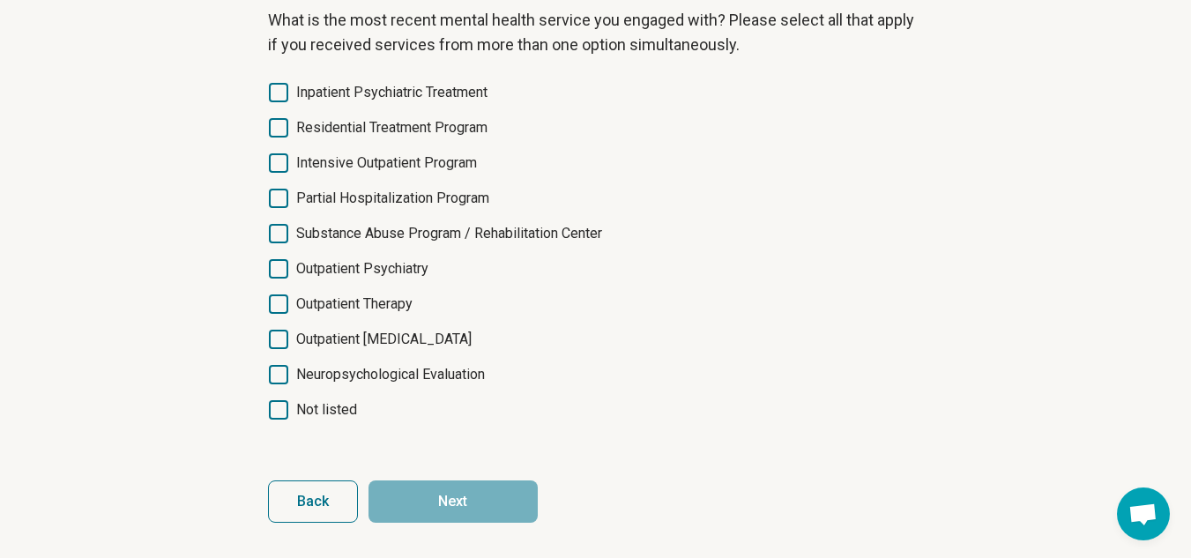
click at [390, 301] on span "Outpatient Therapy" at bounding box center [354, 304] width 116 height 21
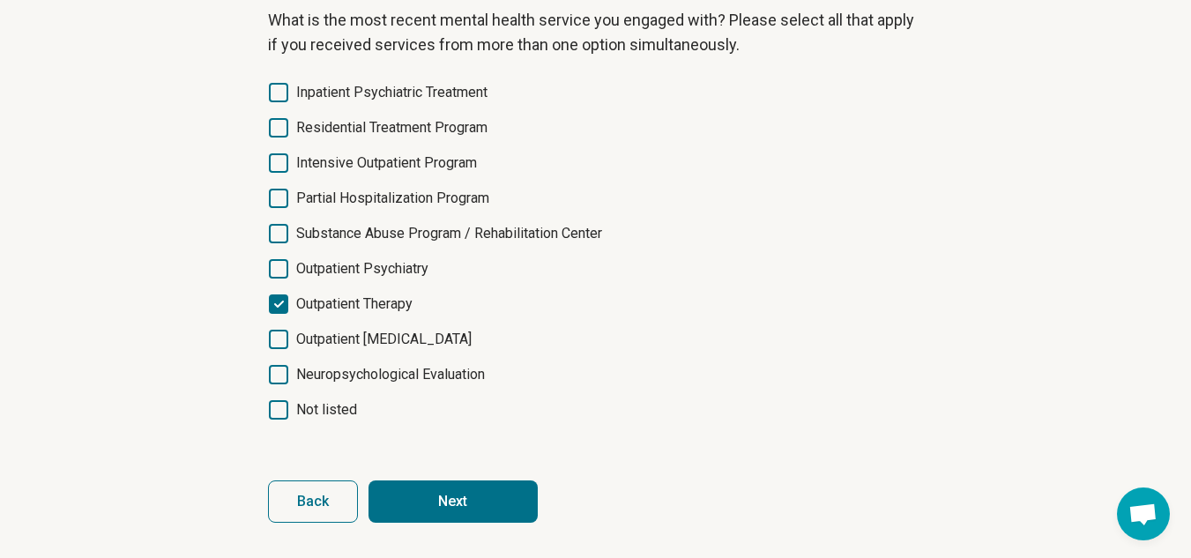
click at [428, 500] on button "Next" at bounding box center [452, 501] width 169 height 42
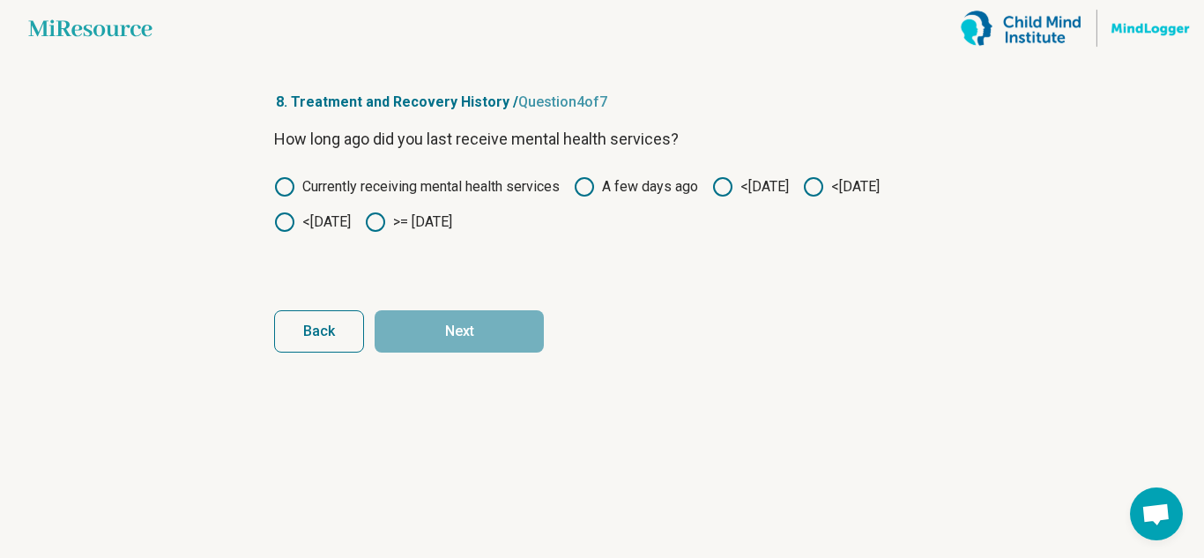
click at [386, 216] on icon at bounding box center [375, 222] width 21 height 21
click at [477, 334] on button "Next" at bounding box center [459, 331] width 169 height 42
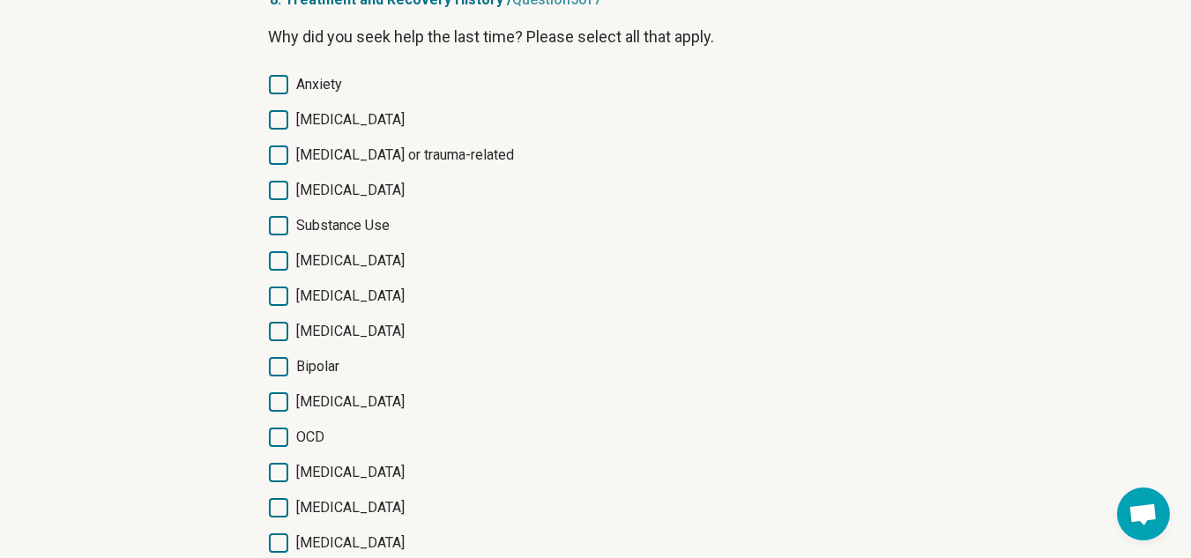
scroll to position [105, 0]
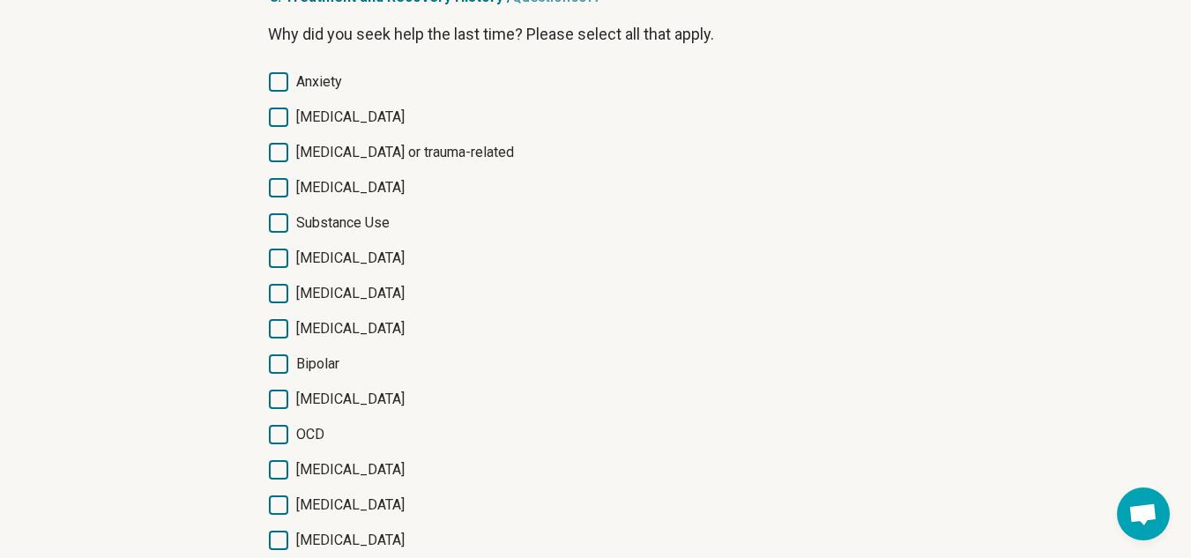
click at [278, 82] on icon at bounding box center [278, 81] width 19 height 19
click at [279, 118] on icon at bounding box center [278, 117] width 19 height 19
click at [277, 146] on icon at bounding box center [278, 152] width 19 height 19
click at [275, 286] on icon at bounding box center [278, 293] width 19 height 19
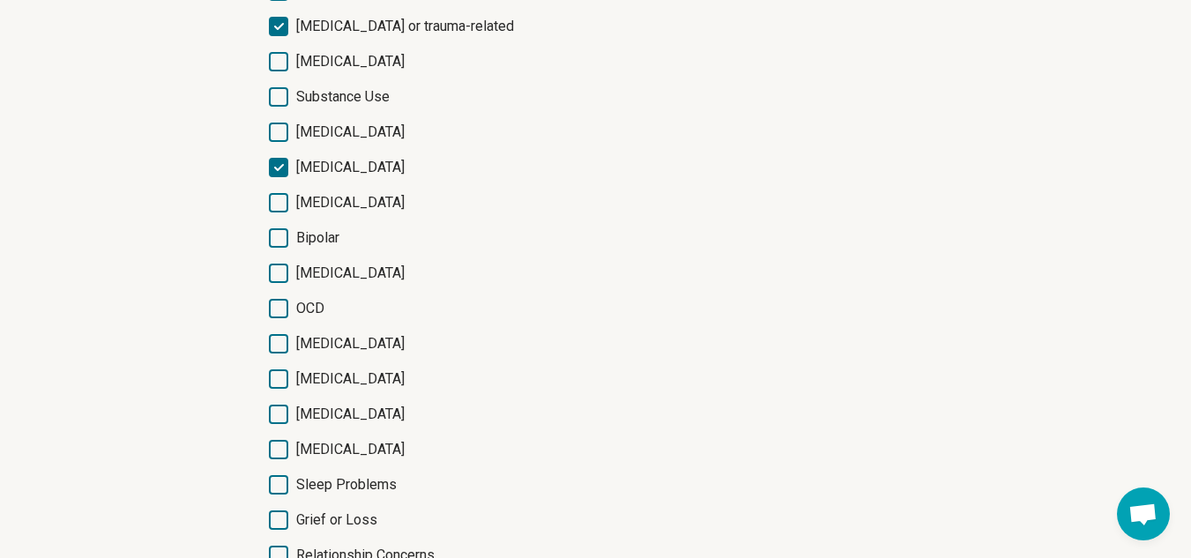
scroll to position [232, 0]
click at [279, 226] on div "Anxiety Depression PTSD or trauma-related Eating disorder Substance Use Self-ha…" at bounding box center [596, 289] width 656 height 691
click at [283, 235] on icon at bounding box center [278, 236] width 19 height 19
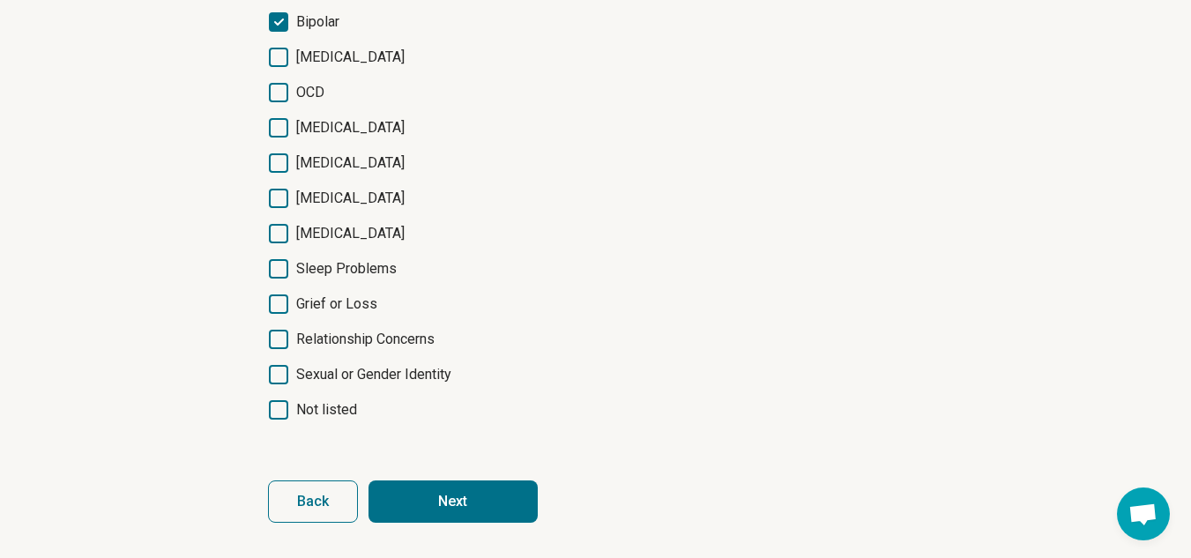
scroll to position [445, 0]
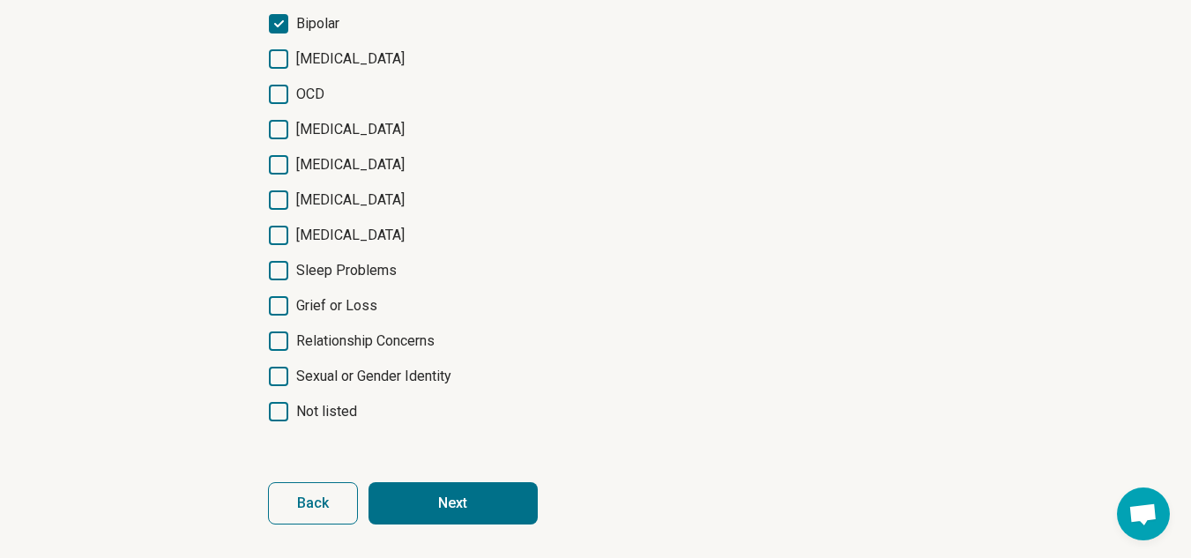
click at [487, 502] on button "Next" at bounding box center [452, 503] width 169 height 42
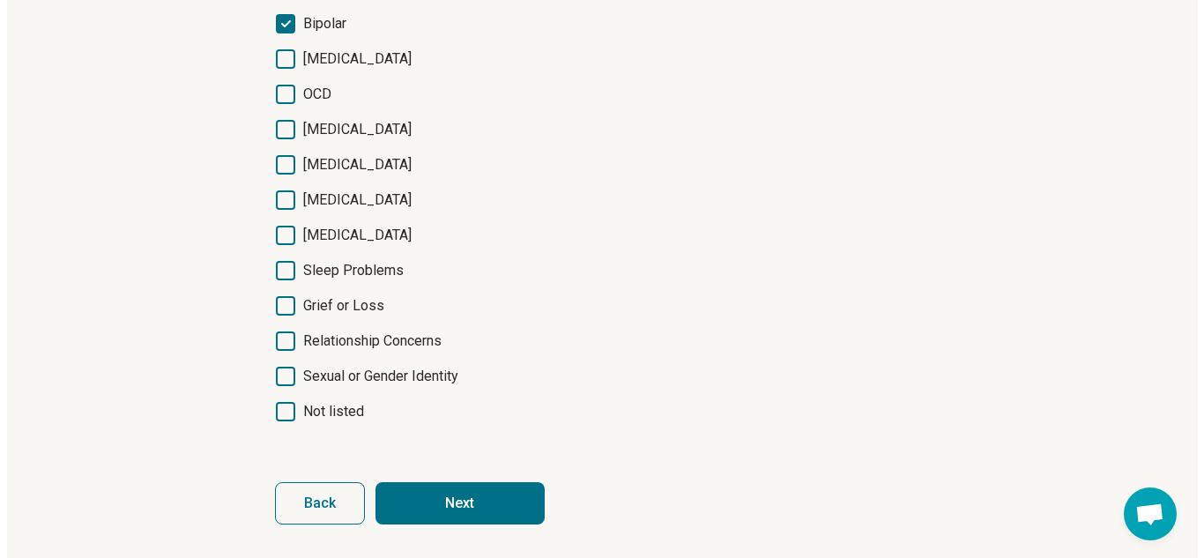
scroll to position [0, 0]
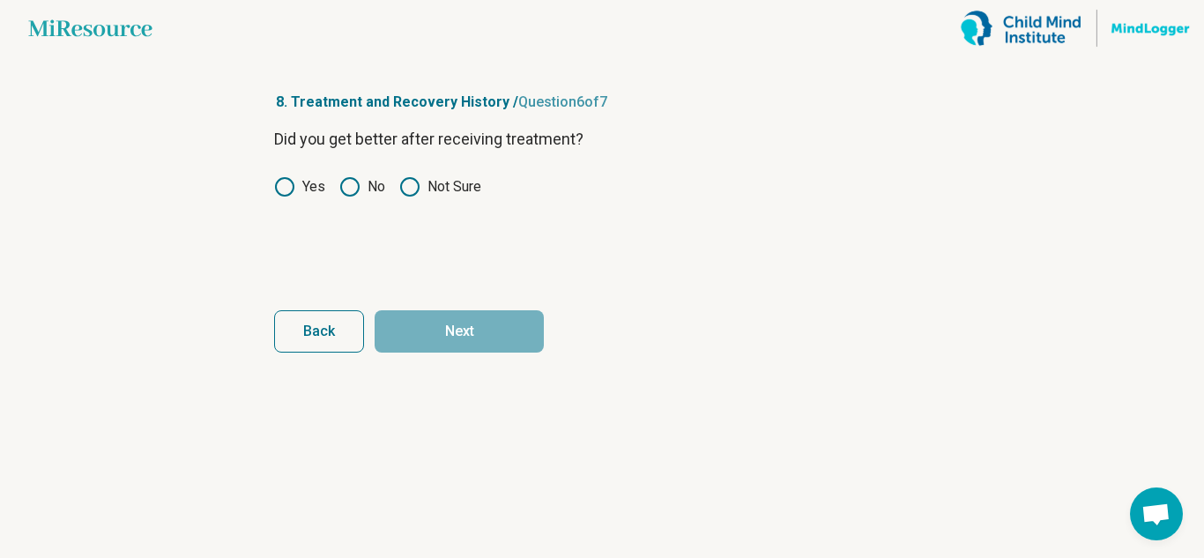
click at [413, 195] on circle at bounding box center [410, 187] width 18 height 18
click at [443, 323] on button "Next" at bounding box center [459, 331] width 169 height 42
click at [287, 187] on icon at bounding box center [284, 186] width 21 height 21
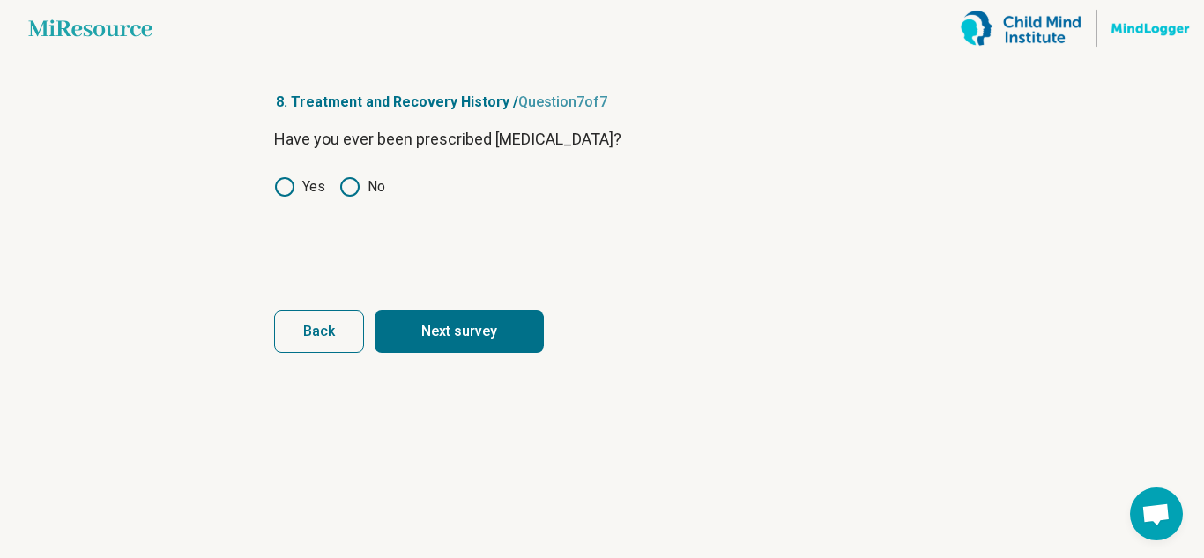
click at [448, 328] on button "Next survey" at bounding box center [459, 331] width 169 height 42
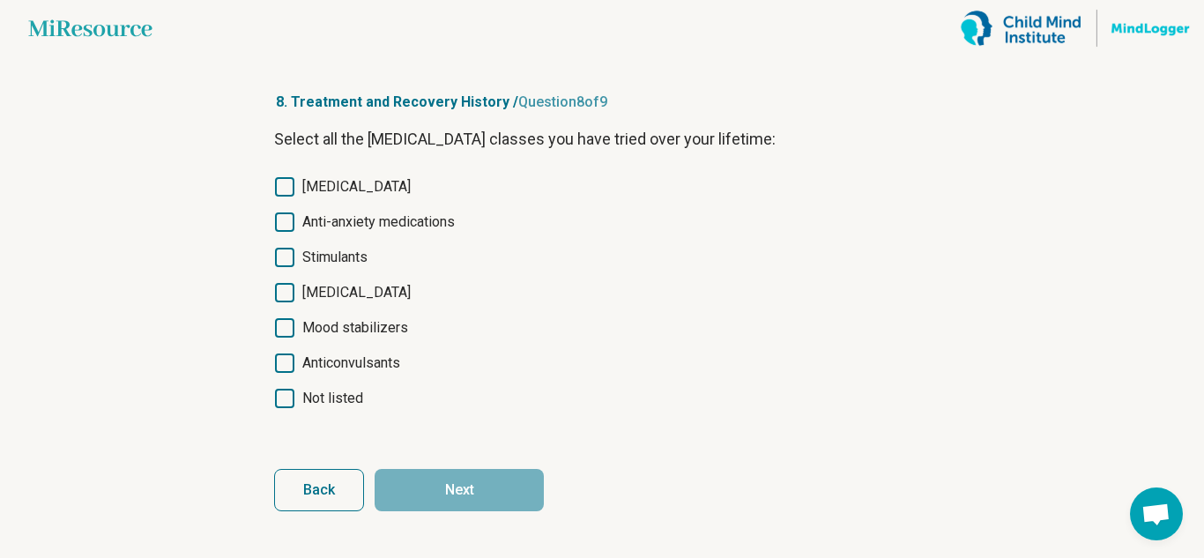
click at [346, 187] on span "Antidepressants" at bounding box center [356, 186] width 108 height 21
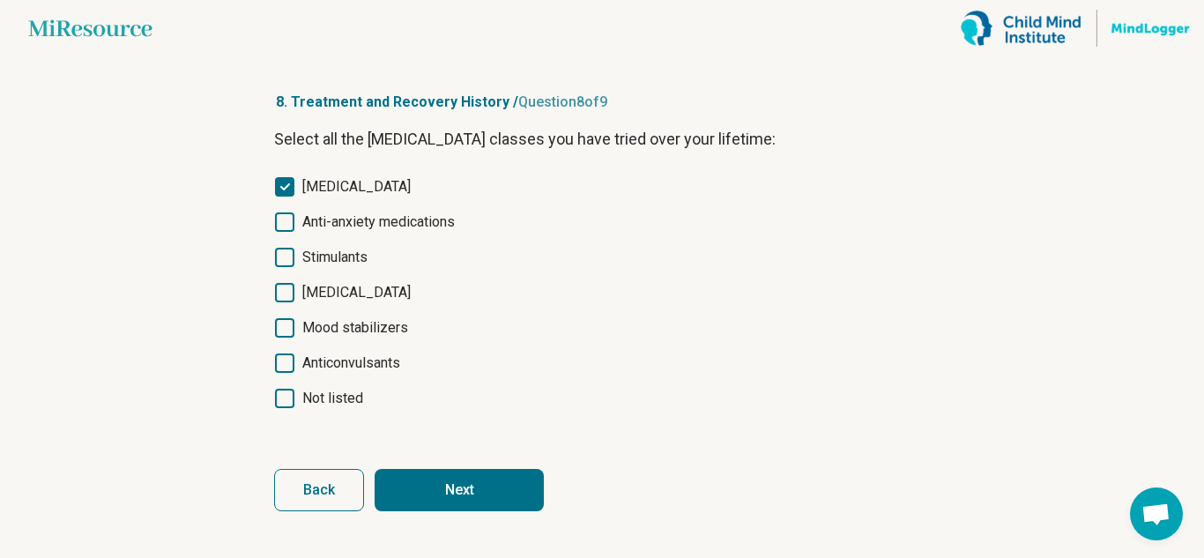
scroll to position [9, 0]
click at [340, 229] on span "Anti-anxiety medications" at bounding box center [378, 222] width 152 height 21
click at [338, 301] on span "Antipsychotics" at bounding box center [356, 292] width 108 height 21
click at [324, 332] on span "Mood stabilizers" at bounding box center [355, 327] width 106 height 21
click at [415, 488] on button "Next" at bounding box center [459, 490] width 169 height 42
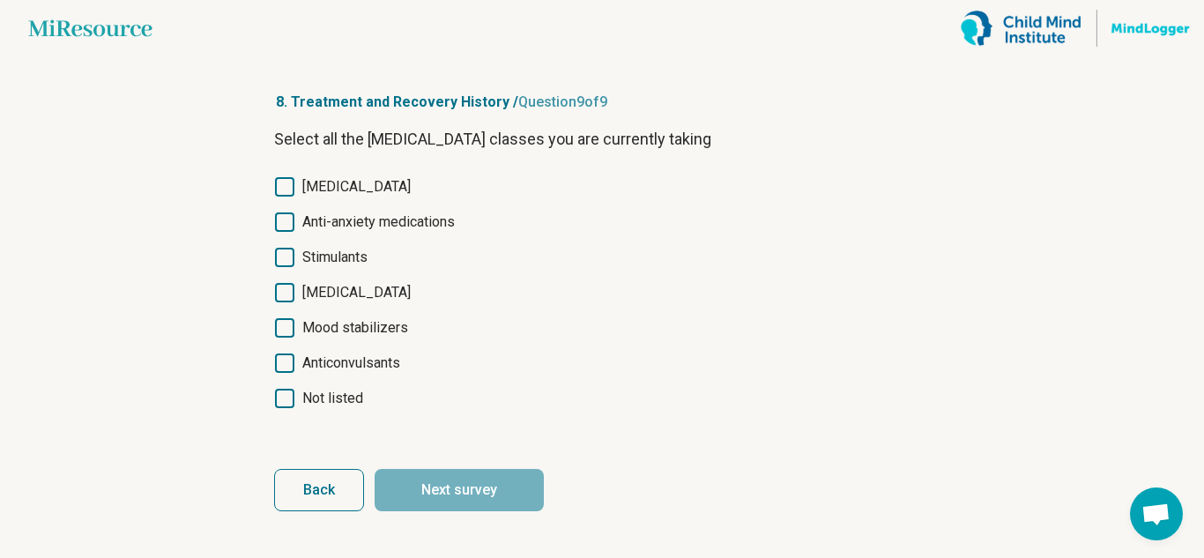
click at [336, 398] on span "Not listed" at bounding box center [332, 398] width 61 height 21
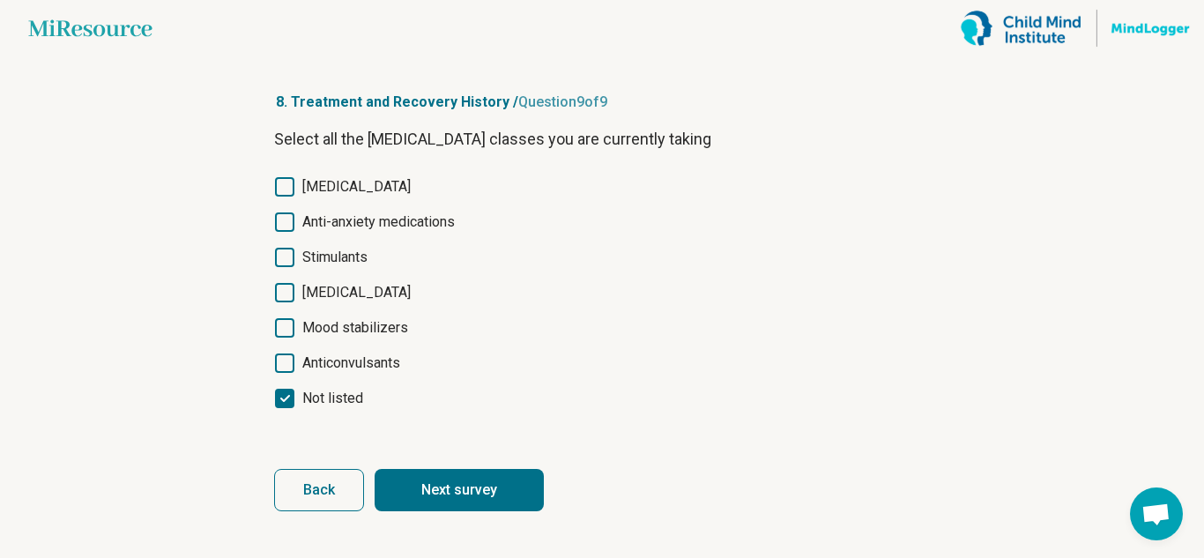
click at [438, 498] on button "Next survey" at bounding box center [459, 490] width 169 height 42
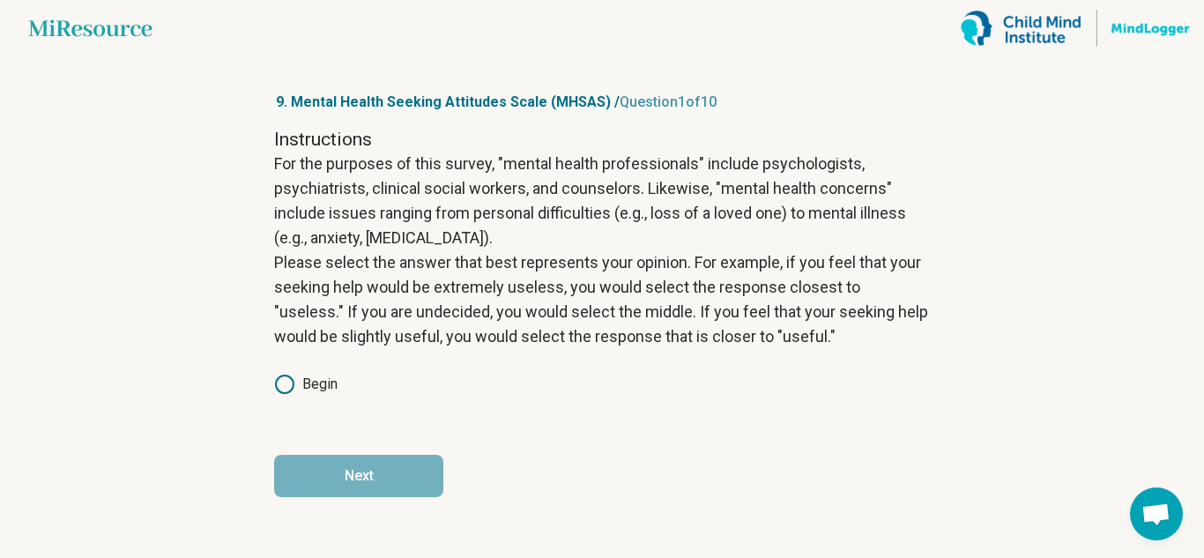
click at [289, 372] on div "Instructions For the purposes of this survey, "mental health professionals" inc…" at bounding box center [602, 273] width 656 height 293
click at [301, 378] on label "Begin" at bounding box center [305, 384] width 63 height 21
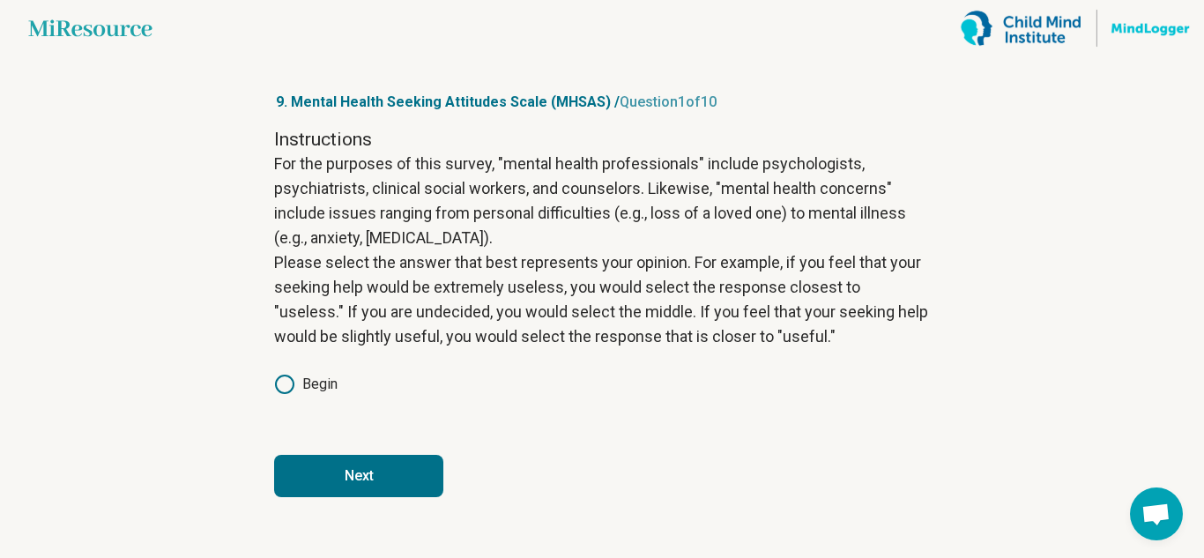
click at [338, 480] on button "Next" at bounding box center [358, 476] width 169 height 42
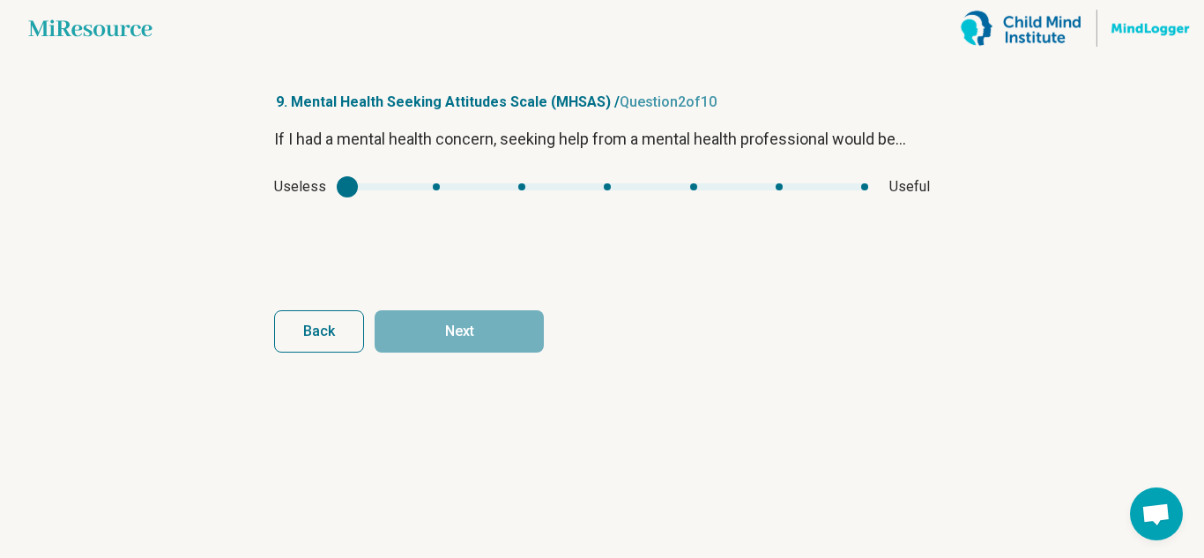
drag, startPoint x: 356, startPoint y: 181, endPoint x: 678, endPoint y: 221, distance: 324.3
click at [678, 221] on div "If I had a mental health concern, seeking help from a mental health professiona…" at bounding box center [602, 201] width 656 height 148
type input "*"
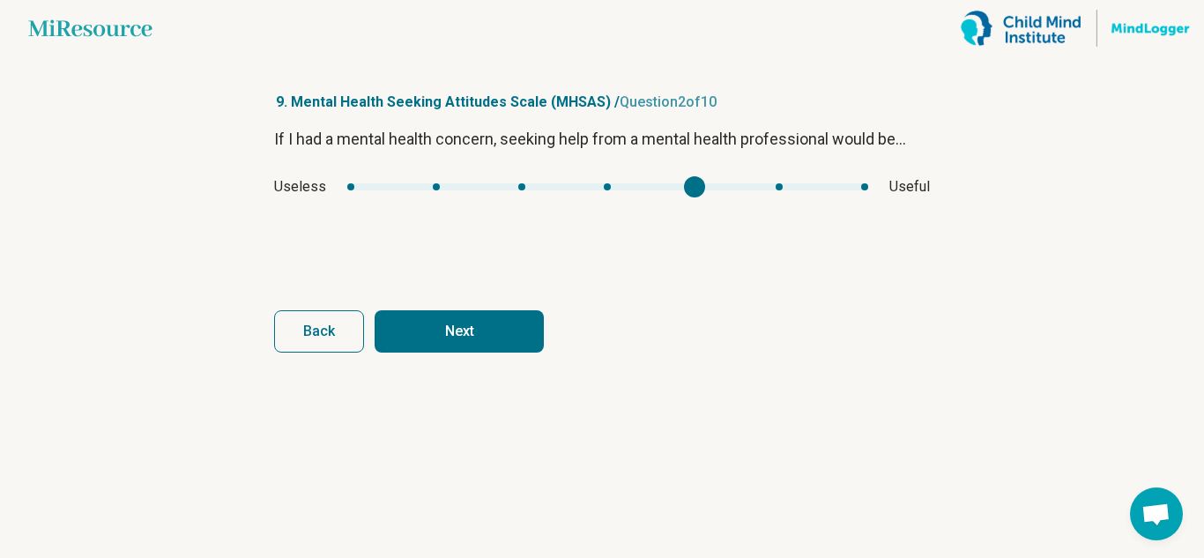
click at [652, 235] on div "If I had a mental health concern, seeking help from a mental health professiona…" at bounding box center [602, 201] width 656 height 148
click at [472, 341] on button "Next" at bounding box center [459, 331] width 169 height 42
type input "*"
click at [554, 210] on div "If I had a mental health concern, seeking help from a mental health professiona…" at bounding box center [602, 201] width 656 height 148
click at [465, 344] on button "Next" at bounding box center [459, 331] width 169 height 42
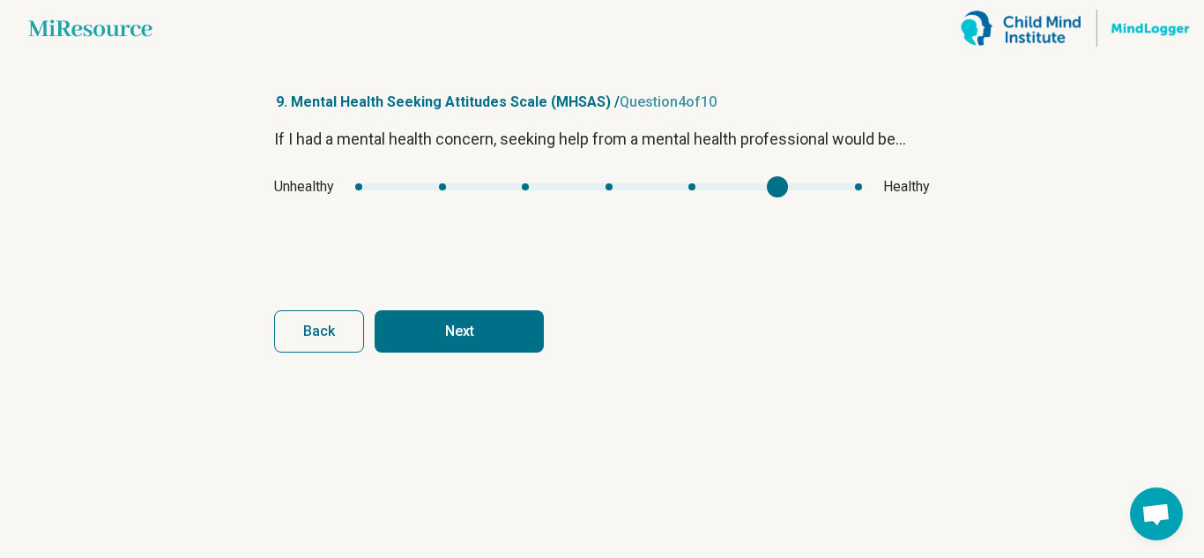
click at [809, 224] on div "If I had a mental health concern, seeking help from a mental health professiona…" at bounding box center [602, 201] width 656 height 148
type input "*"
click at [867, 185] on div "mhsas3" at bounding box center [862, 186] width 21 height 21
click at [437, 353] on article "9. Mental Health Seeking Attitudes Scale (MHSAS) / Question 4 of 10 If I had a …" at bounding box center [602, 307] width 712 height 502
click at [464, 331] on button "Next" at bounding box center [459, 331] width 169 height 42
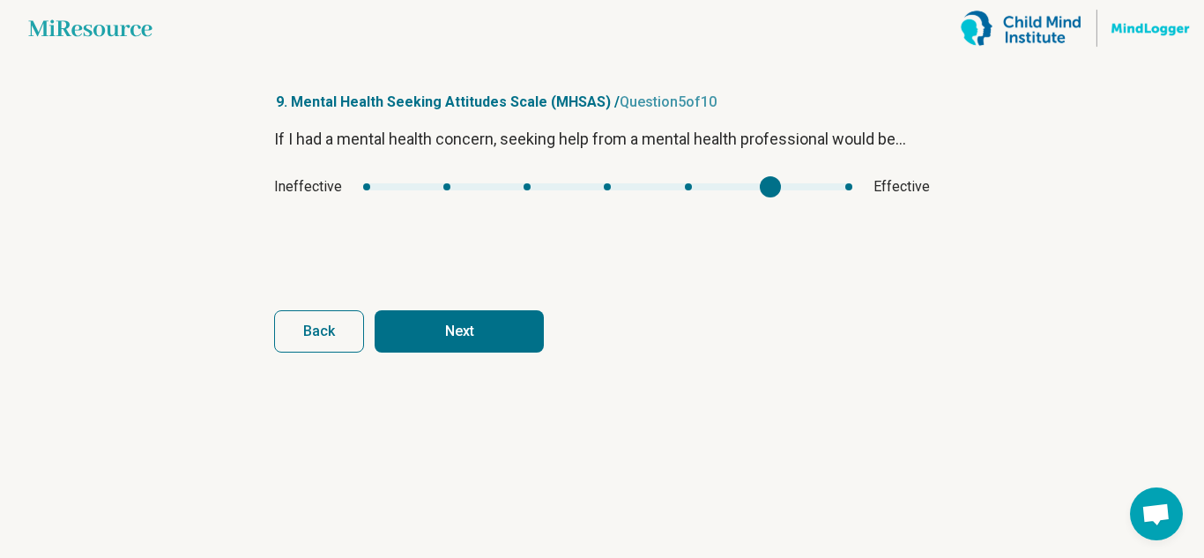
type input "*"
click at [812, 175] on div "If I had a mental health concern, seeking help from a mental health professiona…" at bounding box center [602, 201] width 656 height 148
click at [469, 326] on button "Next" at bounding box center [459, 331] width 169 height 42
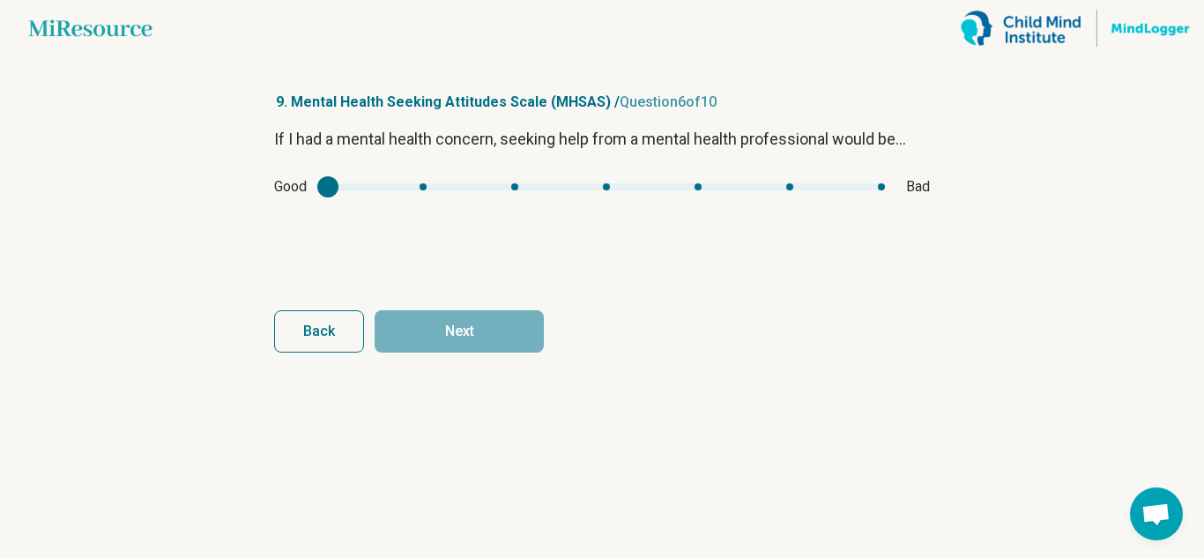
drag, startPoint x: 336, startPoint y: 174, endPoint x: 706, endPoint y: 191, distance: 370.6
click at [706, 191] on div "If I had a mental health concern, seeking help from a mental health professiona…" at bounding box center [602, 201] width 656 height 148
click at [323, 190] on div "mhsas5" at bounding box center [327, 186] width 21 height 21
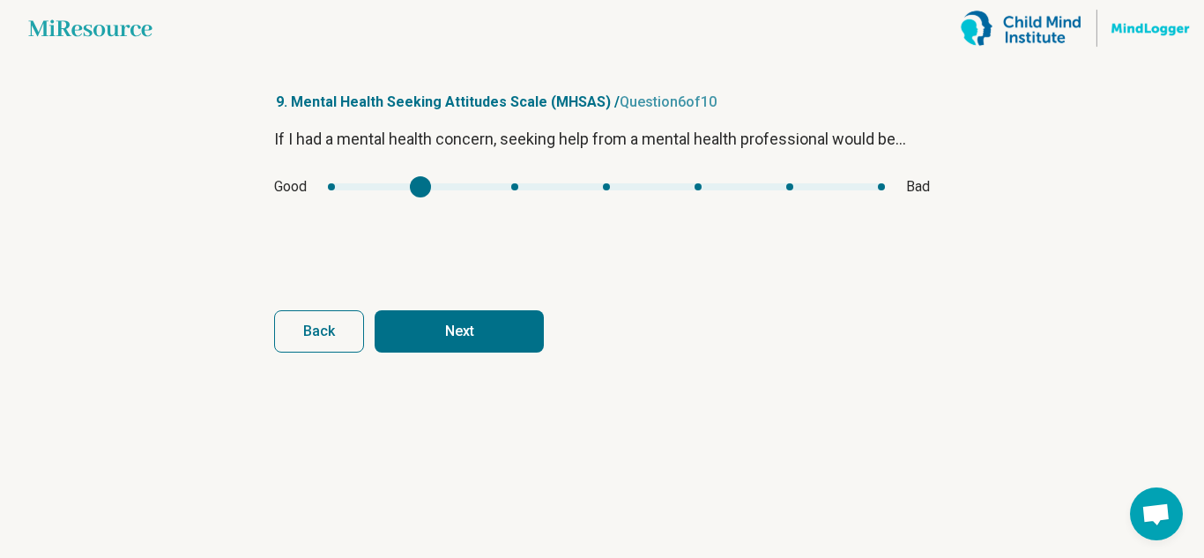
type input "*"
click at [285, 191] on div "Good Bad" at bounding box center [602, 186] width 656 height 21
click at [487, 346] on button "Next" at bounding box center [459, 331] width 169 height 42
type input "*"
click at [351, 194] on div "mhsas6" at bounding box center [341, 186] width 21 height 21
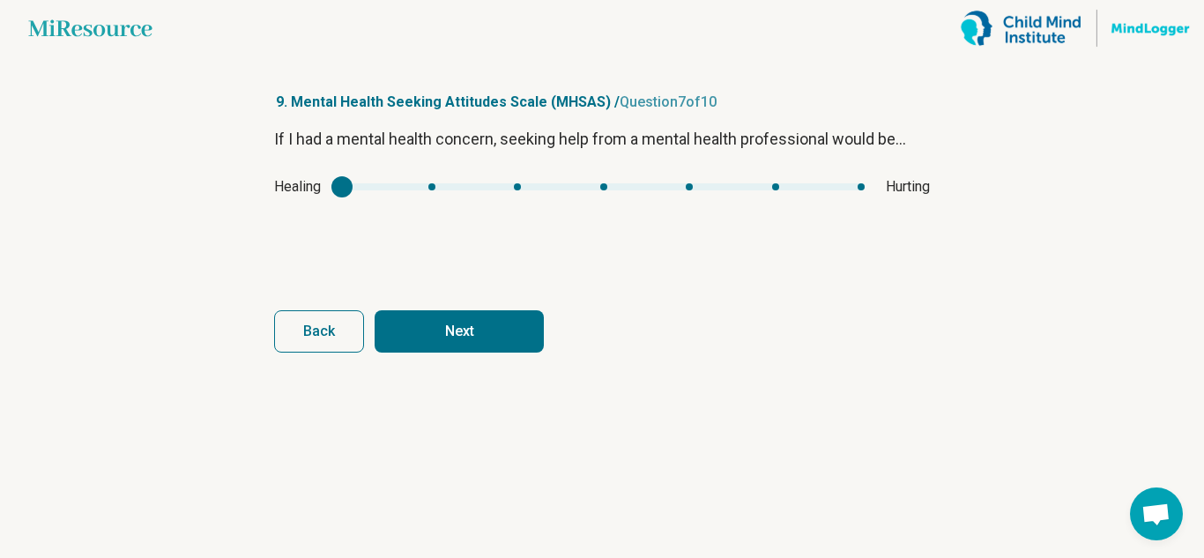
click at [450, 327] on button "Next" at bounding box center [459, 331] width 169 height 42
type input "*"
click at [833, 165] on div "If I had a mental health concern, seeking help from a mental health professiona…" at bounding box center [602, 201] width 656 height 148
click at [469, 332] on button "Next" at bounding box center [459, 331] width 169 height 42
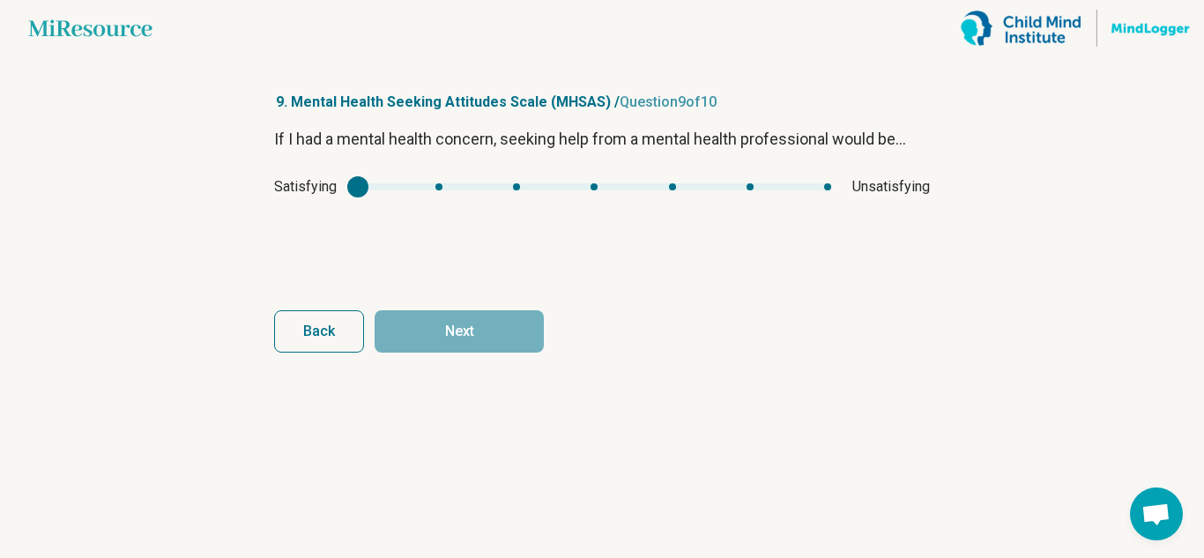
click at [352, 190] on div "mhsas8" at bounding box center [357, 186] width 21 height 21
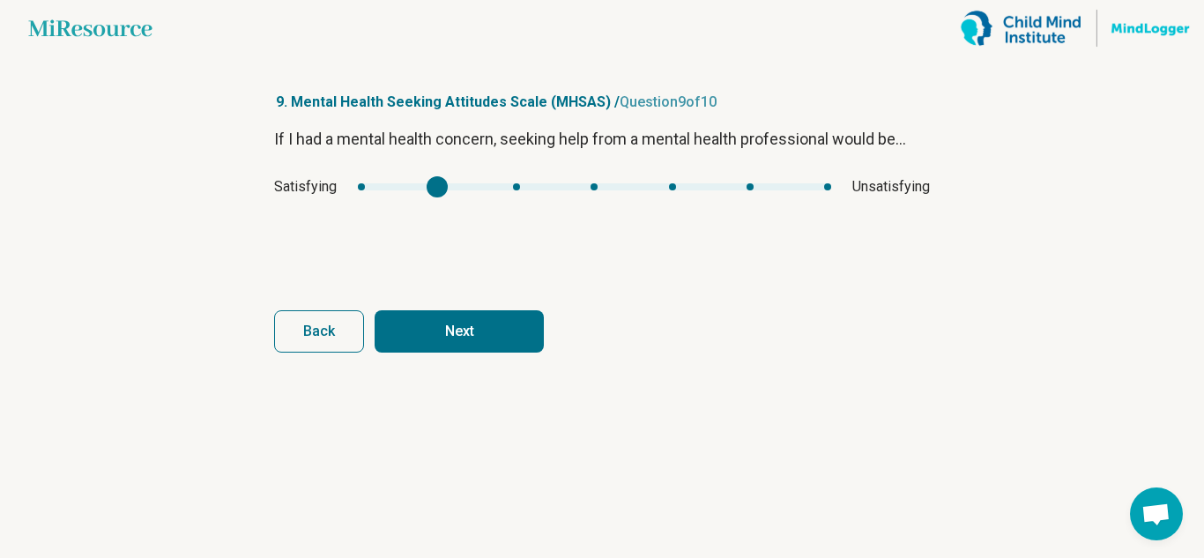
type input "*"
click at [283, 195] on div "Satisfying Unsatisfying" at bounding box center [602, 186] width 656 height 21
click at [500, 324] on button "Next" at bounding box center [459, 331] width 169 height 42
type input "*"
click at [244, 221] on main "Miresource logo 9. Mental Health Seeking Attitudes Scale (MHSAS) / Question 10 …" at bounding box center [602, 279] width 1204 height 558
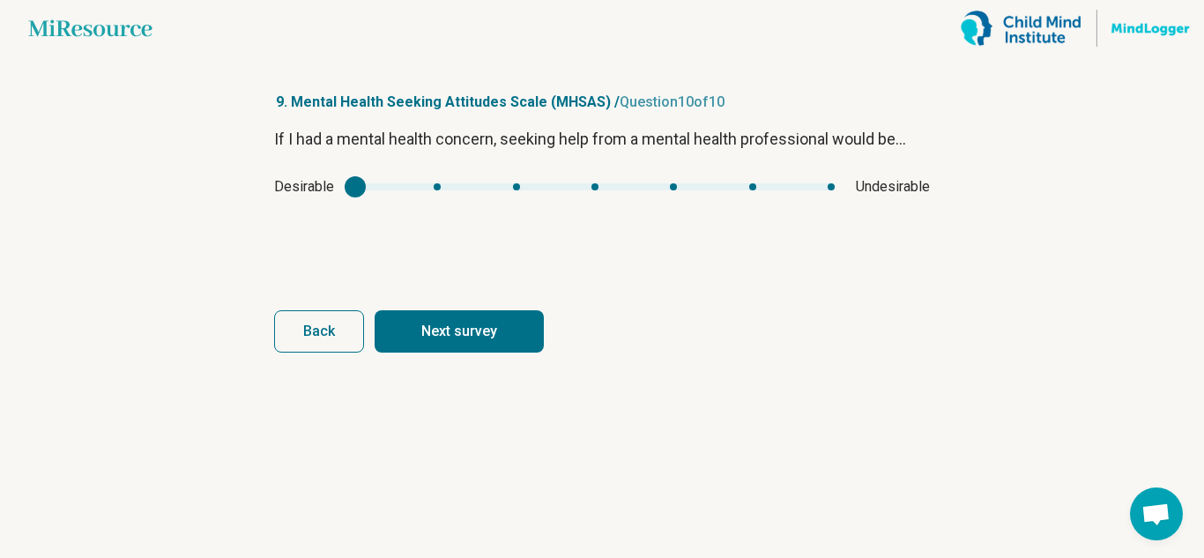
click at [500, 338] on button "Next survey" at bounding box center [459, 331] width 169 height 42
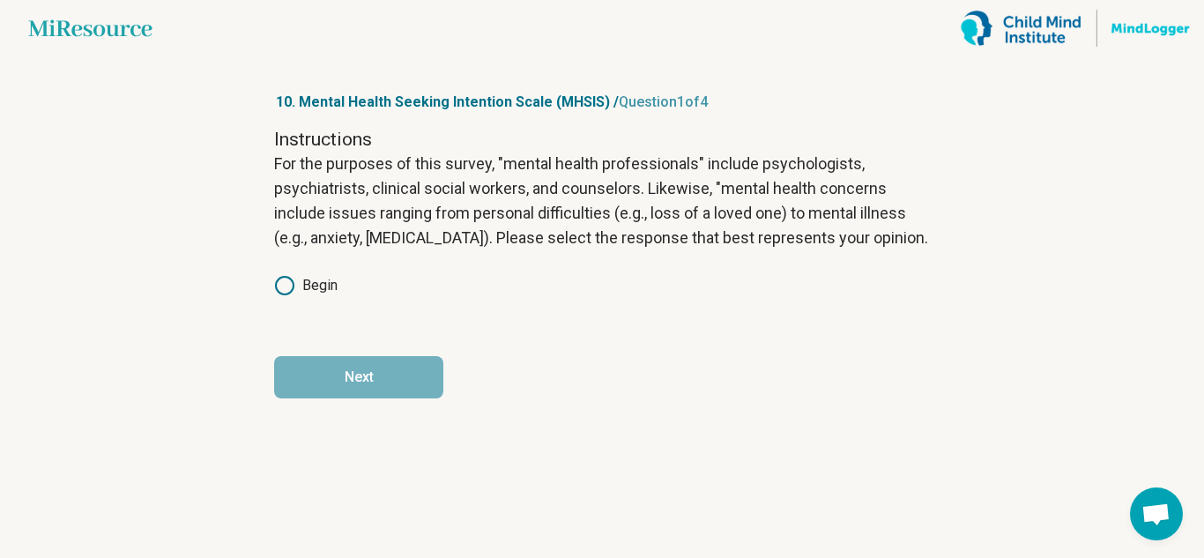
click at [287, 284] on icon at bounding box center [284, 285] width 21 height 21
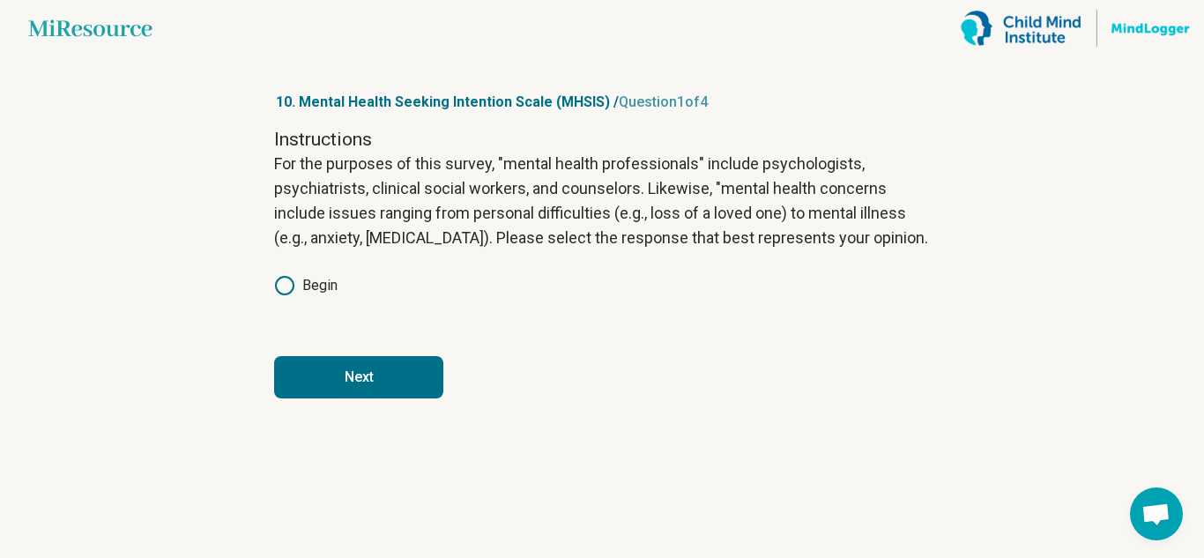
click at [309, 381] on button "Next" at bounding box center [358, 377] width 169 height 42
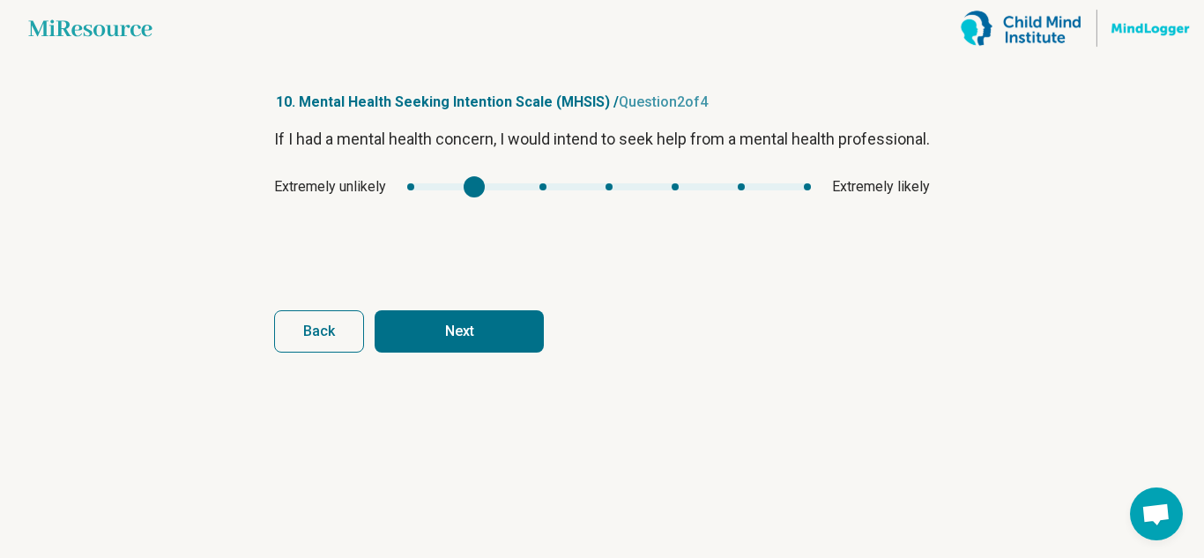
type input "*"
click at [519, 197] on div "Extremely unlikely Extremely likely" at bounding box center [602, 186] width 656 height 21
click at [497, 336] on button "Next" at bounding box center [459, 331] width 169 height 42
type input "*"
click at [525, 193] on div "mhsis2" at bounding box center [534, 186] width 21 height 21
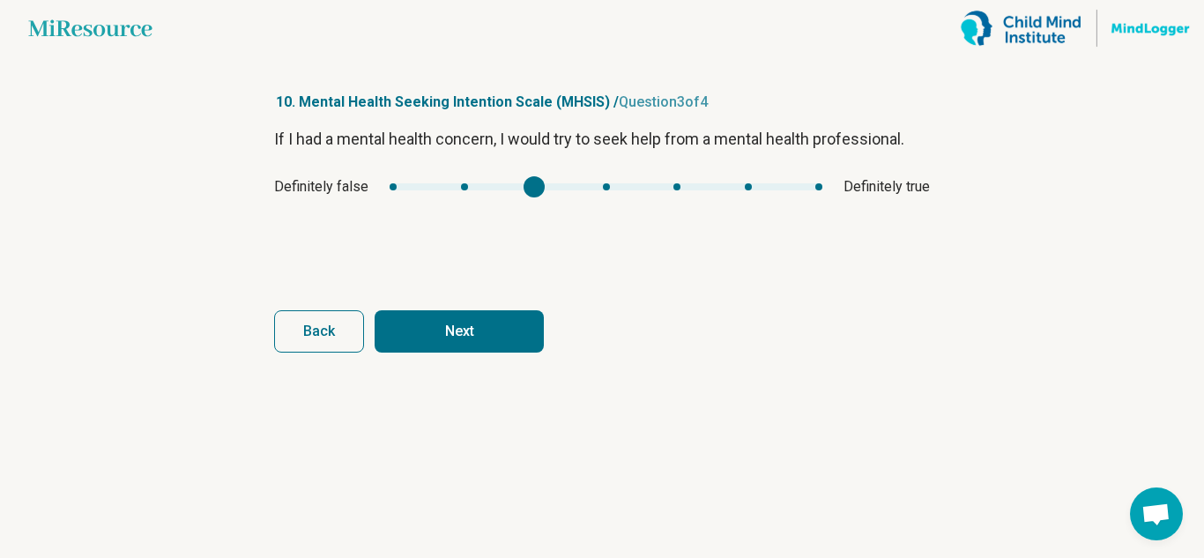
click at [505, 318] on button "Next" at bounding box center [459, 331] width 169 height 42
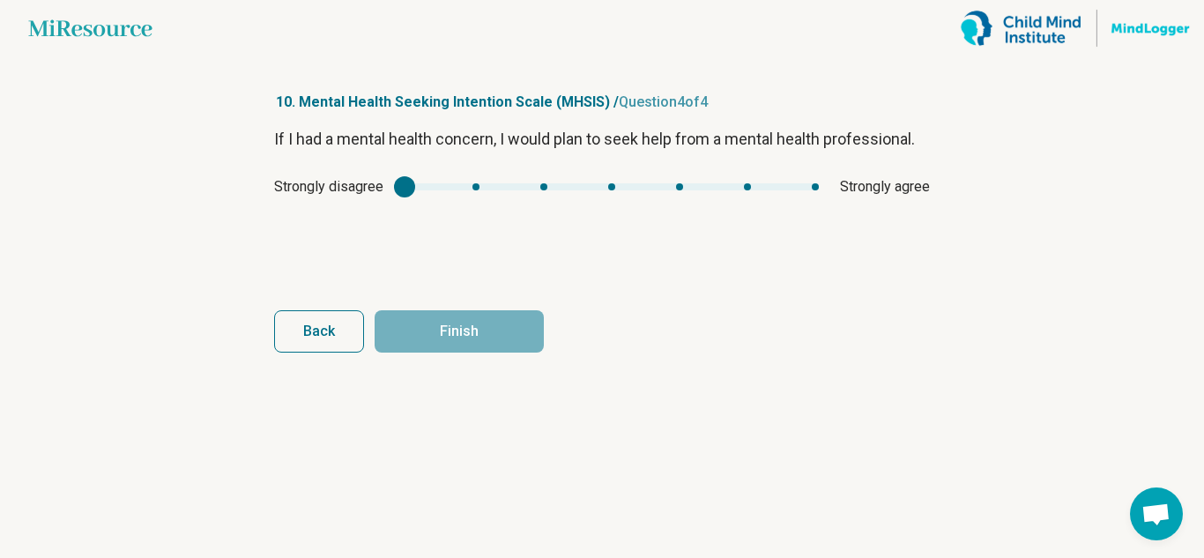
click at [442, 186] on div "mhsis3" at bounding box center [612, 186] width 414 height 7
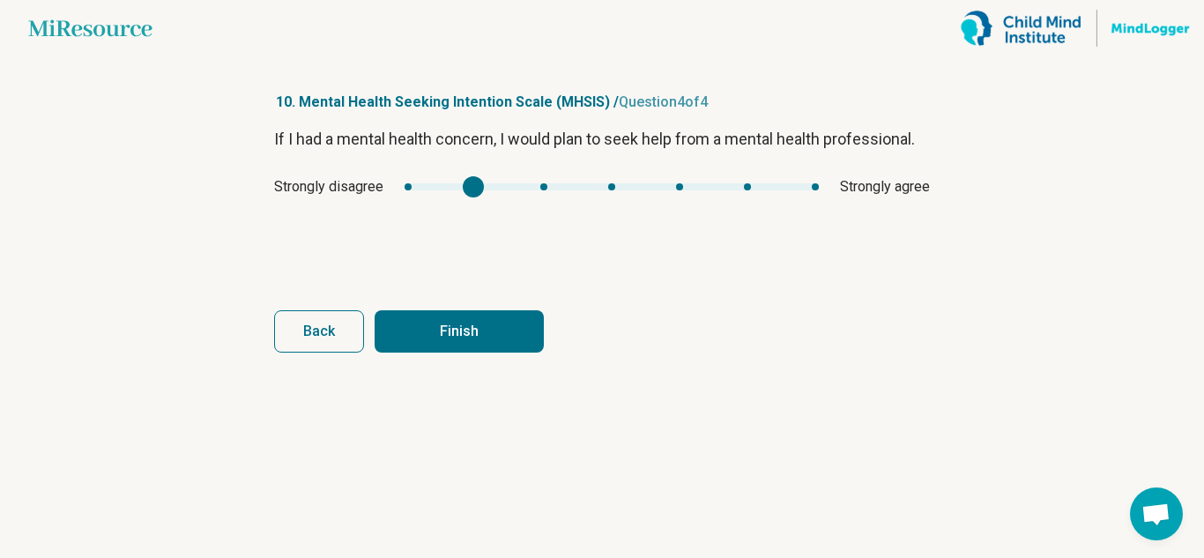
click at [474, 349] on button "Finish" at bounding box center [459, 331] width 169 height 42
type input "*"
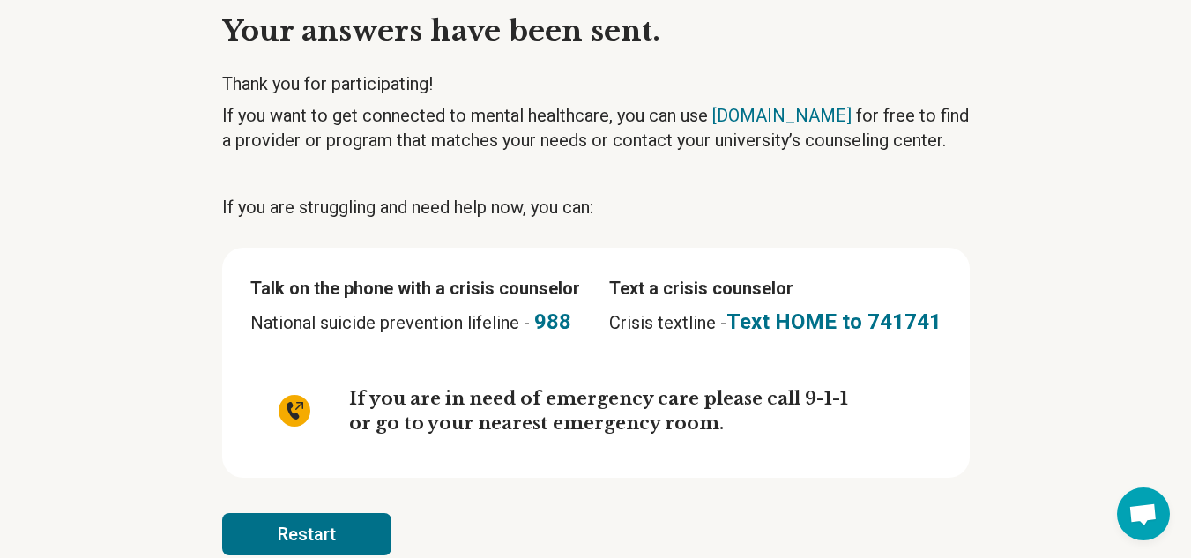
scroll to position [111, 0]
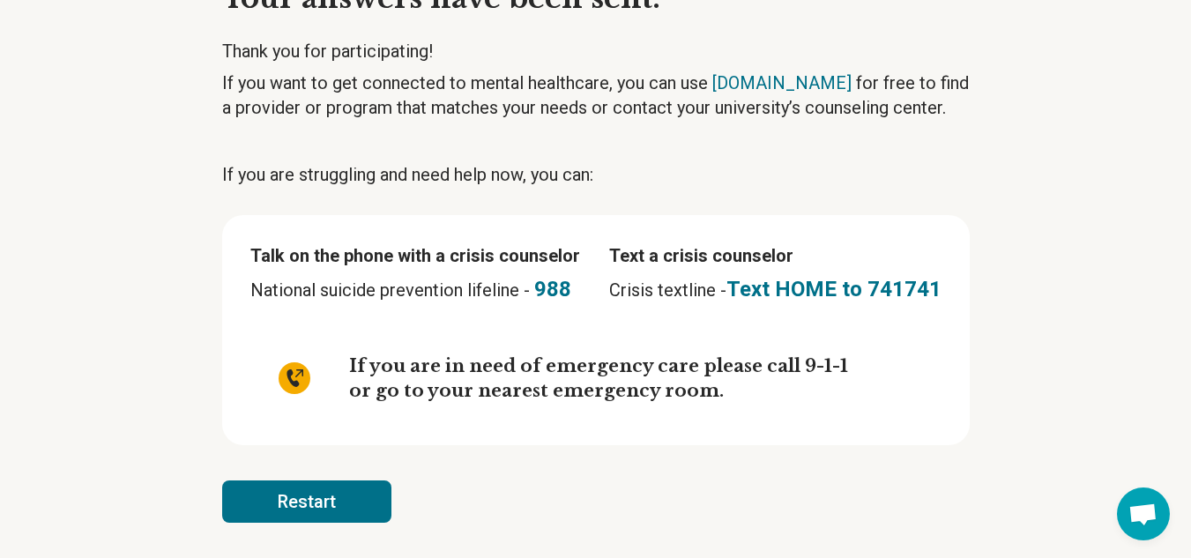
click at [310, 510] on button "Restart" at bounding box center [306, 501] width 169 height 42
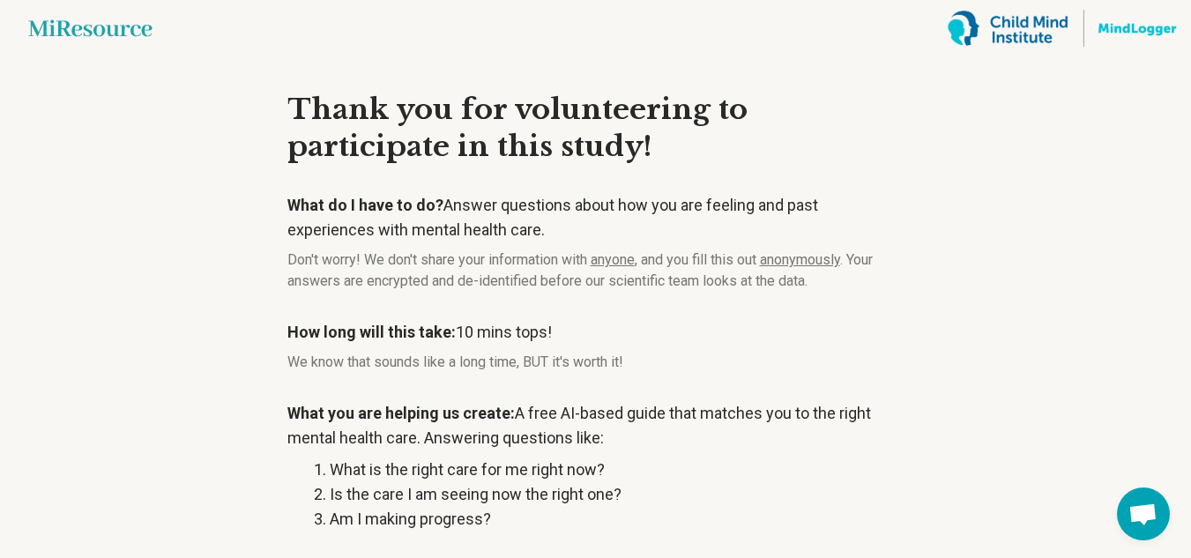
scroll to position [298, 0]
